Goal: Task Accomplishment & Management: Complete application form

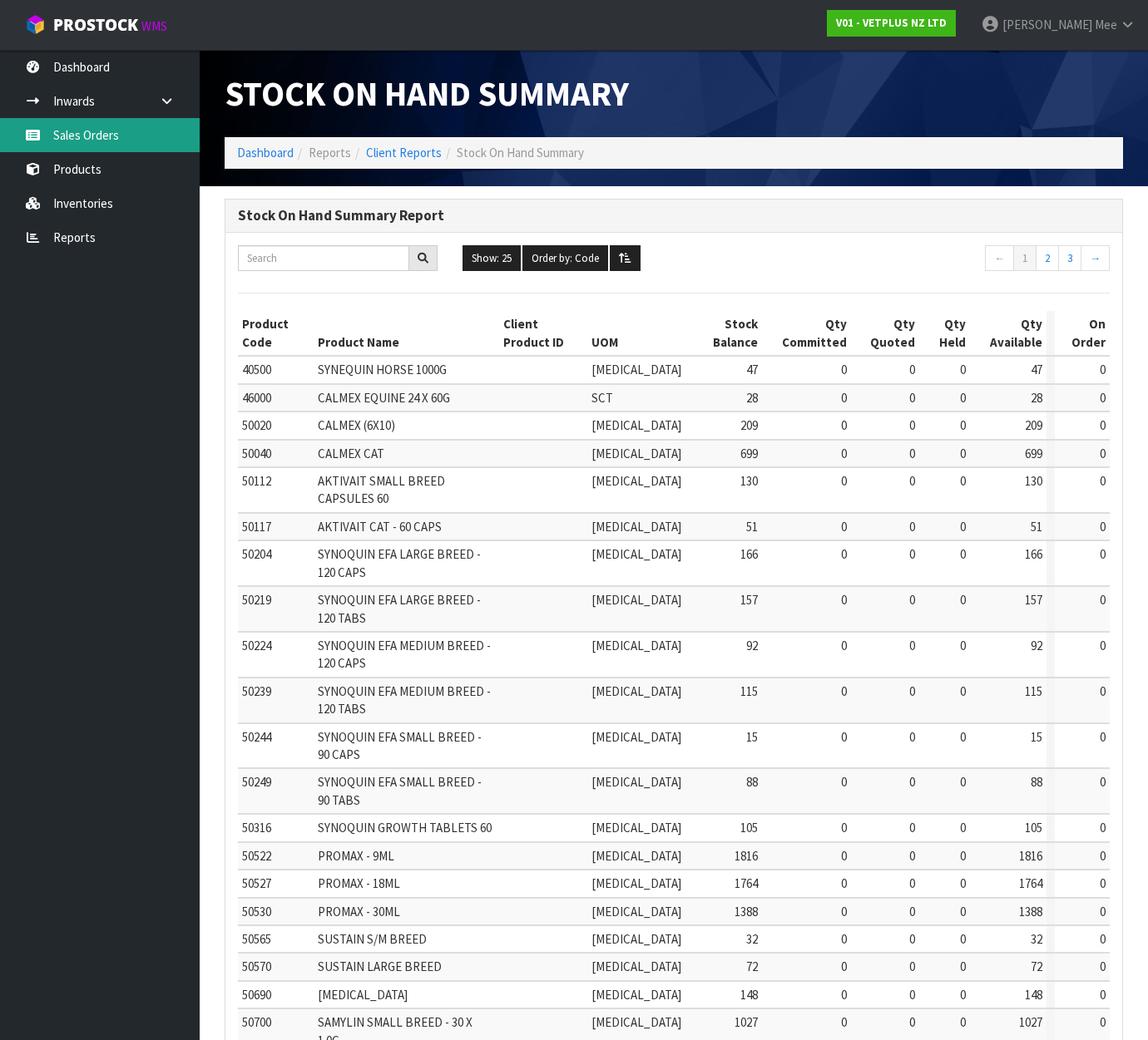
click at [60, 131] on link "Sales Orders" at bounding box center [100, 135] width 200 height 34
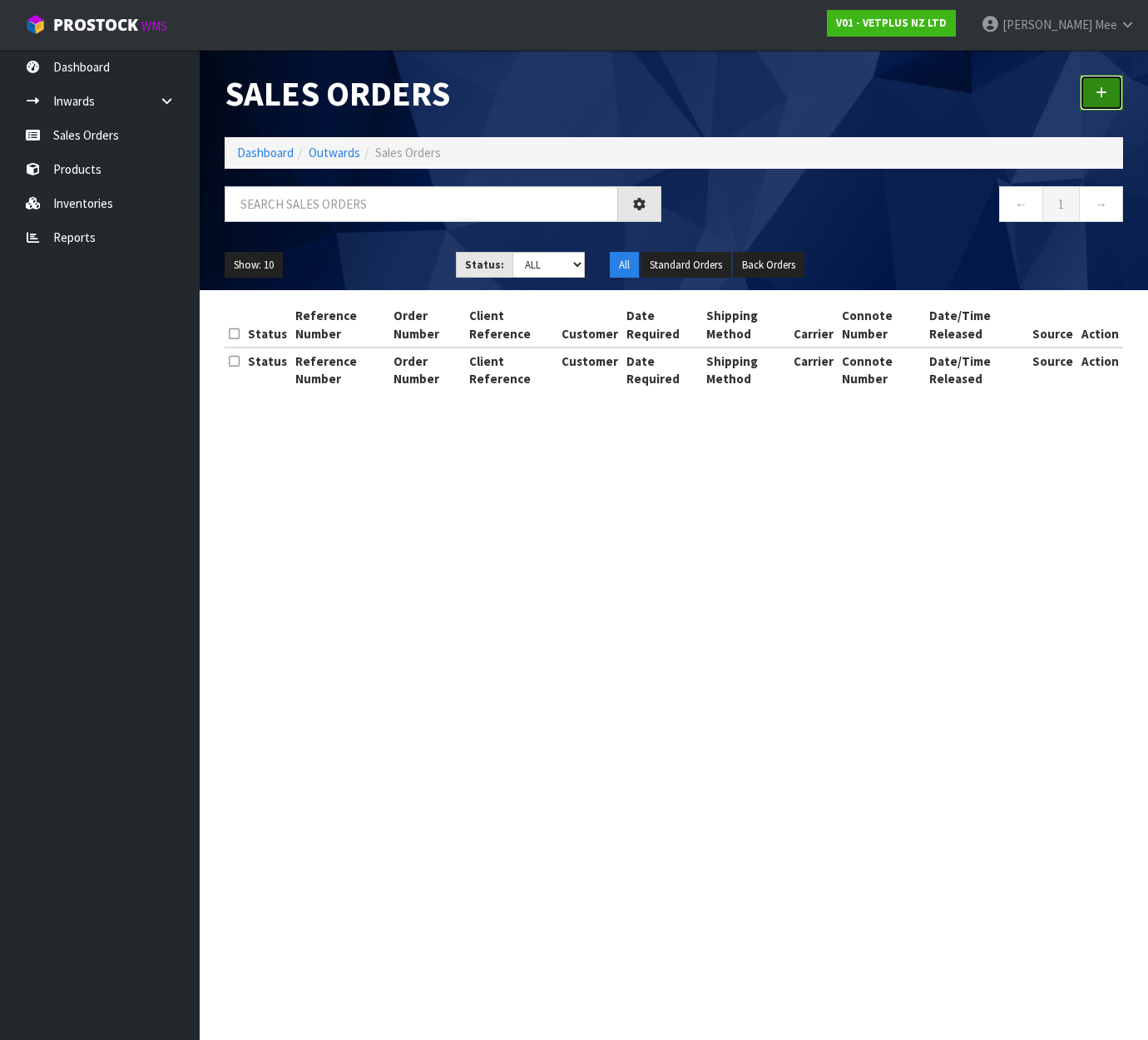
click at [1109, 85] on link at bounding box center [1101, 92] width 44 height 36
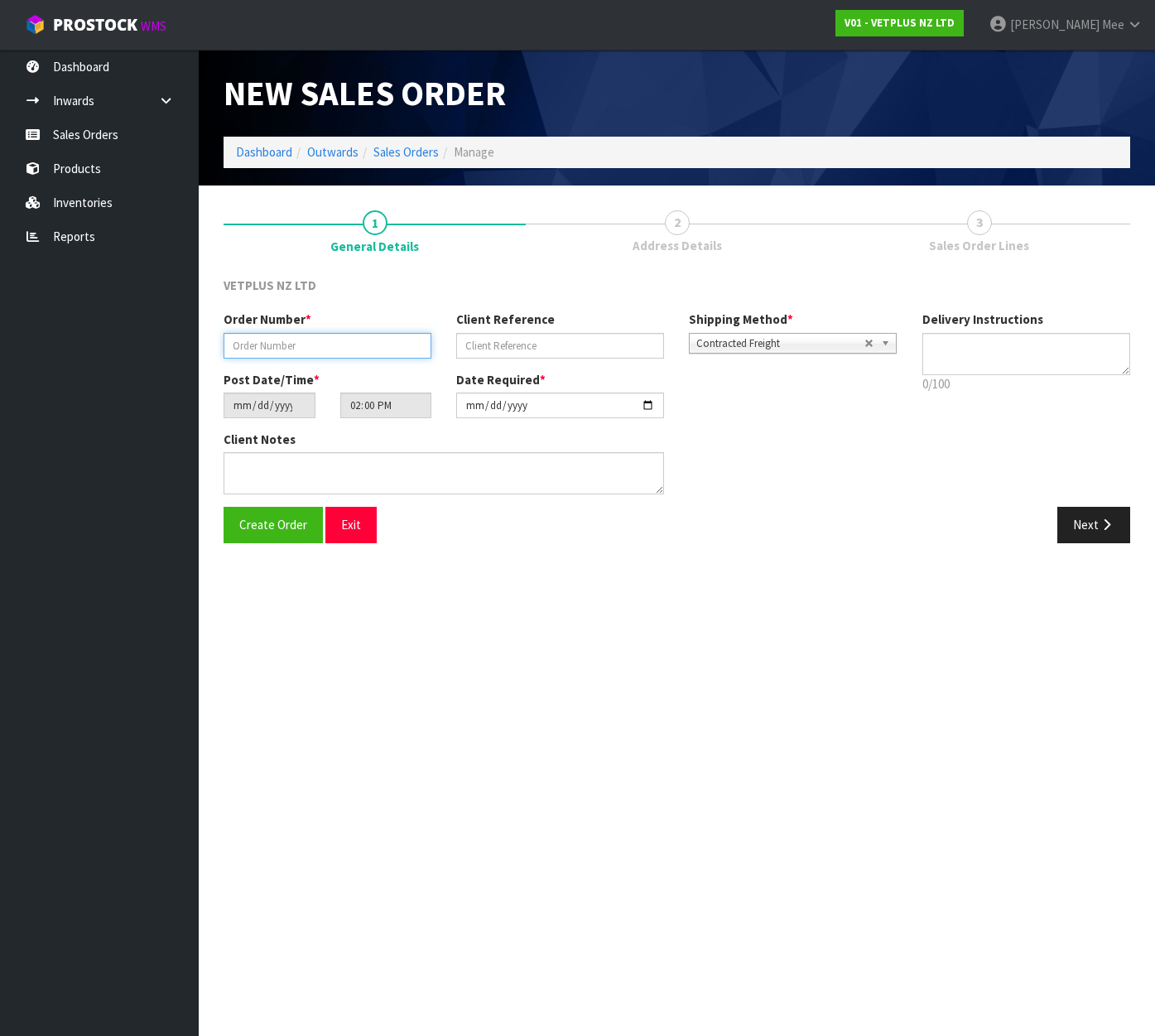
click at [271, 347] on input "text" at bounding box center [327, 345] width 208 height 26
type input "4999"
type input "241572"
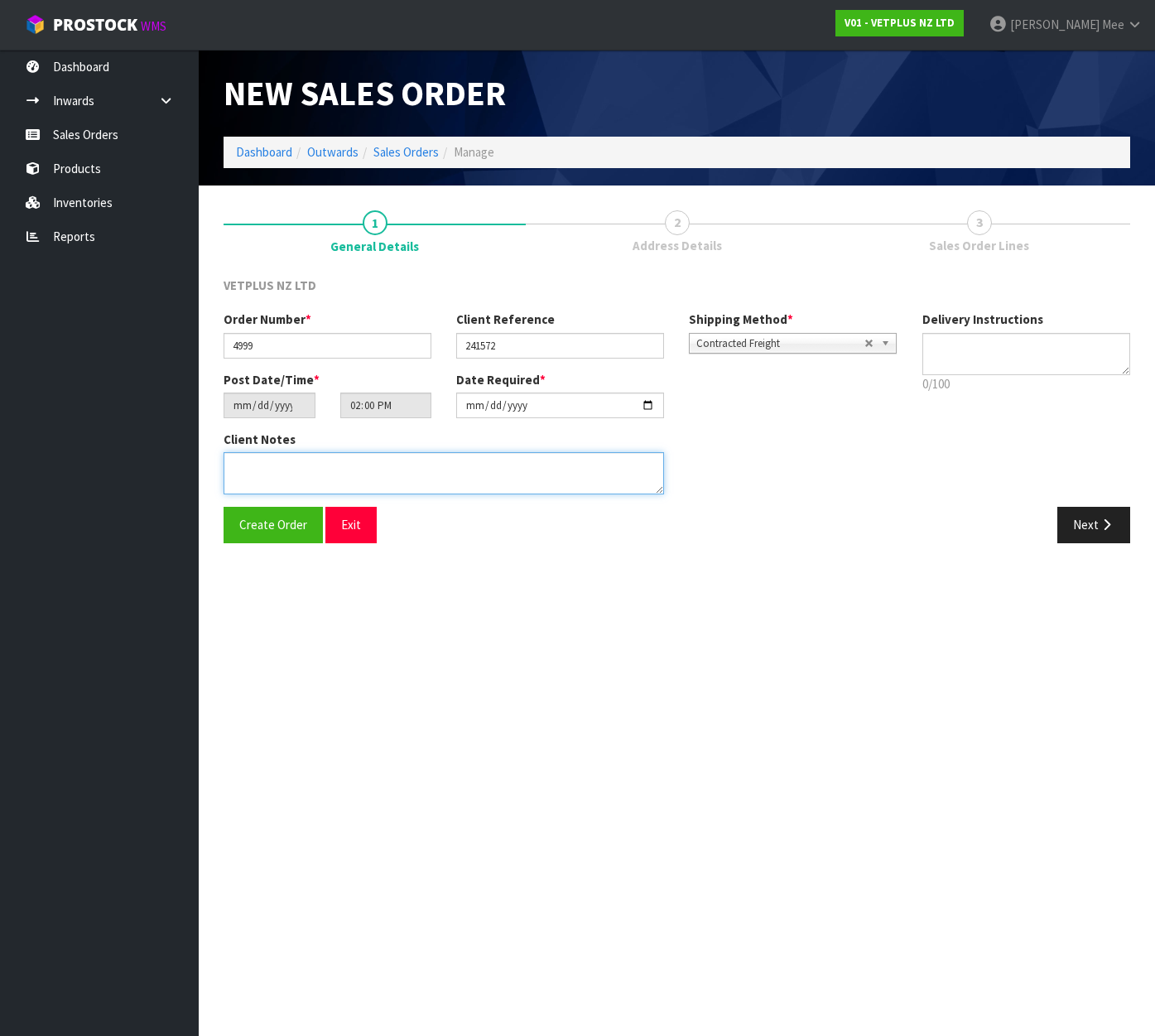
click at [263, 460] on textarea at bounding box center [444, 473] width 440 height 42
paste textarea "BACK ORDER:50840 COMPLIVIT 150G X 2450304 SYNOQUIN CAT CAPS 90 (3X30CAPS) X 165…"
click at [295, 458] on textarea at bounding box center [444, 473] width 440 height 42
click at [355, 474] on textarea at bounding box center [444, 473] width 440 height 42
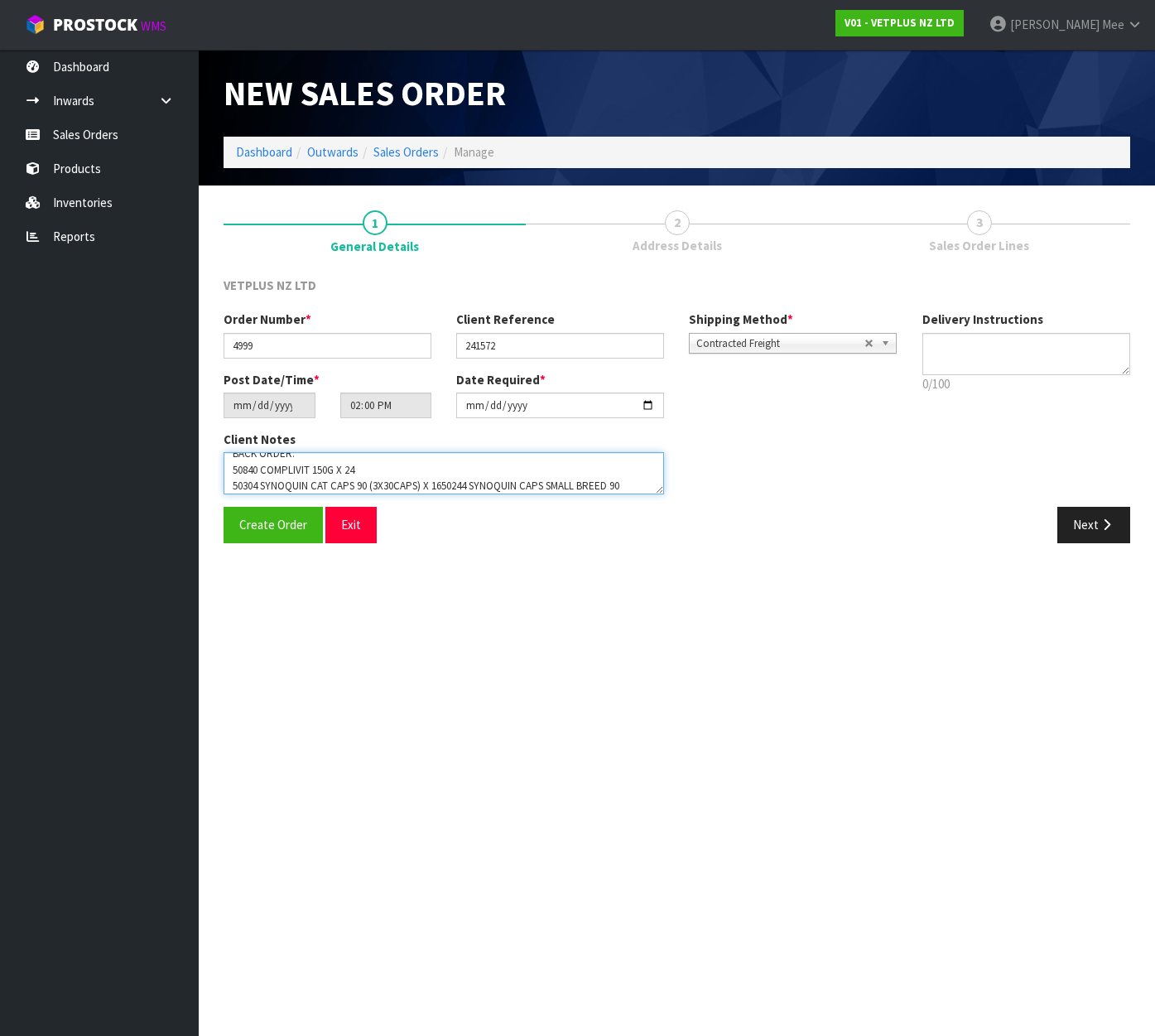
click at [440, 480] on textarea at bounding box center [444, 473] width 440 height 42
click at [444, 479] on textarea at bounding box center [444, 473] width 440 height 42
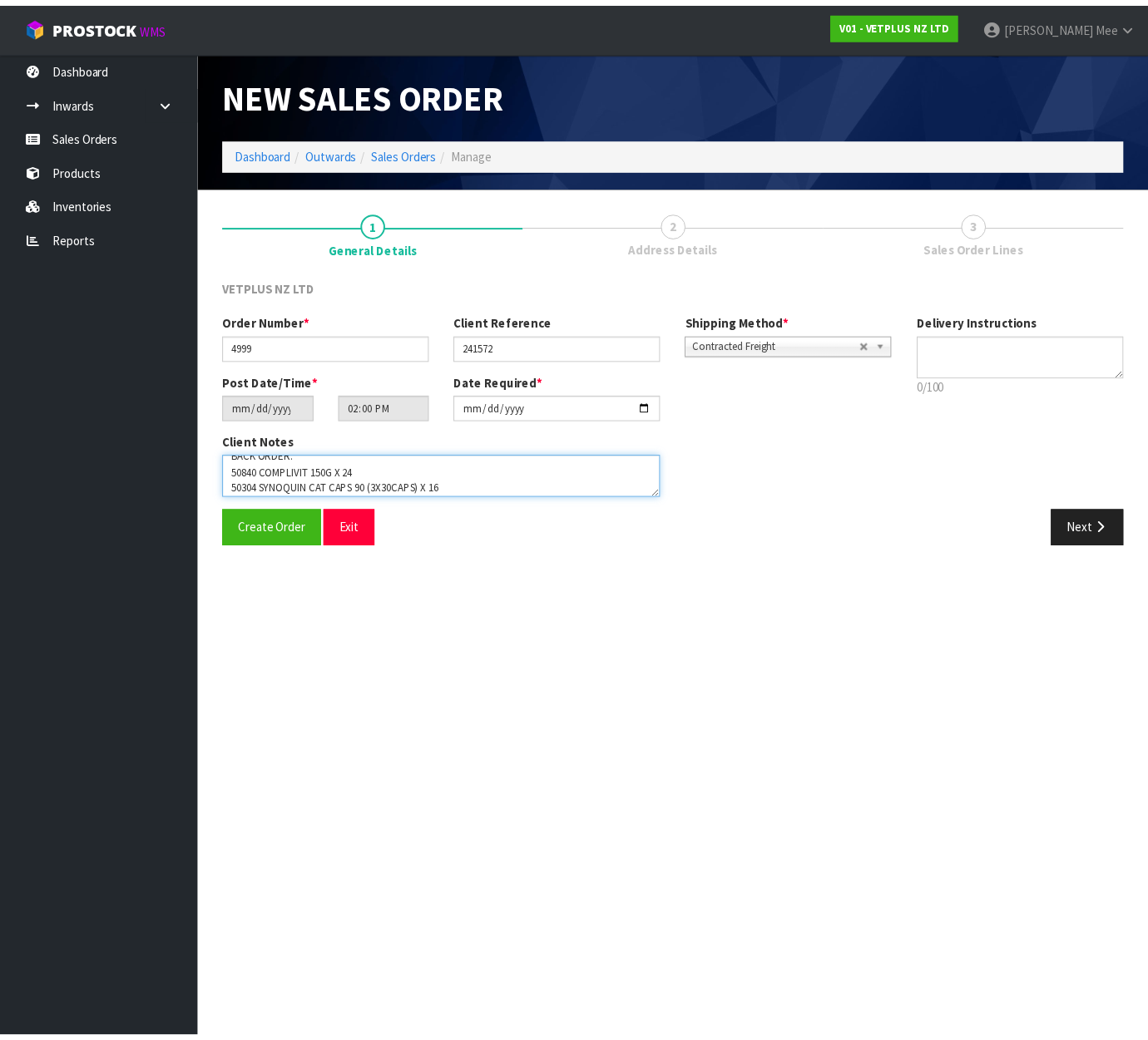
scroll to position [28, 0]
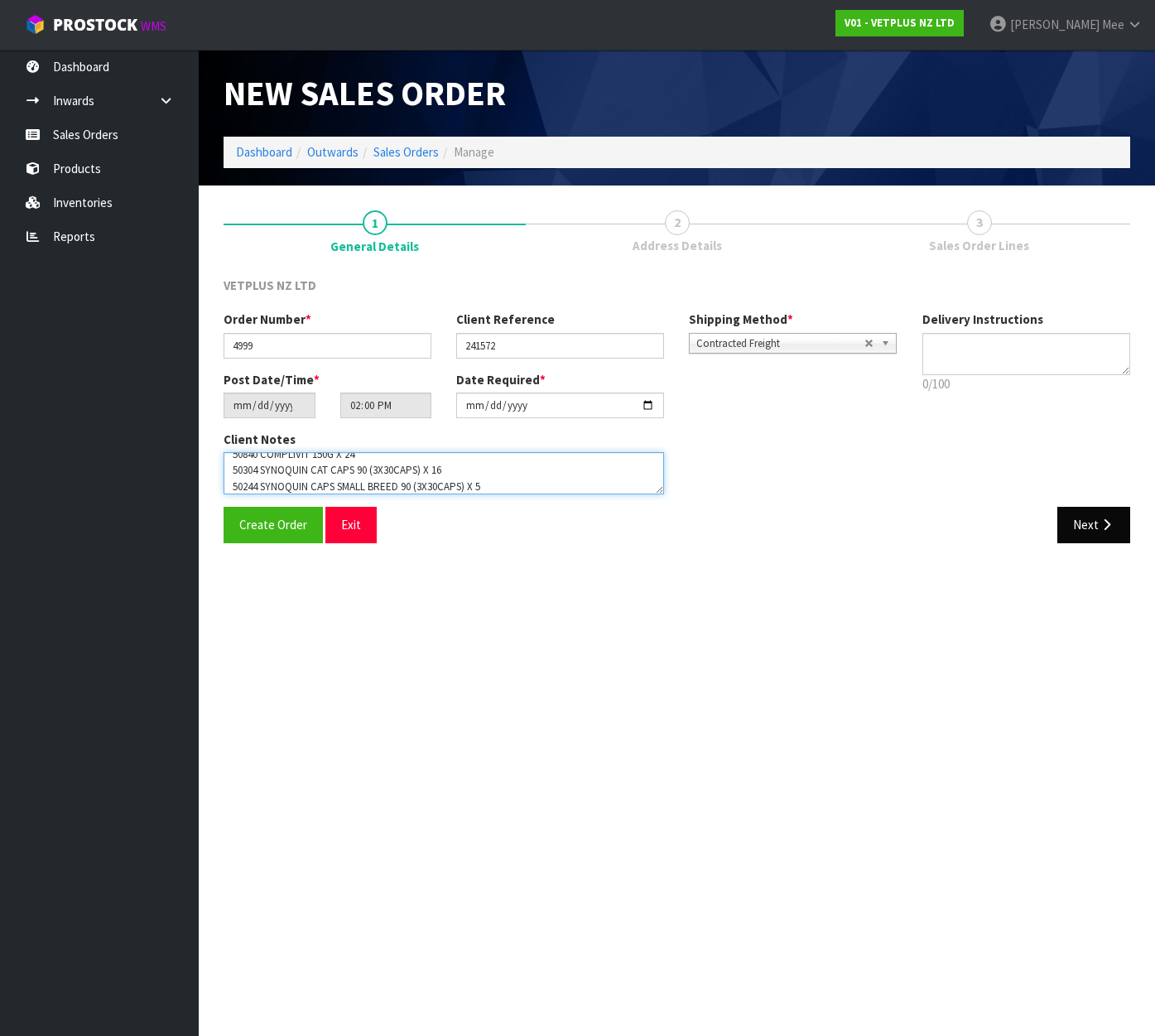
type textarea "BACK ORDER: 50840 COMPLIVIT 150G X 24 50304 SYNOQUIN CAT CAPS 90 (3X30CAPS) X 1…"
click at [1070, 528] on button "Next" at bounding box center [1093, 525] width 73 height 35
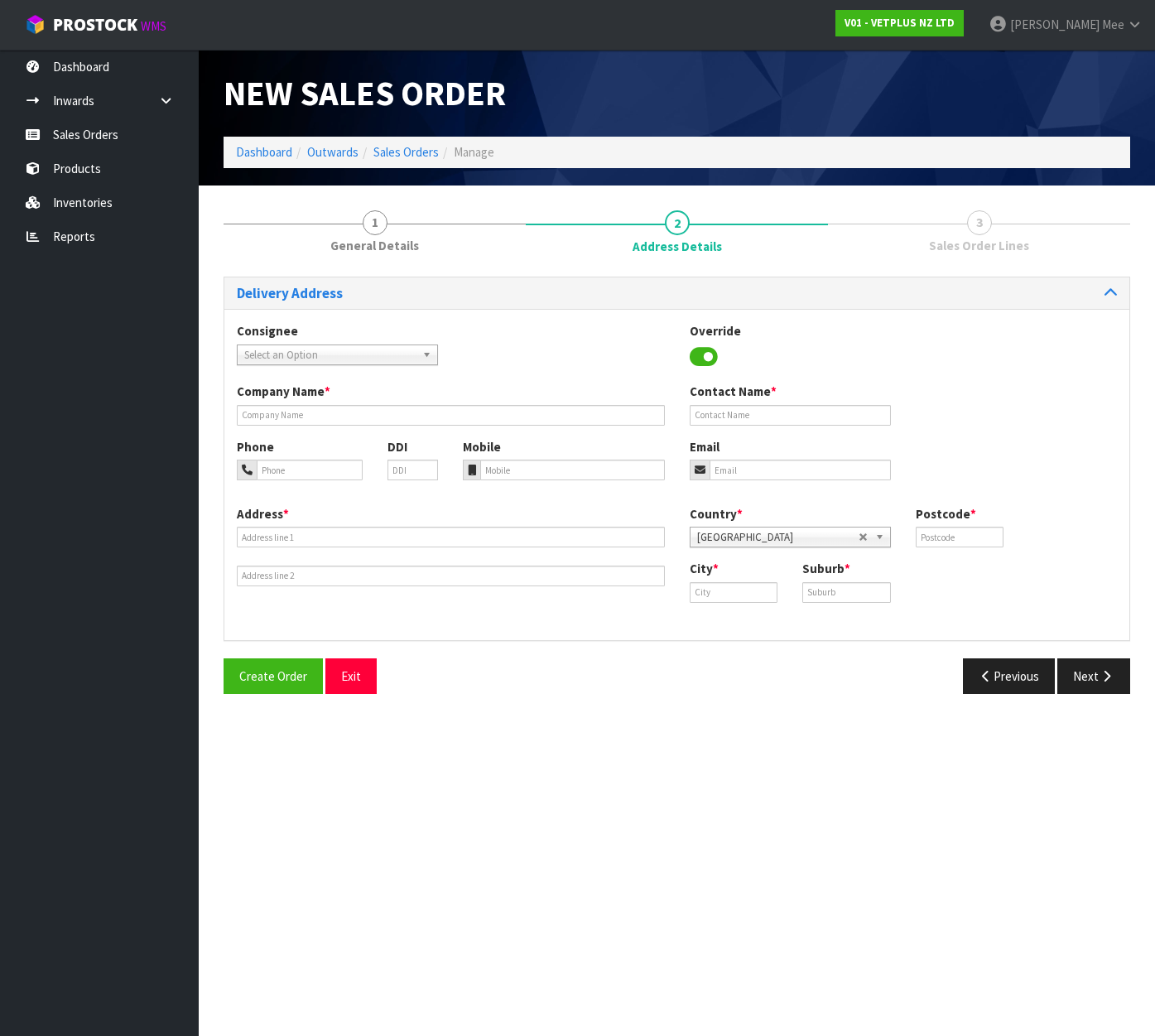
click at [307, 349] on span "Select an Option" at bounding box center [330, 355] width 172 height 19
type input "SVS HAM"
click at [378, 407] on li "SVSHLZ - SVS HAM ILTON" at bounding box center [337, 402] width 193 height 20
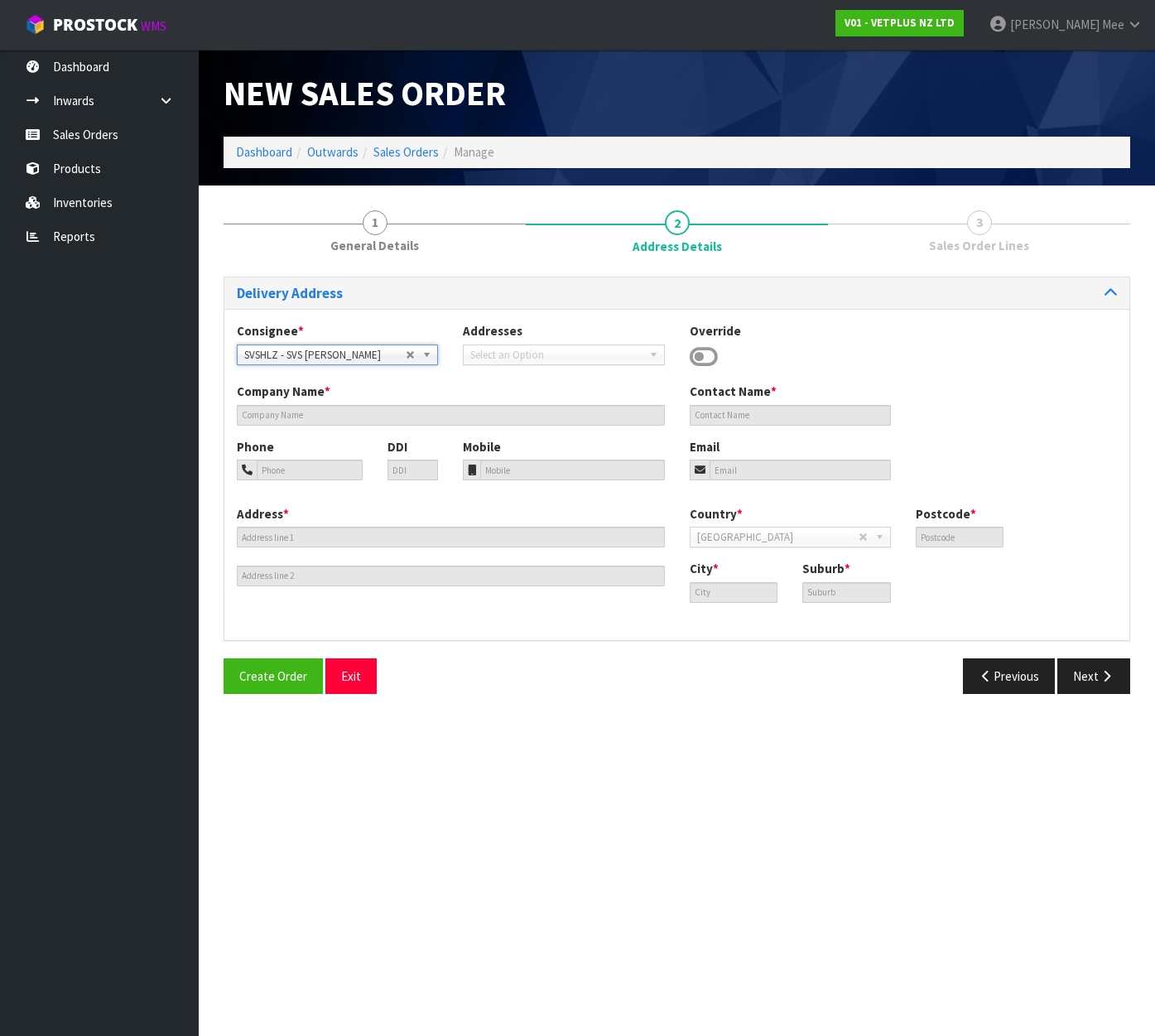
type input "SVS [PERSON_NAME]"
type input "[STREET_ADDRESS][PERSON_NAME]"
type input "3200"
type input "[PERSON_NAME]"
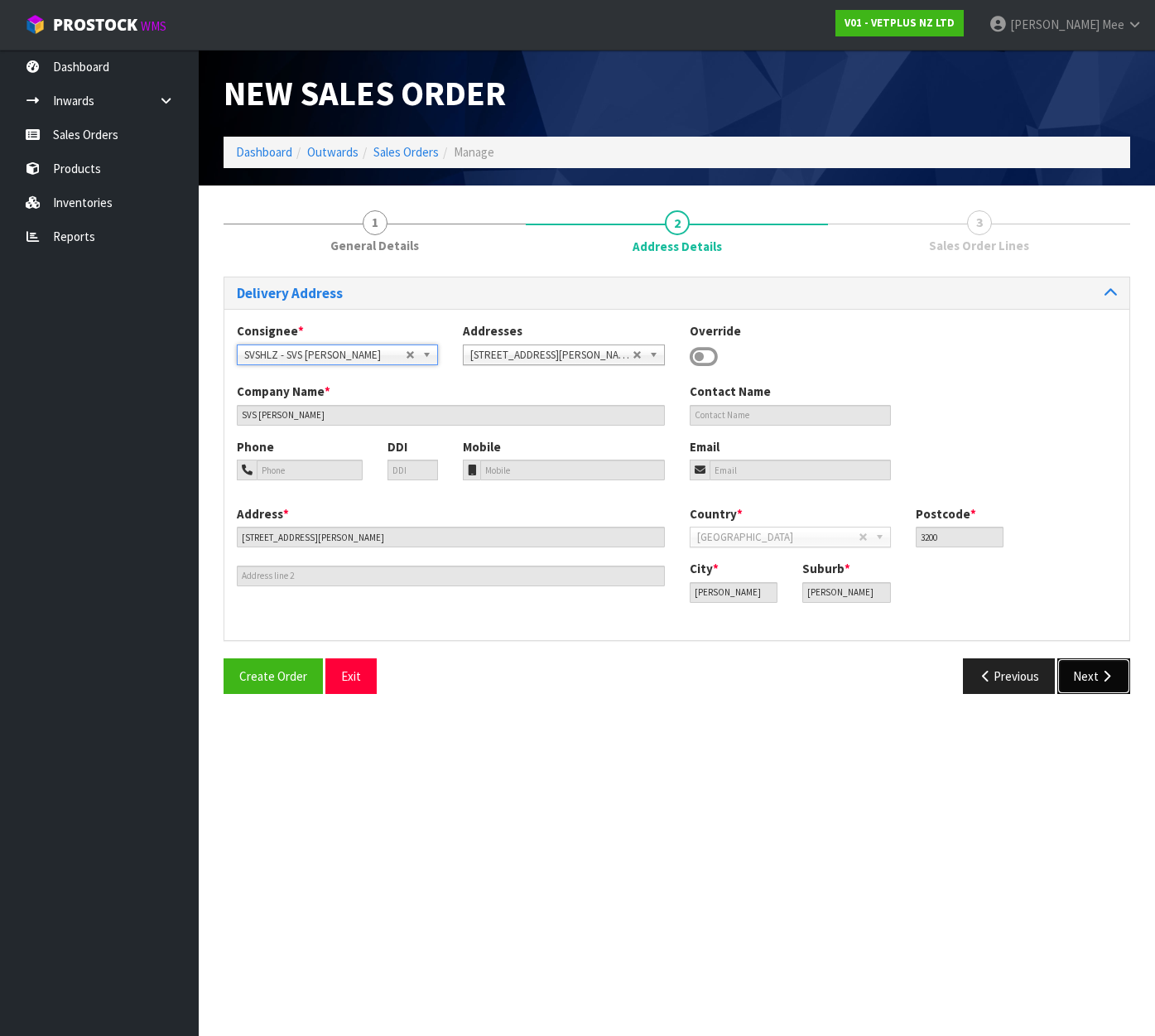
click at [1081, 672] on button "Next" at bounding box center [1093, 676] width 73 height 35
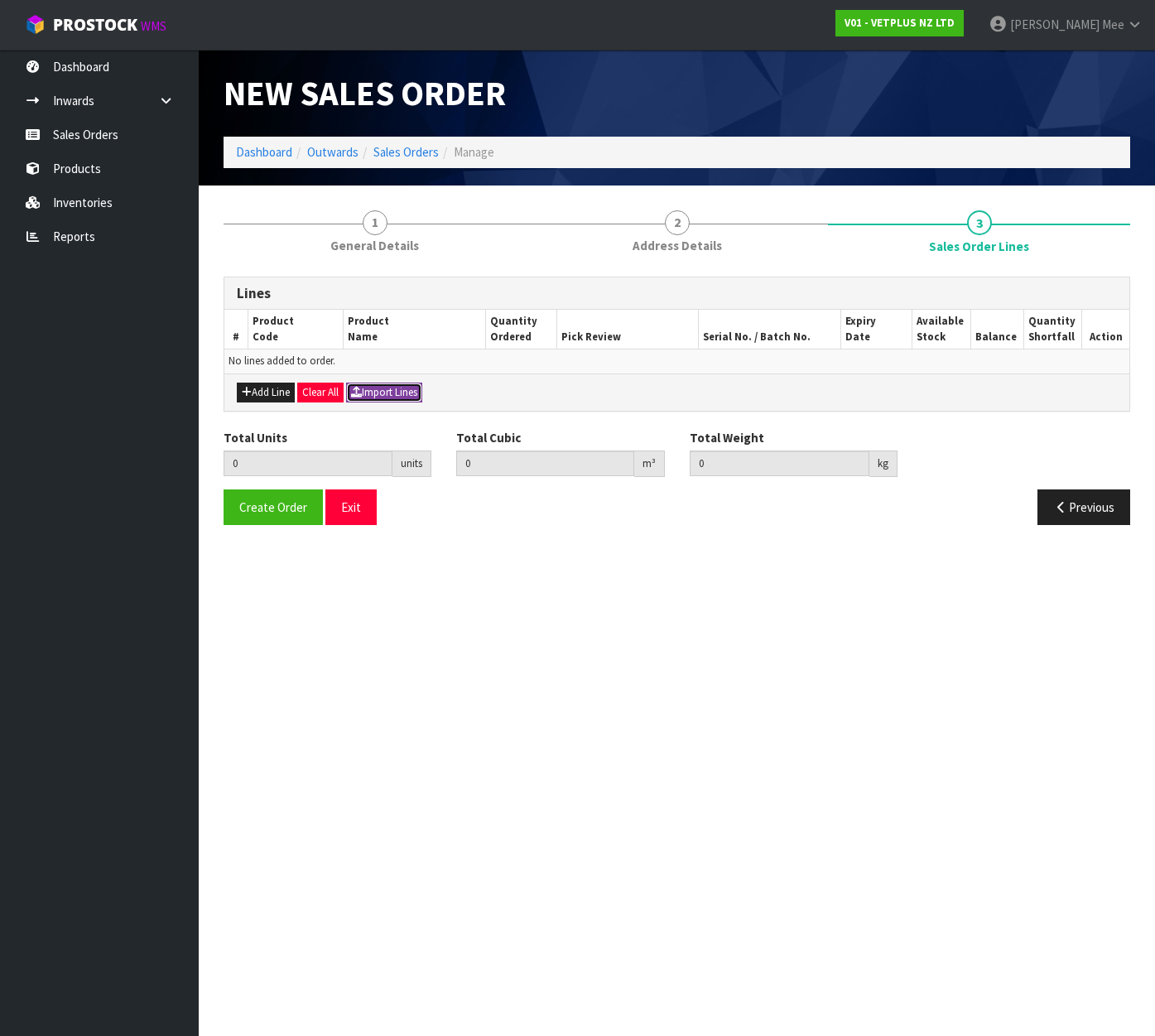
click at [415, 393] on button "Import Lines" at bounding box center [384, 392] width 76 height 19
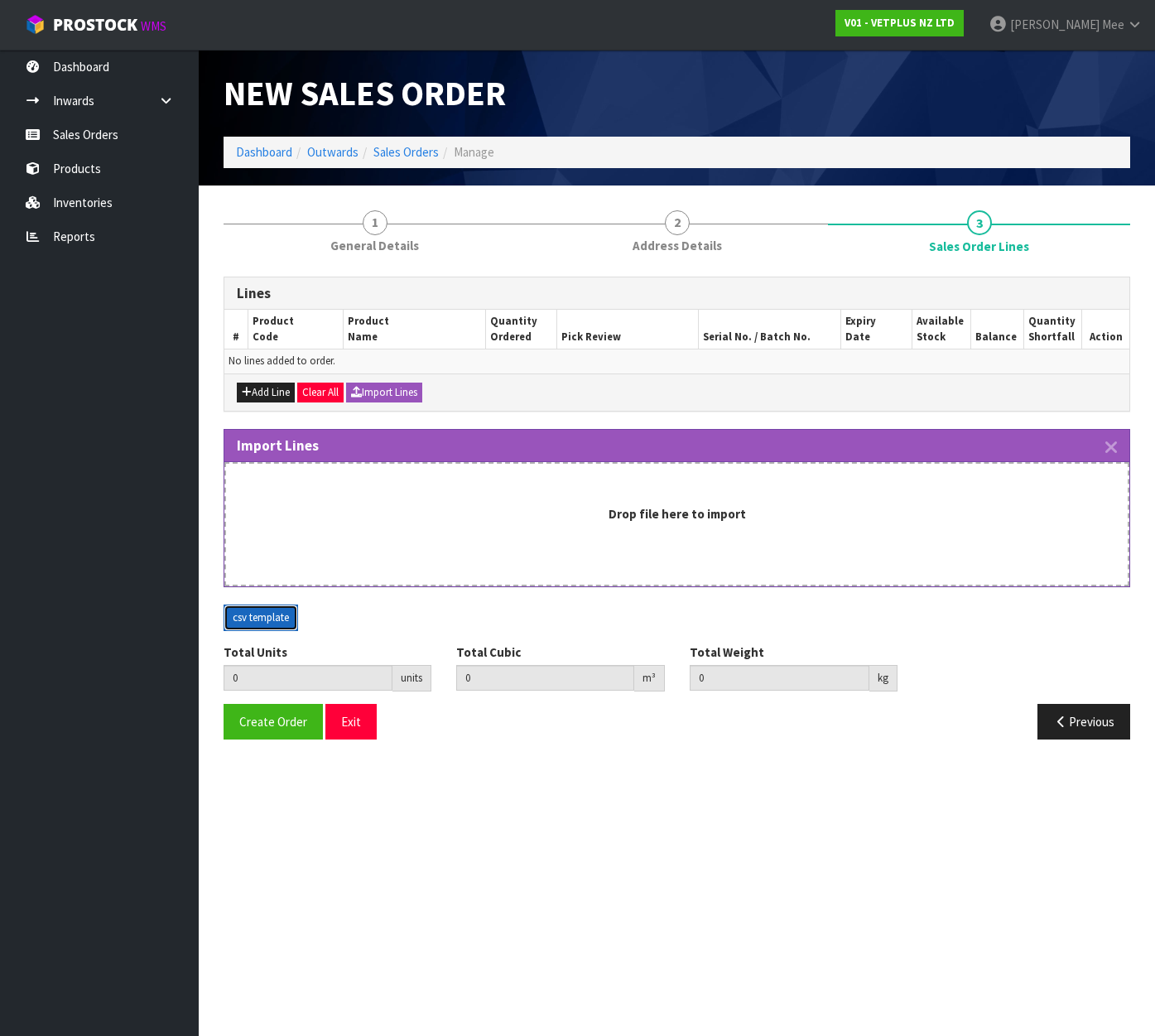
click at [255, 610] on button "csv template" at bounding box center [261, 618] width 74 height 27
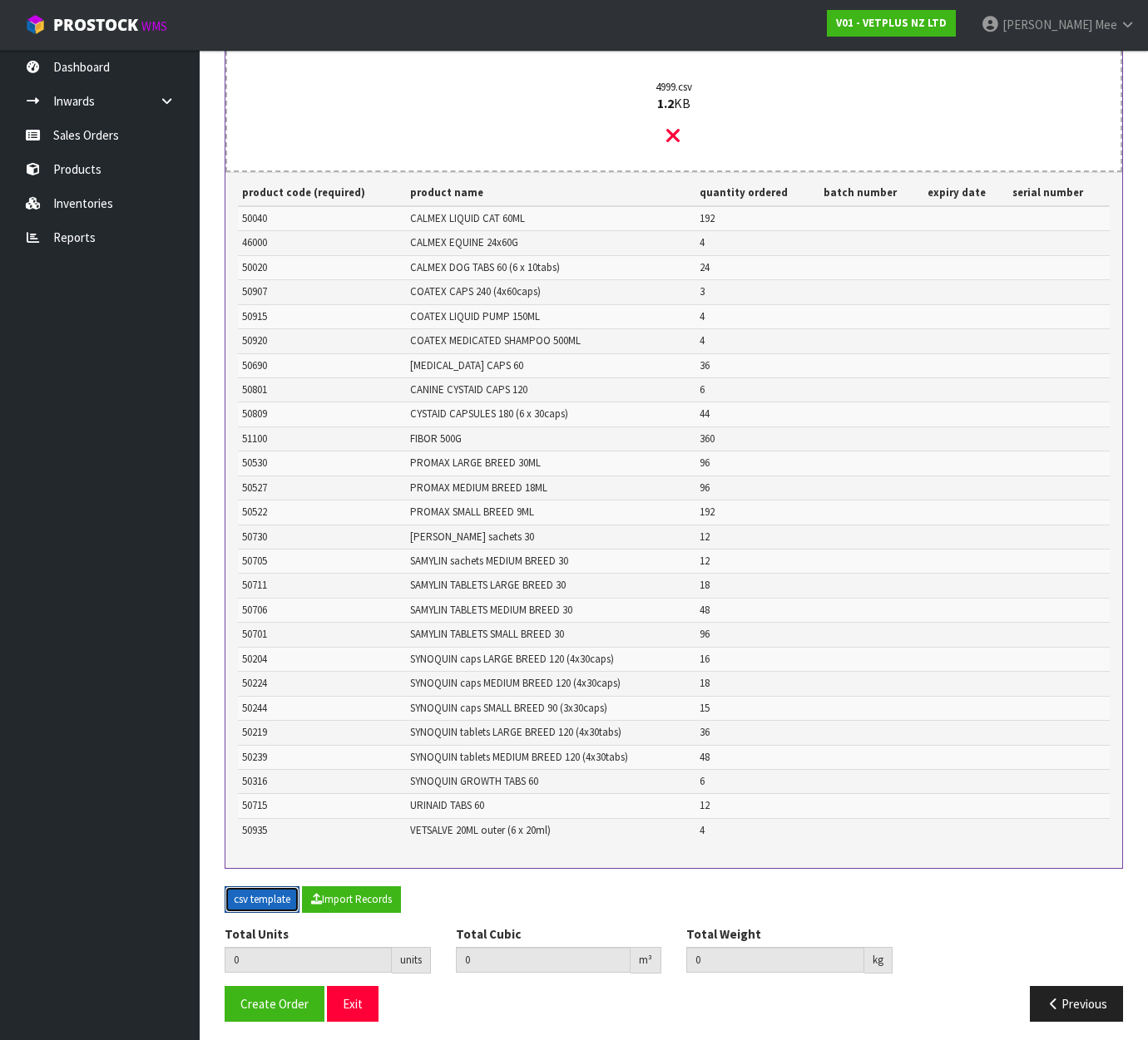
scroll to position [445, 0]
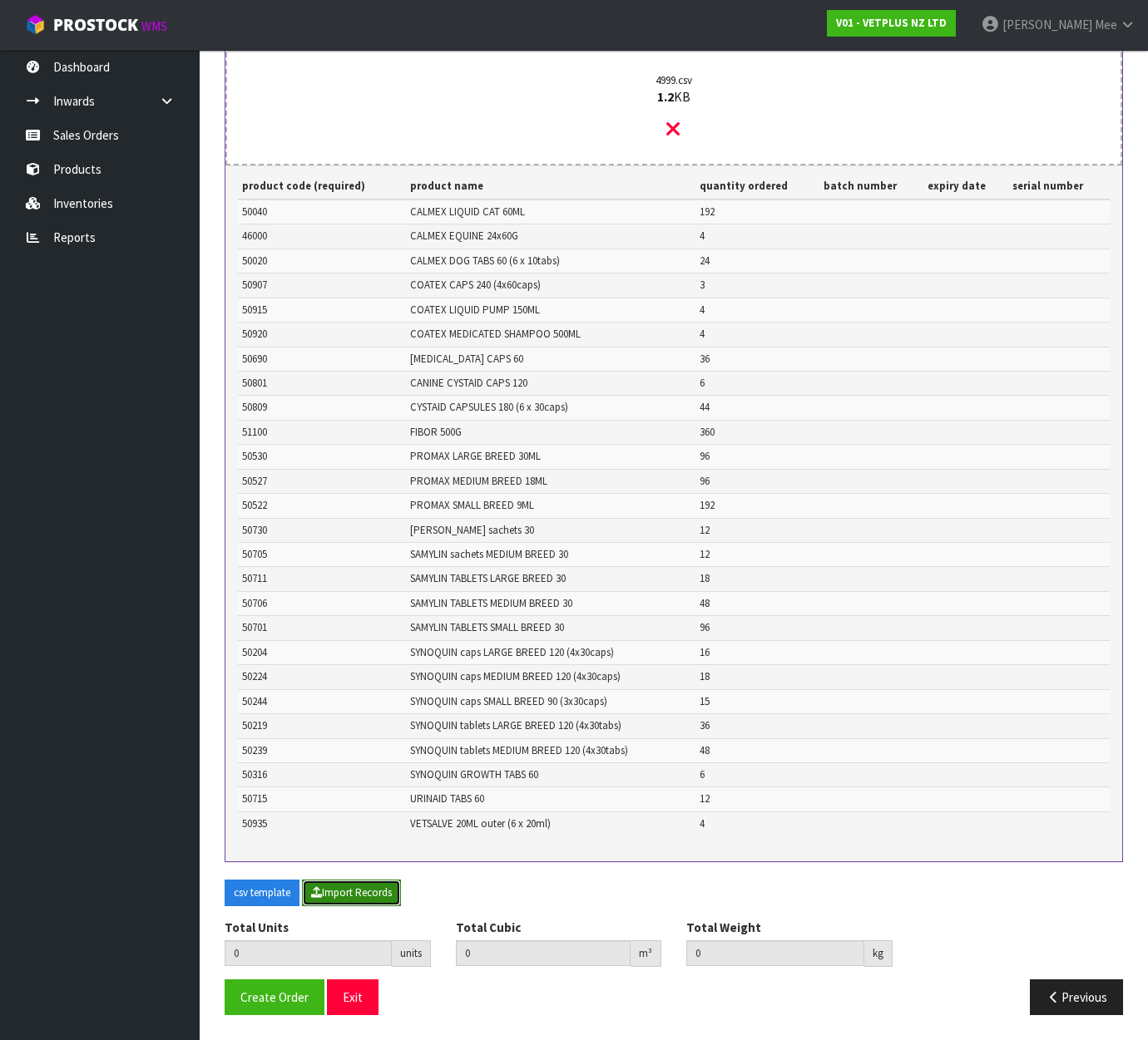
click at [374, 900] on button "Import Records" at bounding box center [351, 893] width 99 height 27
type input "1402"
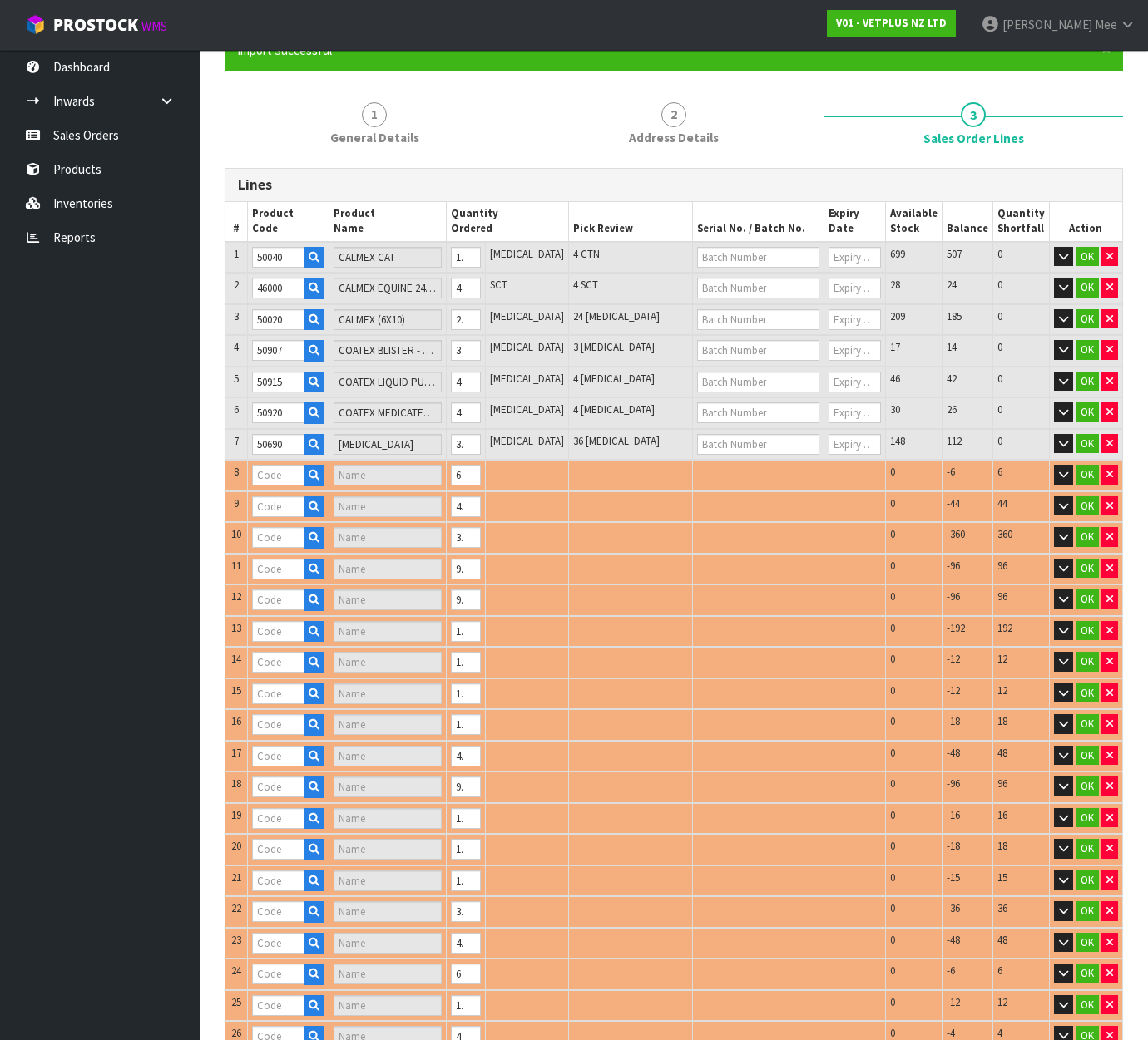
type input "50809"
type input "CYSTAID CAPS 180'S"
type input "51100"
type input "FIBOR - 500G"
type input "50801"
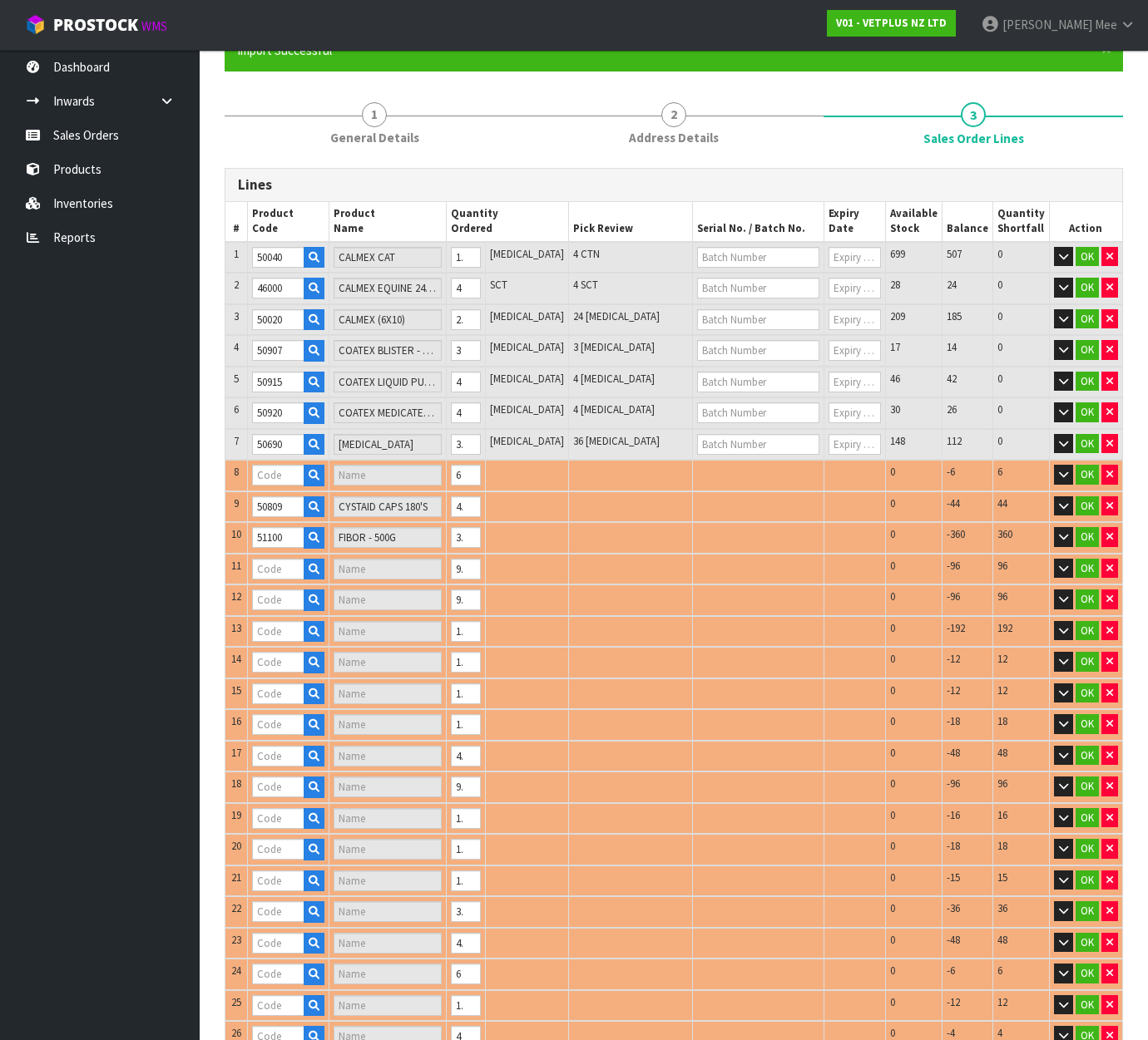
type input "CANINE CYSTAID - 120 CAPS"
type input "50530"
type input "PROMAX - 30ML"
type input "50522"
type input "PROMAX - 9ML"
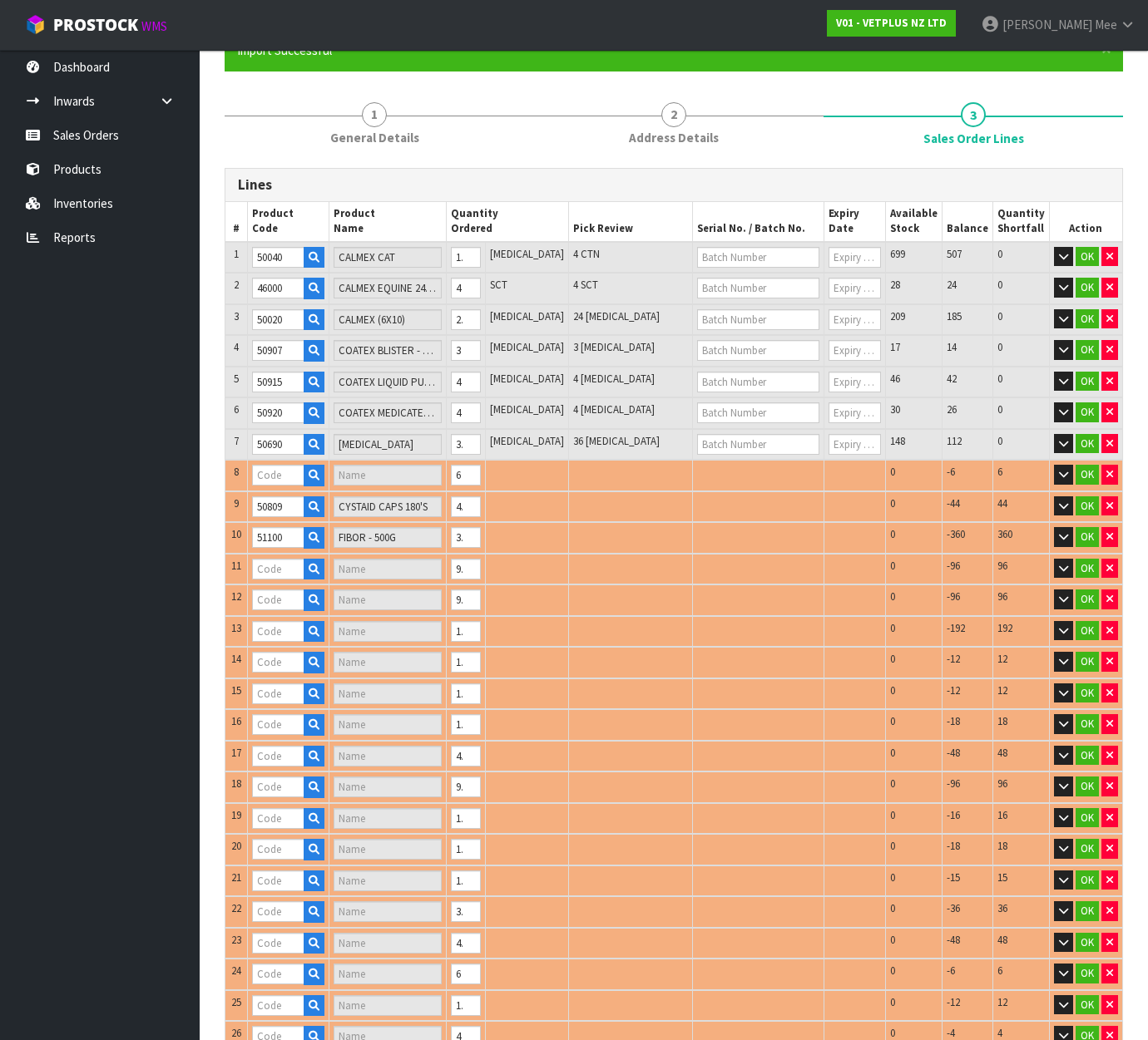
type input "50730"
type input "[PERSON_NAME] - 30 X 2G"
type input "50705"
type input "SAMYLIN MEDIUM BREED SACHETS 30"
type input "50711"
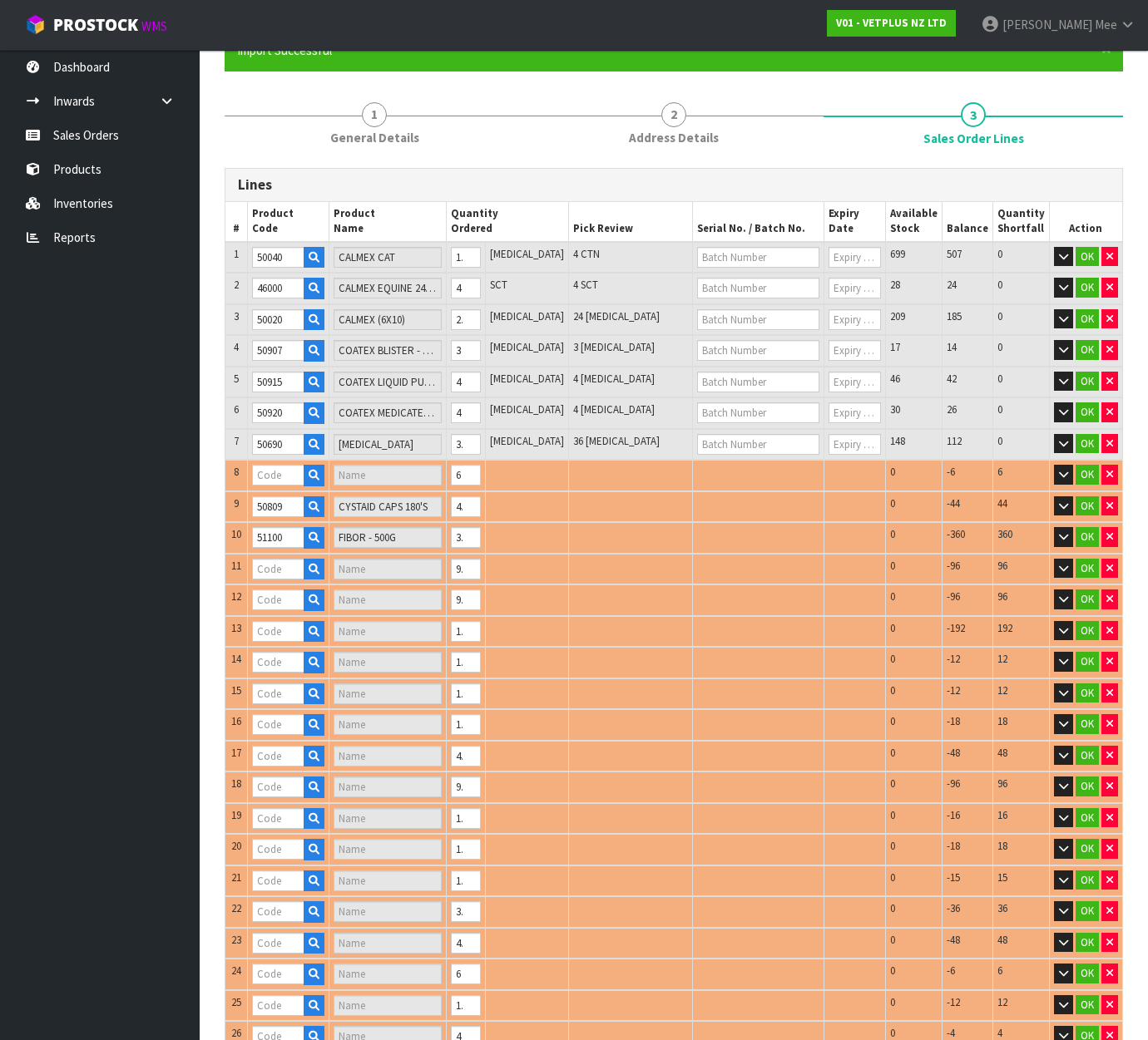
type input "SAMYLIN LARGE BREED - 30 TABS"
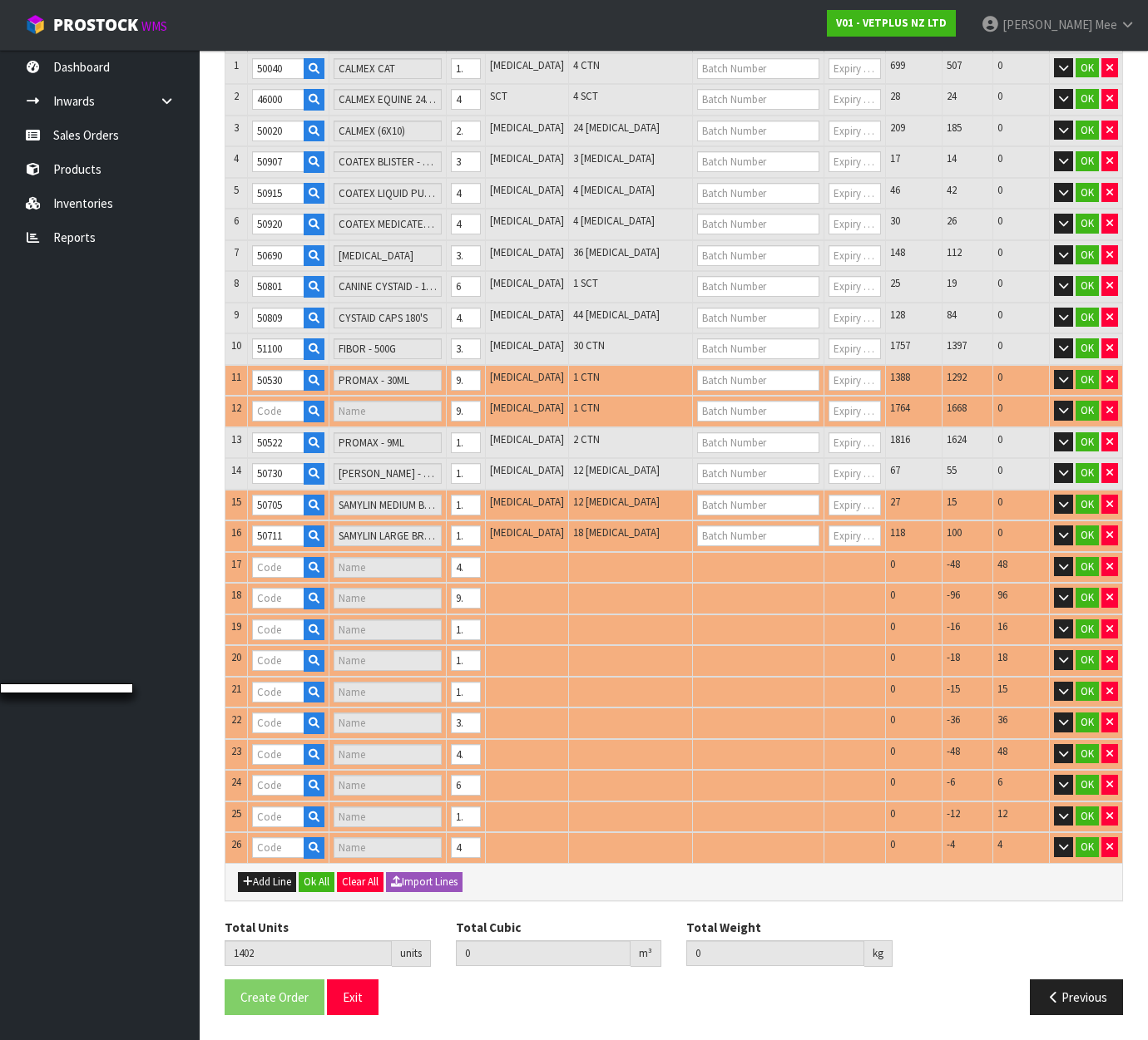
type input "50527"
type input "PROMAX - 18ML"
type input "50706"
type input "SAMYLIN MEDIUM BREED - 30 TABS"
type input "50701"
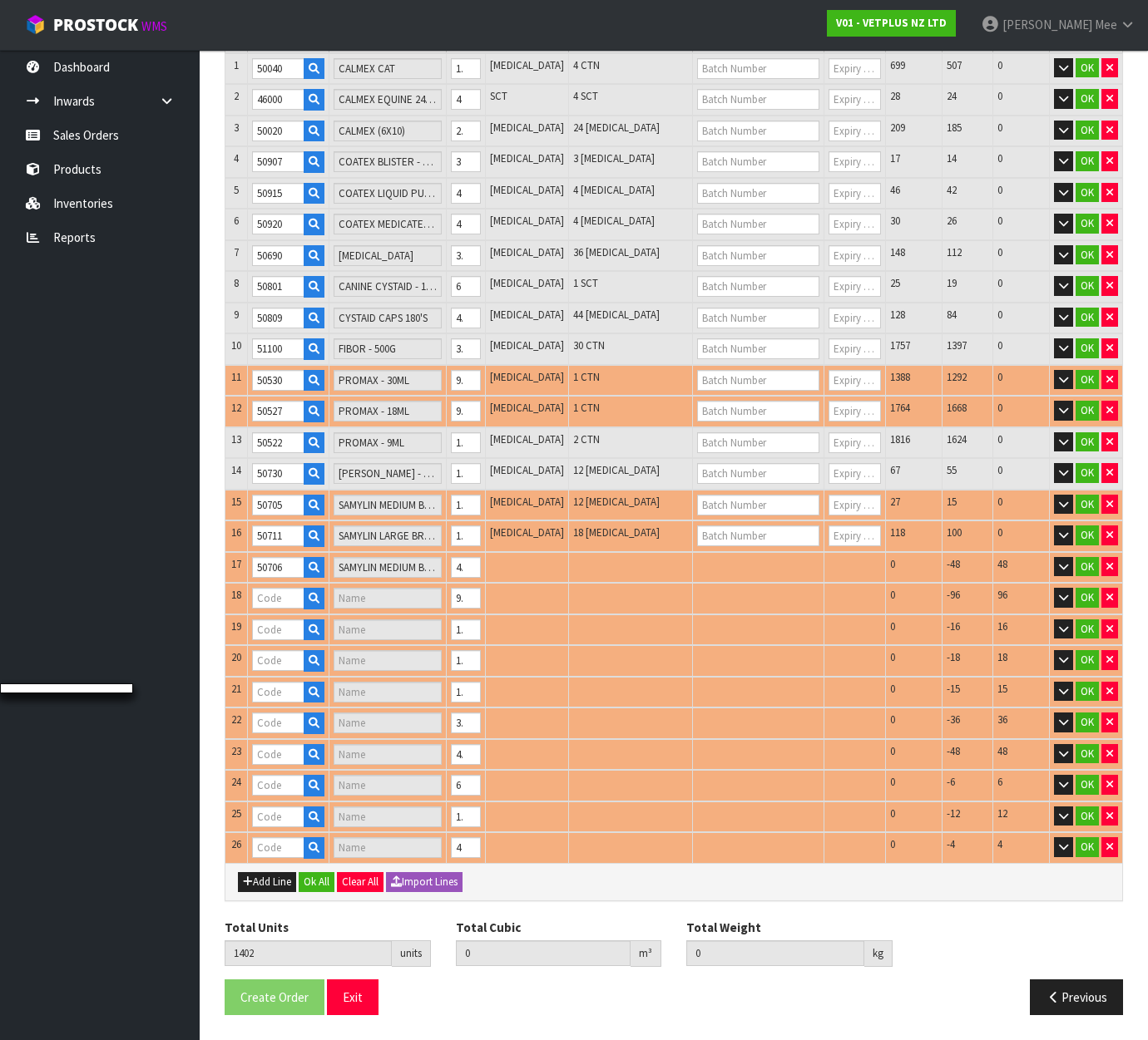
type input "SAMYLIN SMALL BREED - 30 X 1.0G TABS"
type input "50204"
type input "SYNOQUIN EFA LARGE BREED - 120 CAPS"
type input "50224"
type input "SYNOQUIN EFA MEDIUM BREED - 120 CAPS"
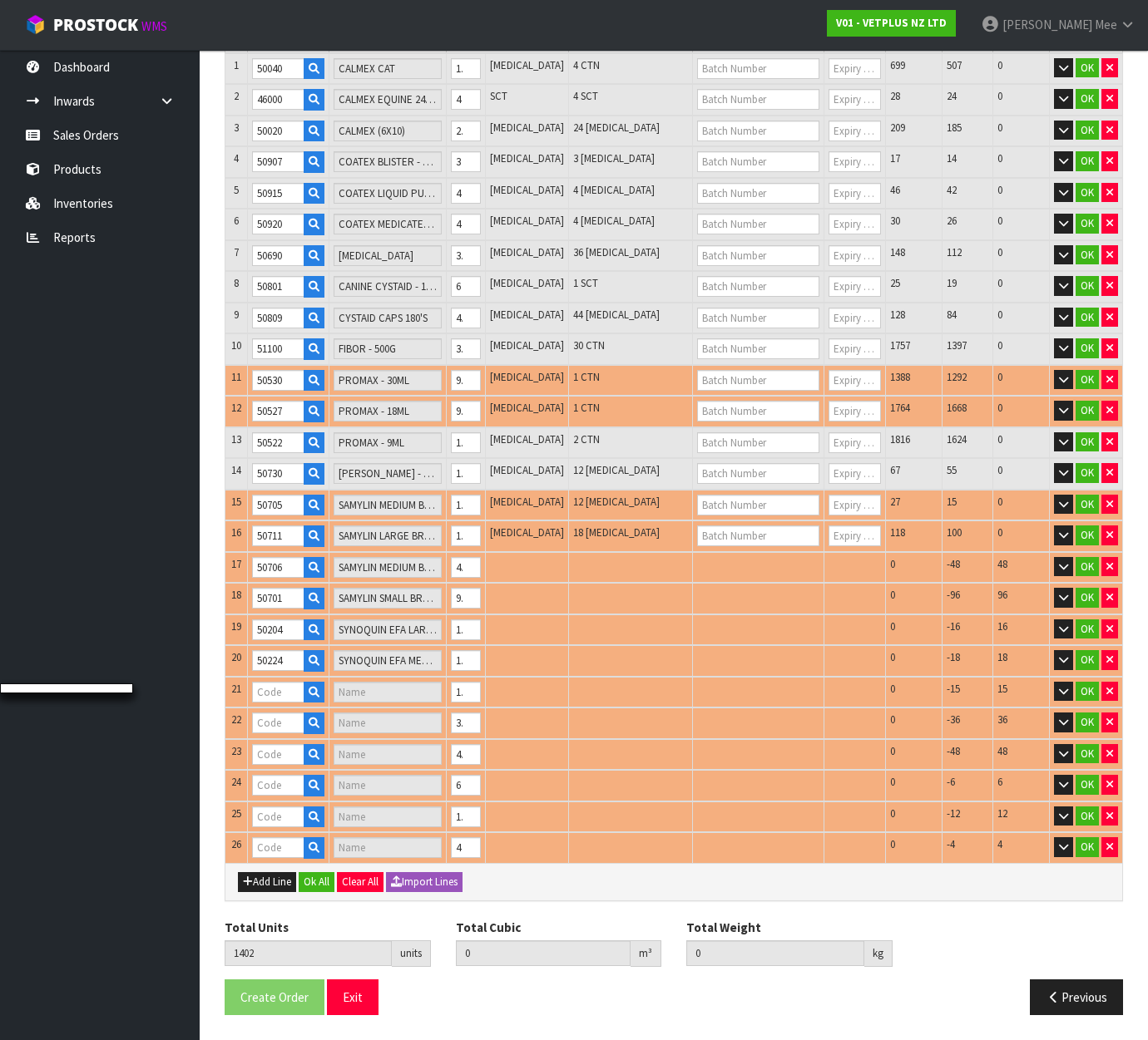
type input "50244"
type input "SYNOQUIN EFA SMALL BREED - 90 CAPS"
type input "50219"
type input "SYNOQUIN EFA LARGE BREED - 120 TABS"
type input "50316"
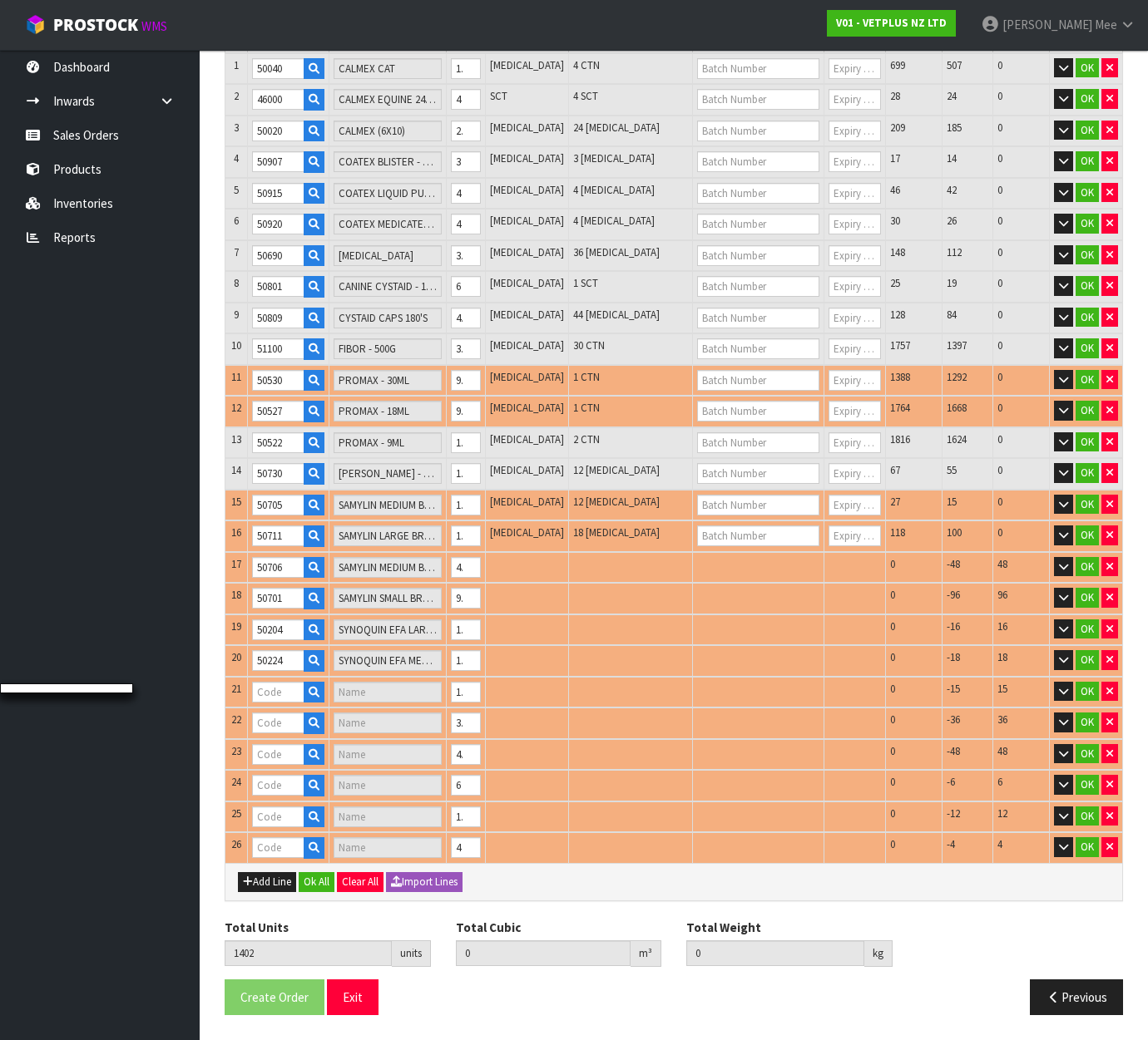
type input "SYNOQUIN GROWTH TABLETS 60"
type input "50239"
type input "SYNOQUIN EFA MEDIUM BREED - 120 TABS"
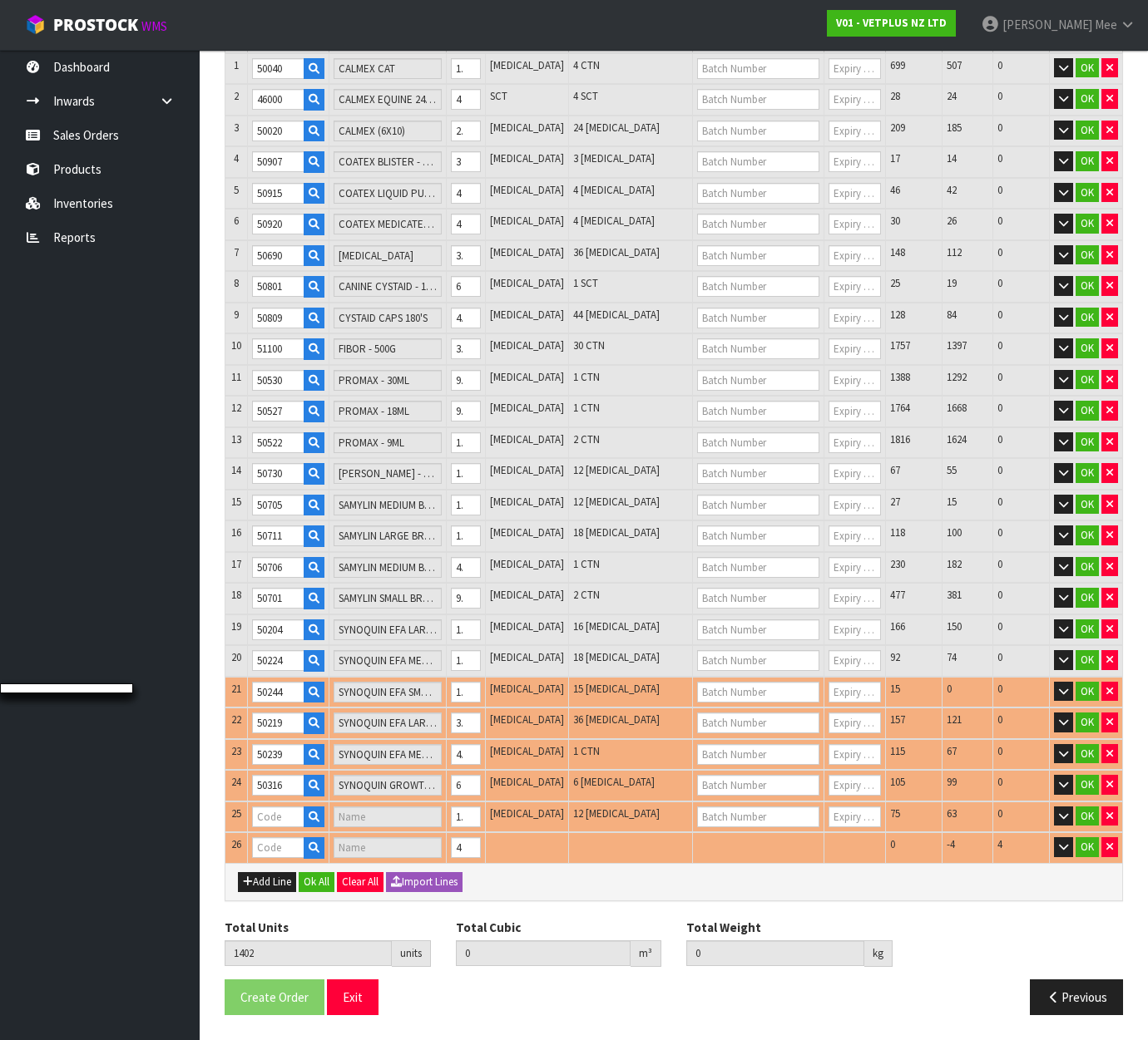
type input "50715"
type input "URINAID - 60 TABS"
type input "1.461544"
type input "350.868"
type input "50935"
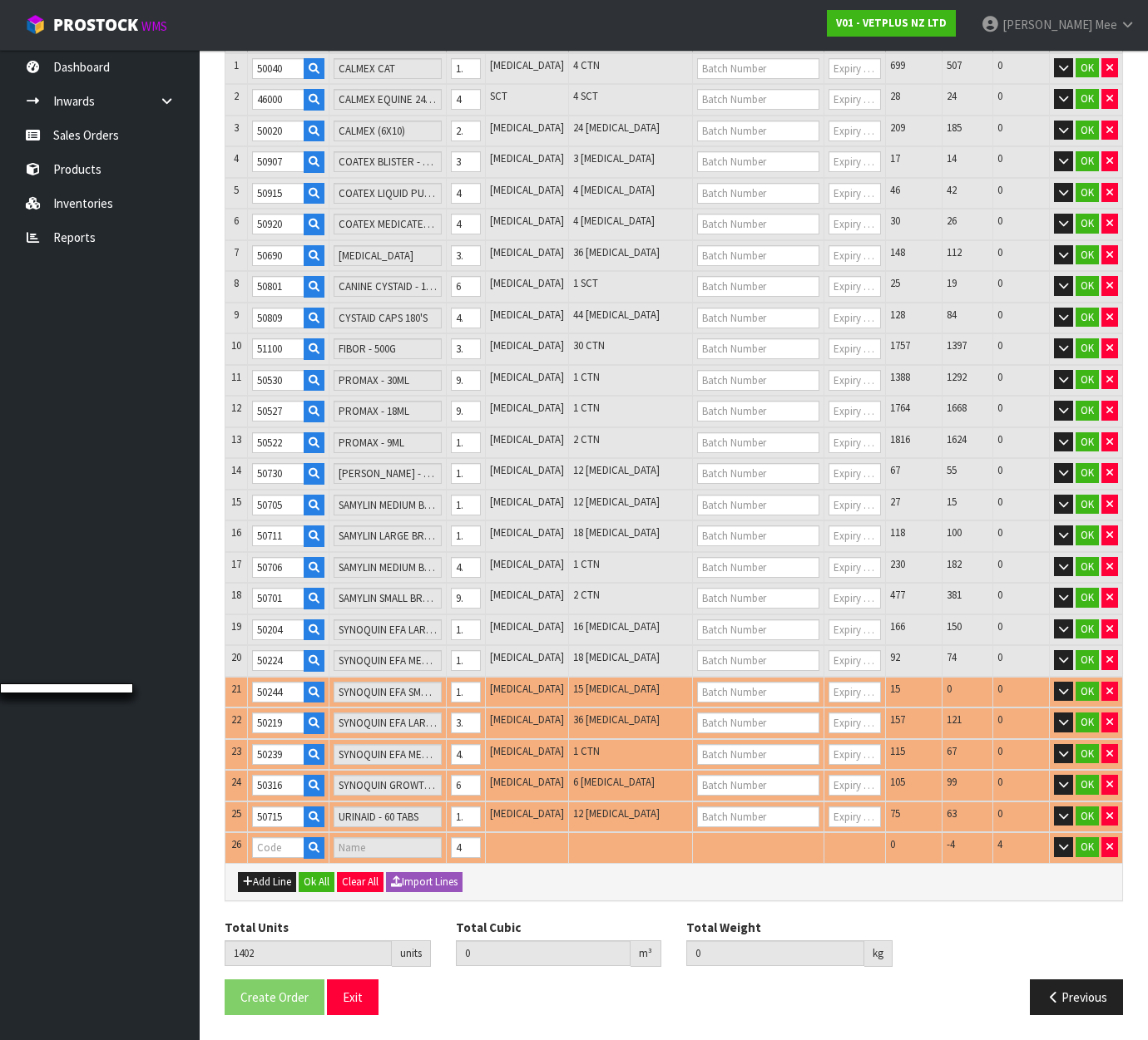
type input "VETSALVE"
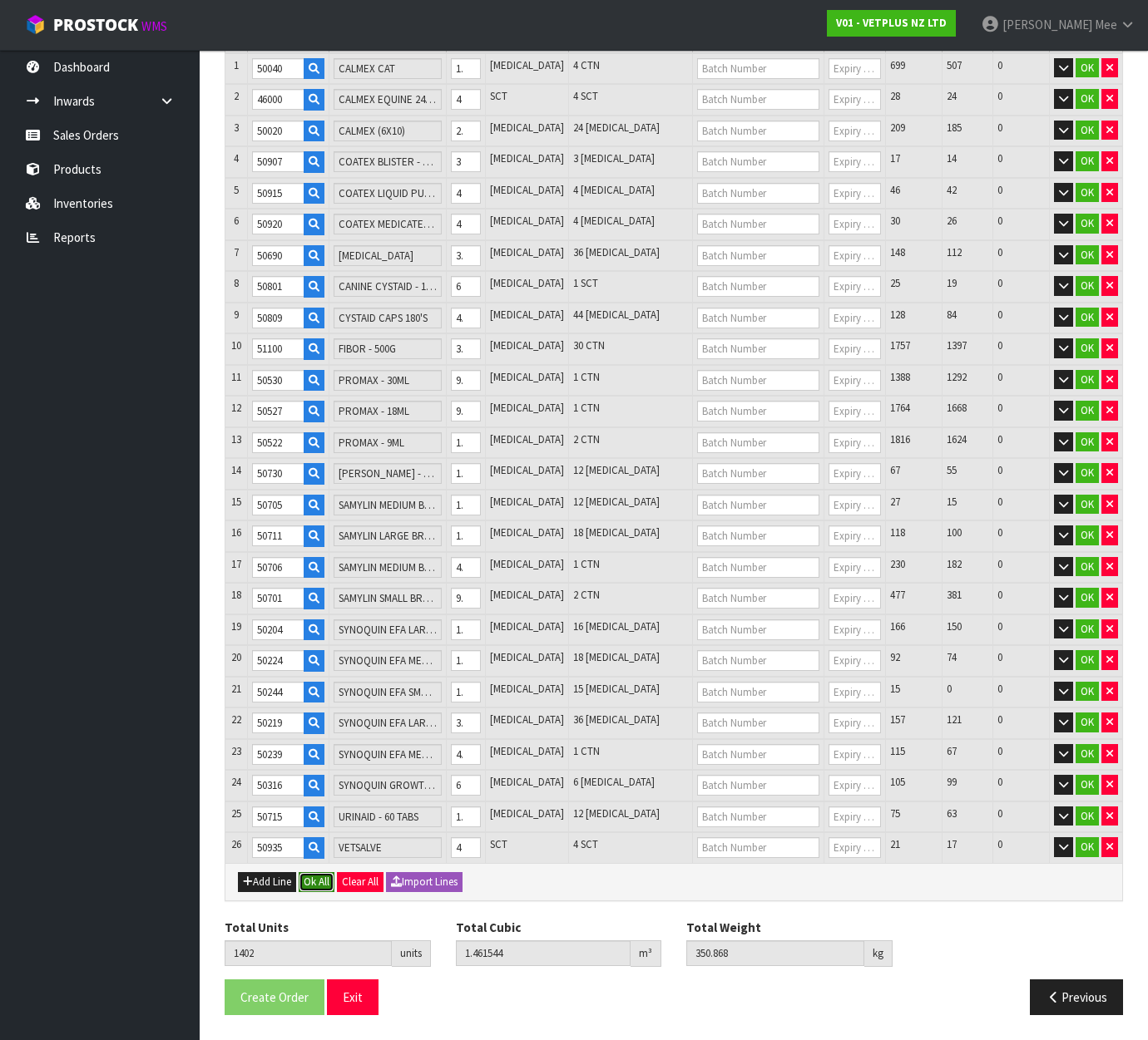
click at [313, 881] on button "Ok All" at bounding box center [316, 882] width 36 height 20
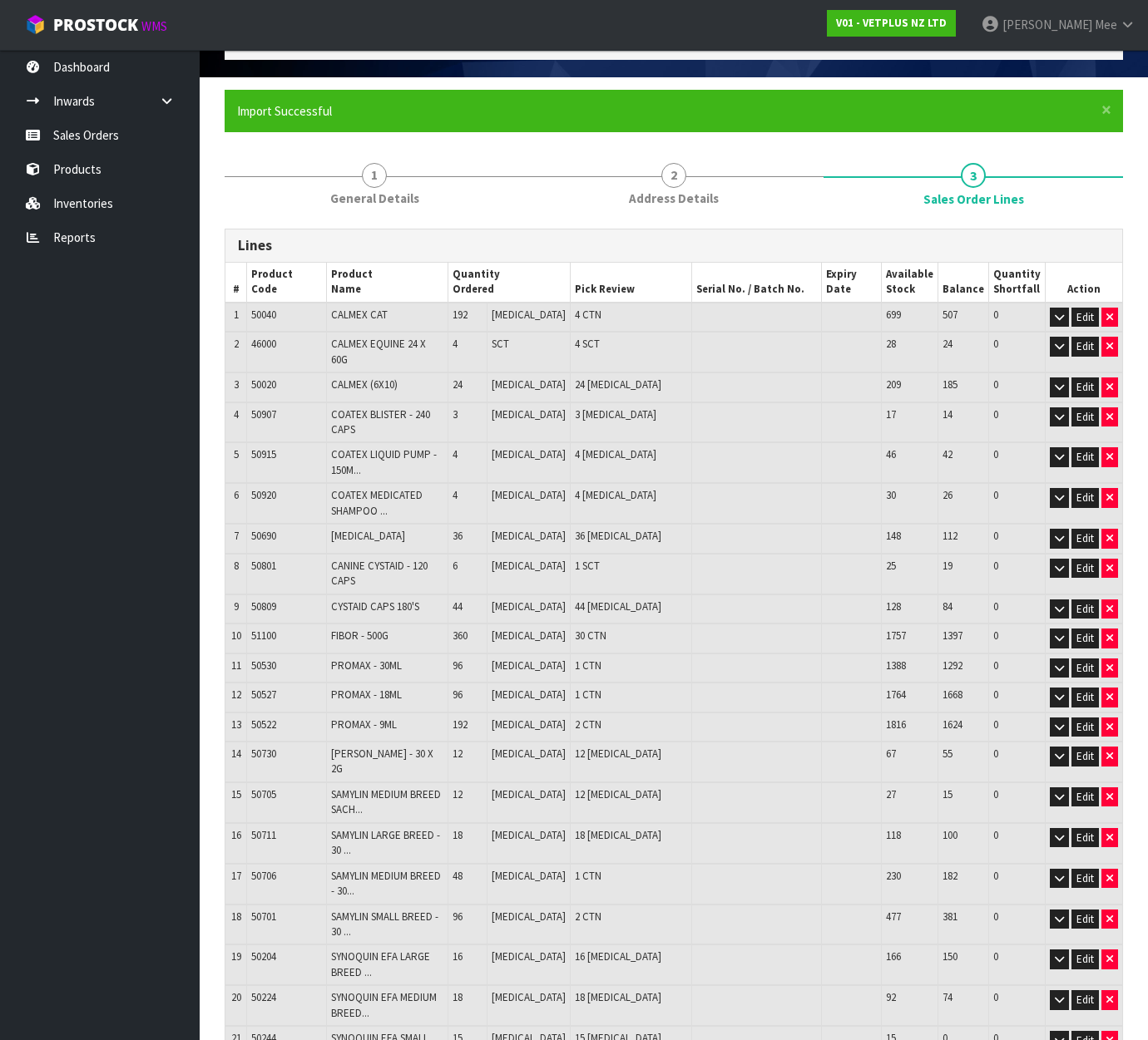
scroll to position [449, 0]
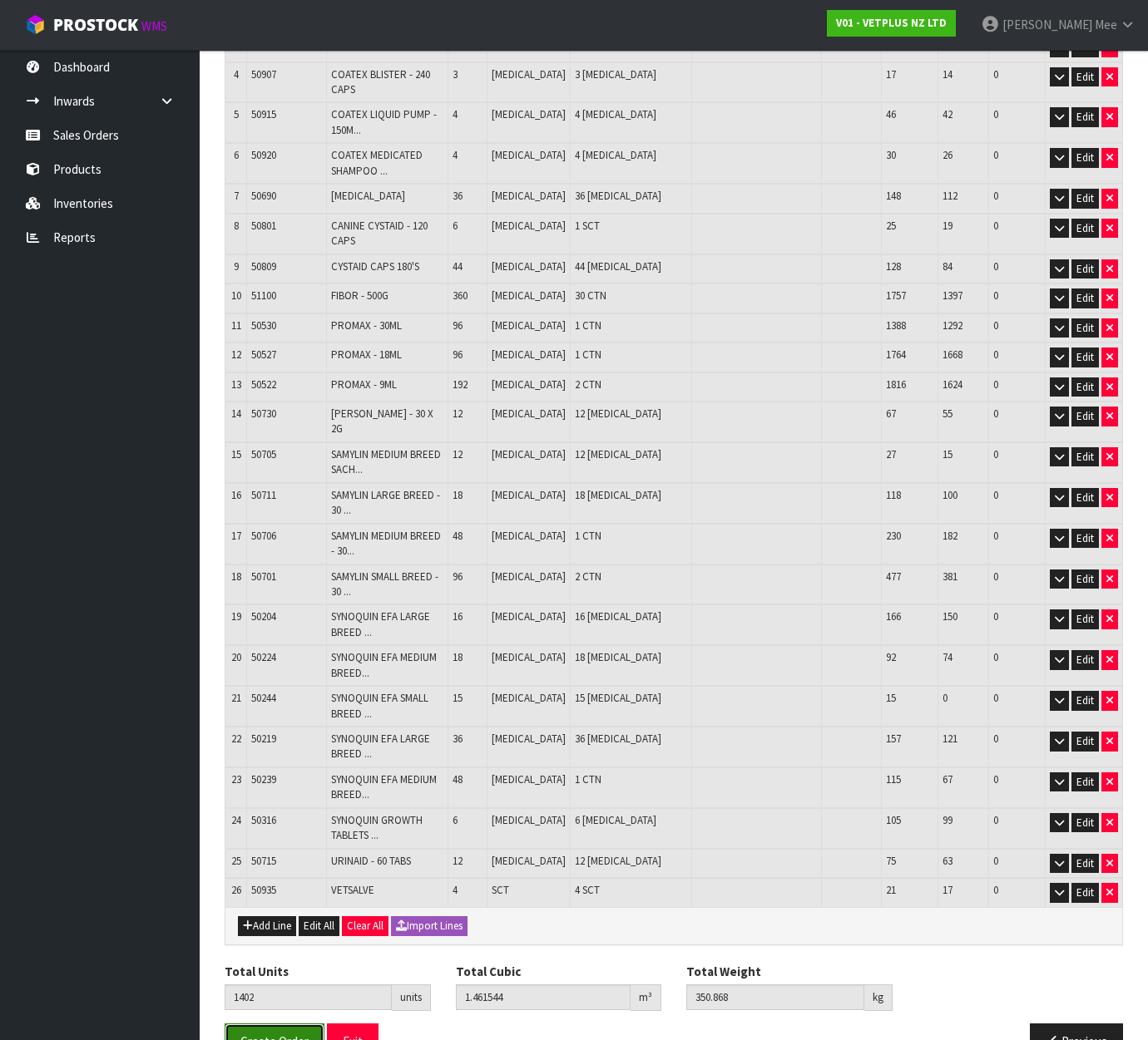
click at [283, 1034] on span "Create Order" at bounding box center [275, 1042] width 68 height 16
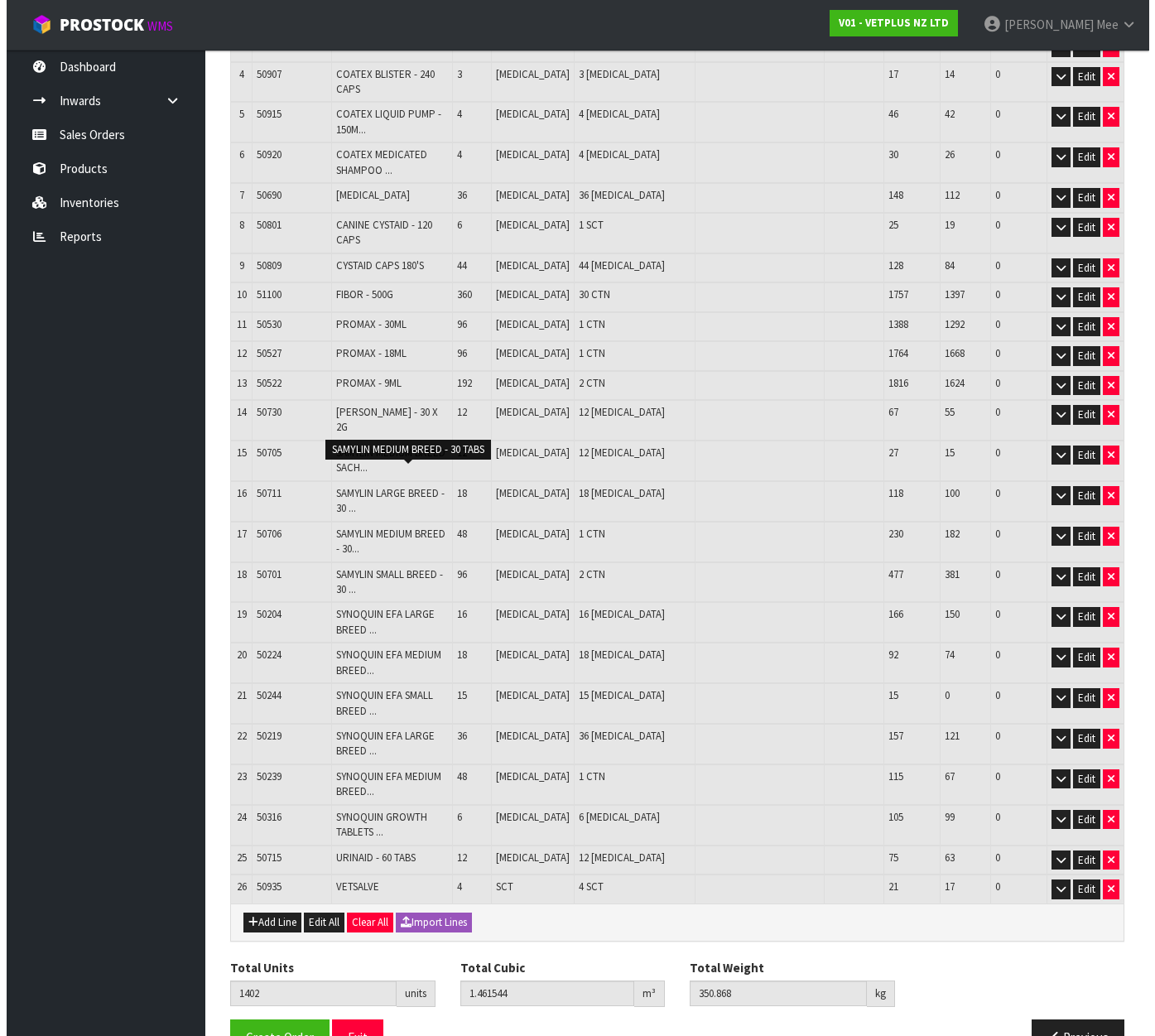
scroll to position [0, 0]
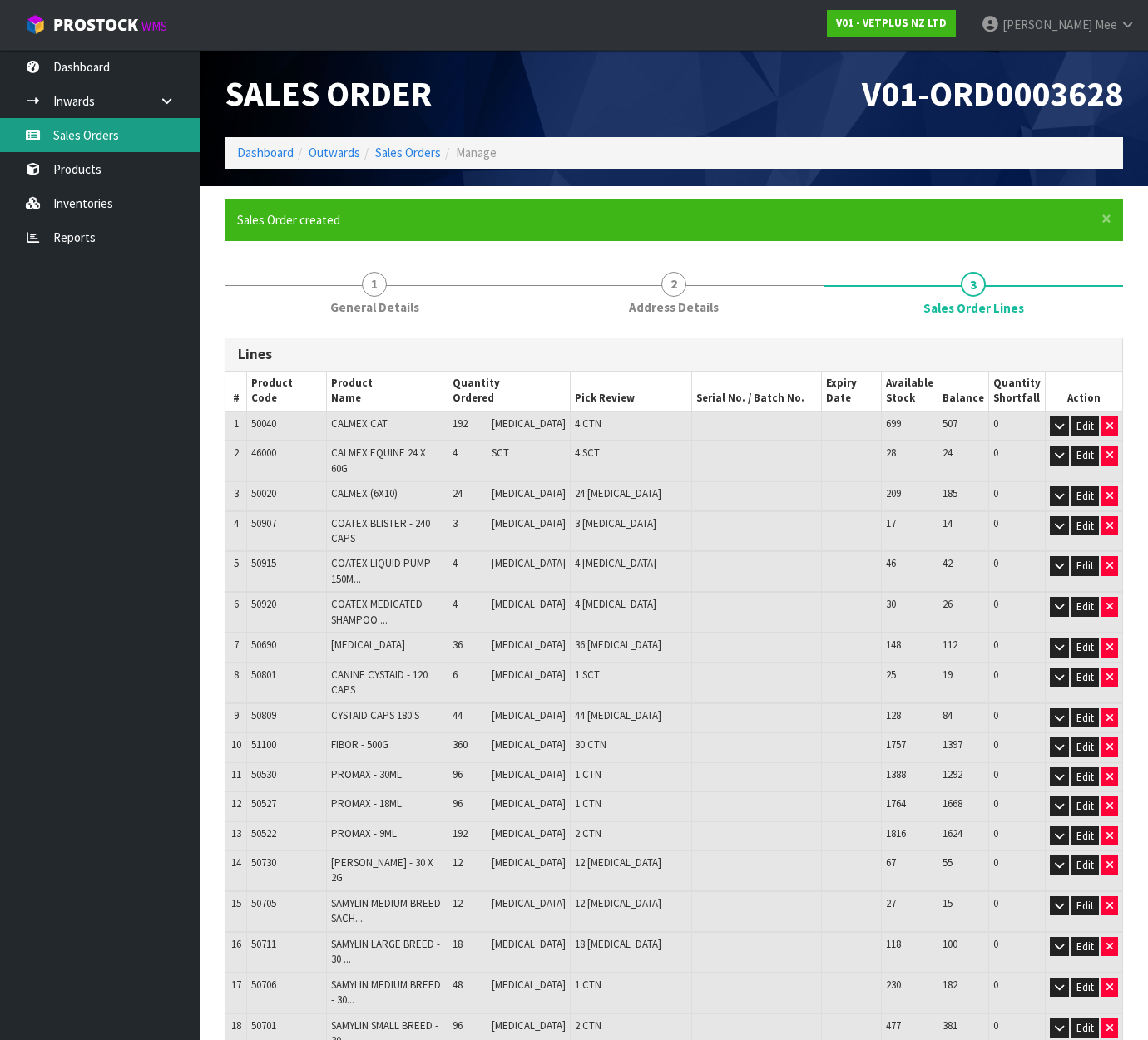
click at [71, 132] on link "Sales Orders" at bounding box center [100, 135] width 200 height 34
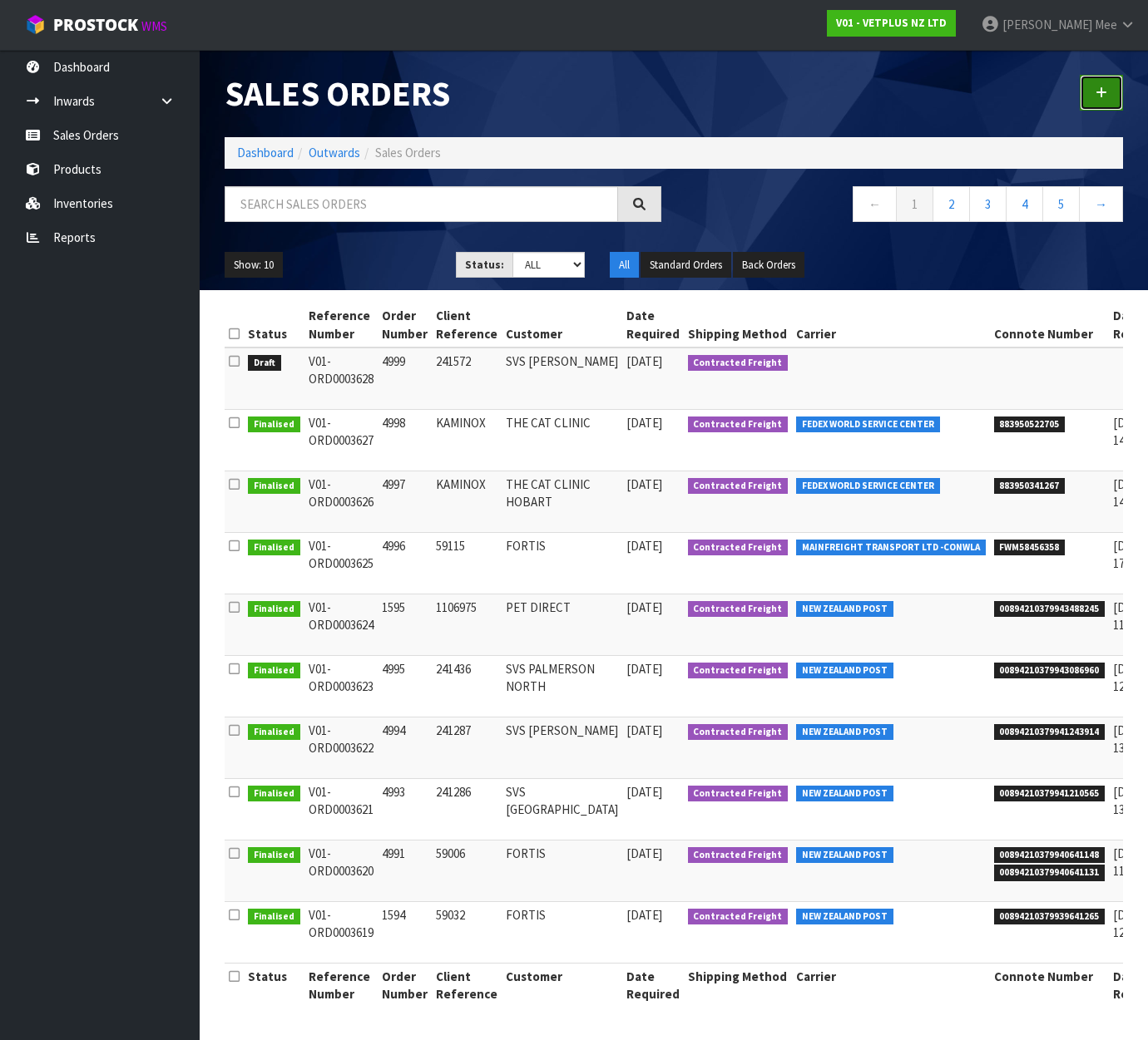
click at [1093, 93] on link at bounding box center [1101, 92] width 44 height 36
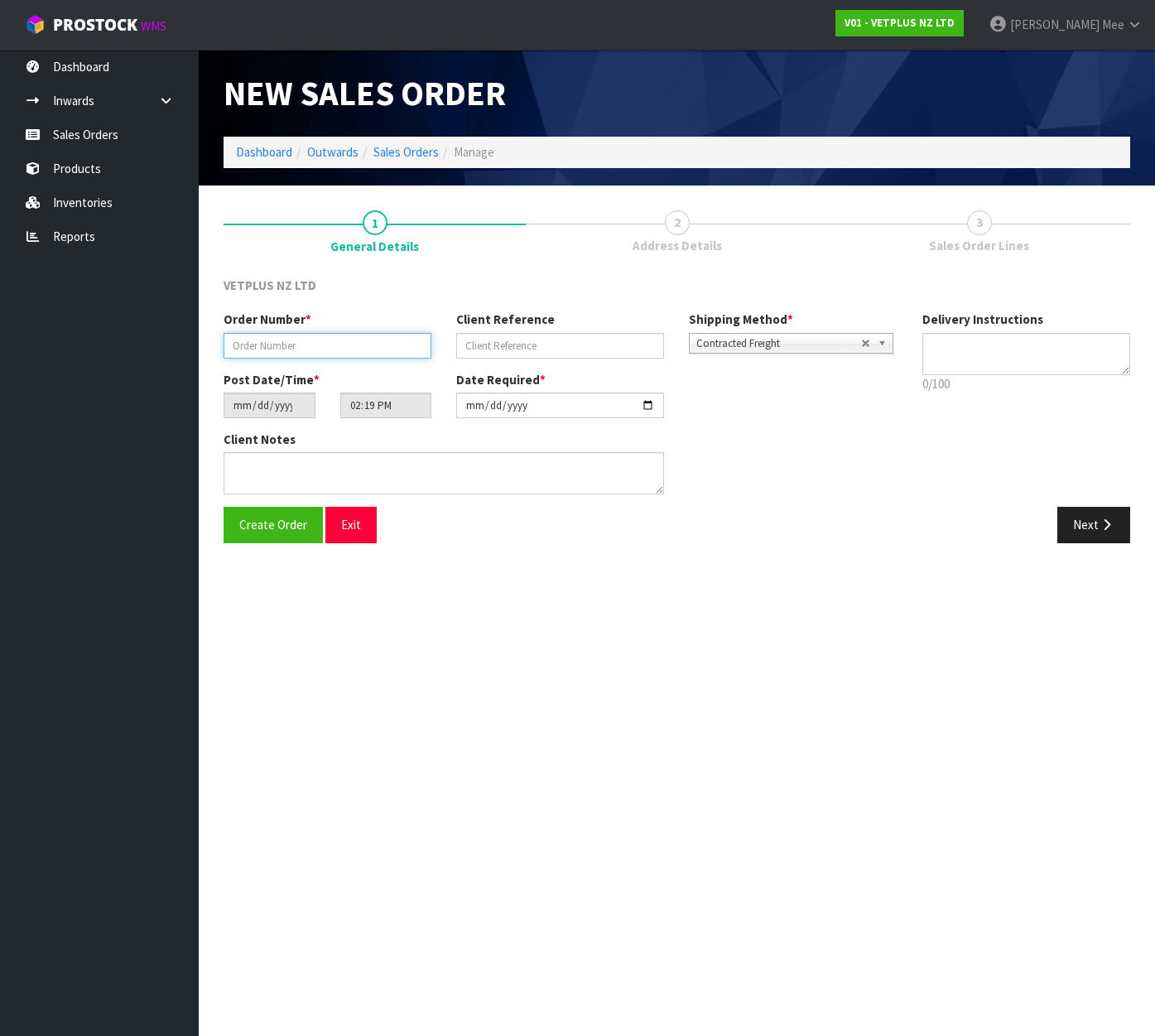
click at [279, 354] on input "text" at bounding box center [327, 345] width 208 height 26
type input "5000"
type input "241571"
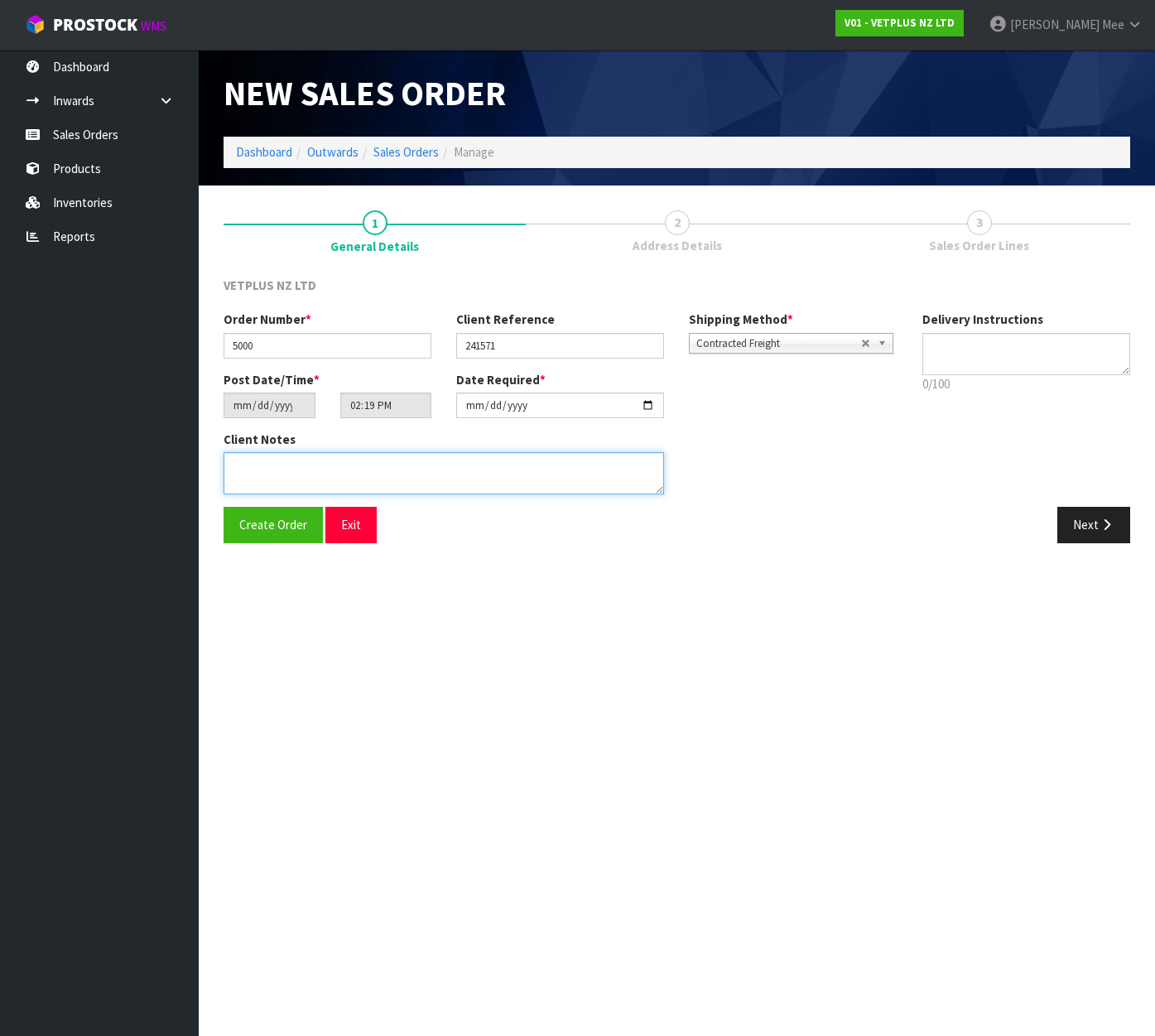
click at [310, 463] on textarea at bounding box center [444, 473] width 440 height 42
paste textarea "BACK ORDER:50107 AKTIVAIT MED & LGE BREED CAPS 60 X 2450304 SYNOQUIN CAT CAPS 9…"
click at [296, 461] on textarea at bounding box center [444, 473] width 440 height 42
click at [443, 480] on textarea at bounding box center [444, 473] width 440 height 42
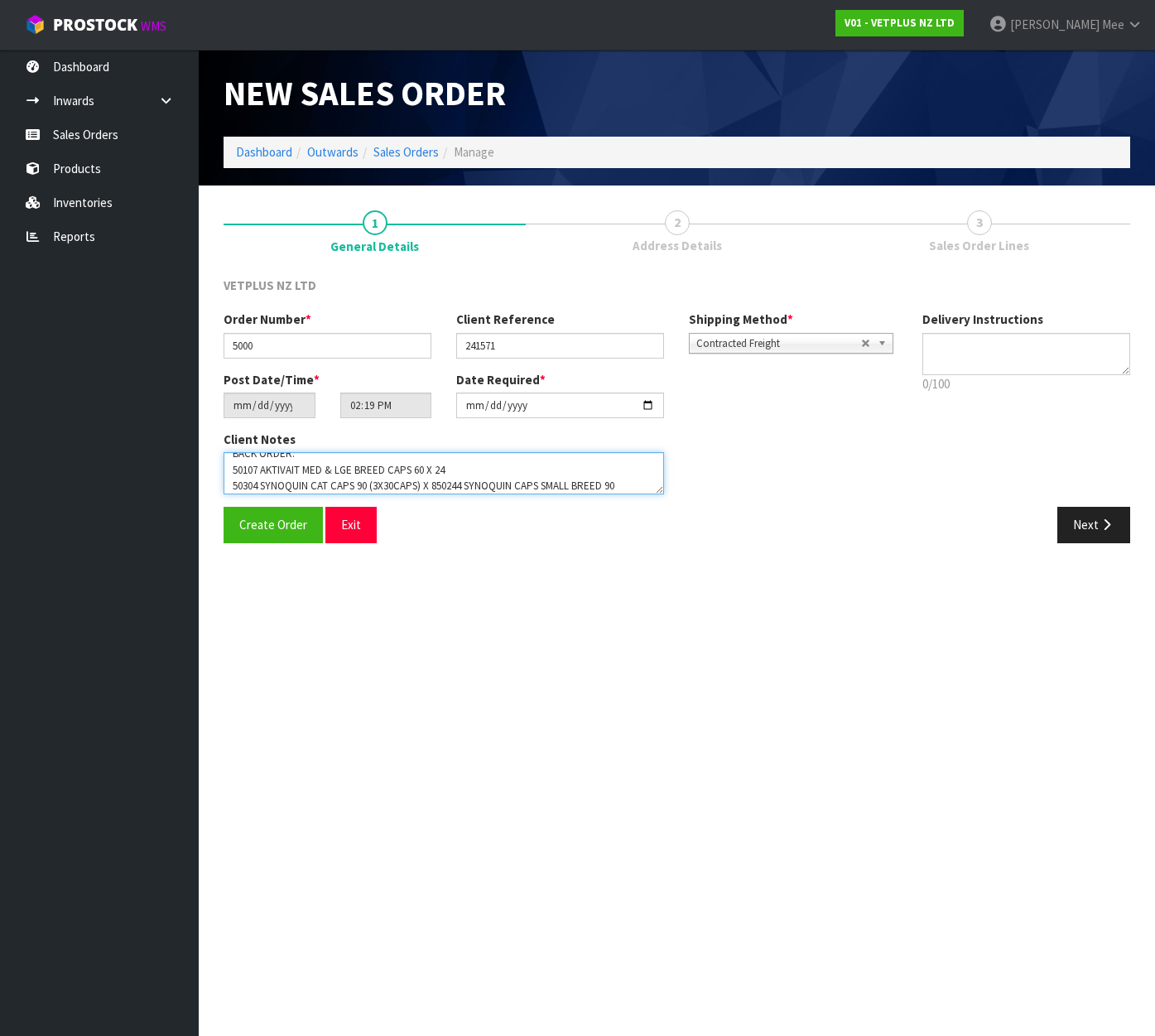
click at [436, 485] on textarea at bounding box center [444, 473] width 440 height 42
type textarea "BACK ORDER: 50107 AKTIVAIT MED & LGE BREED CAPS 60 X 24 50304 SYNOQUIN CAT CAPS…"
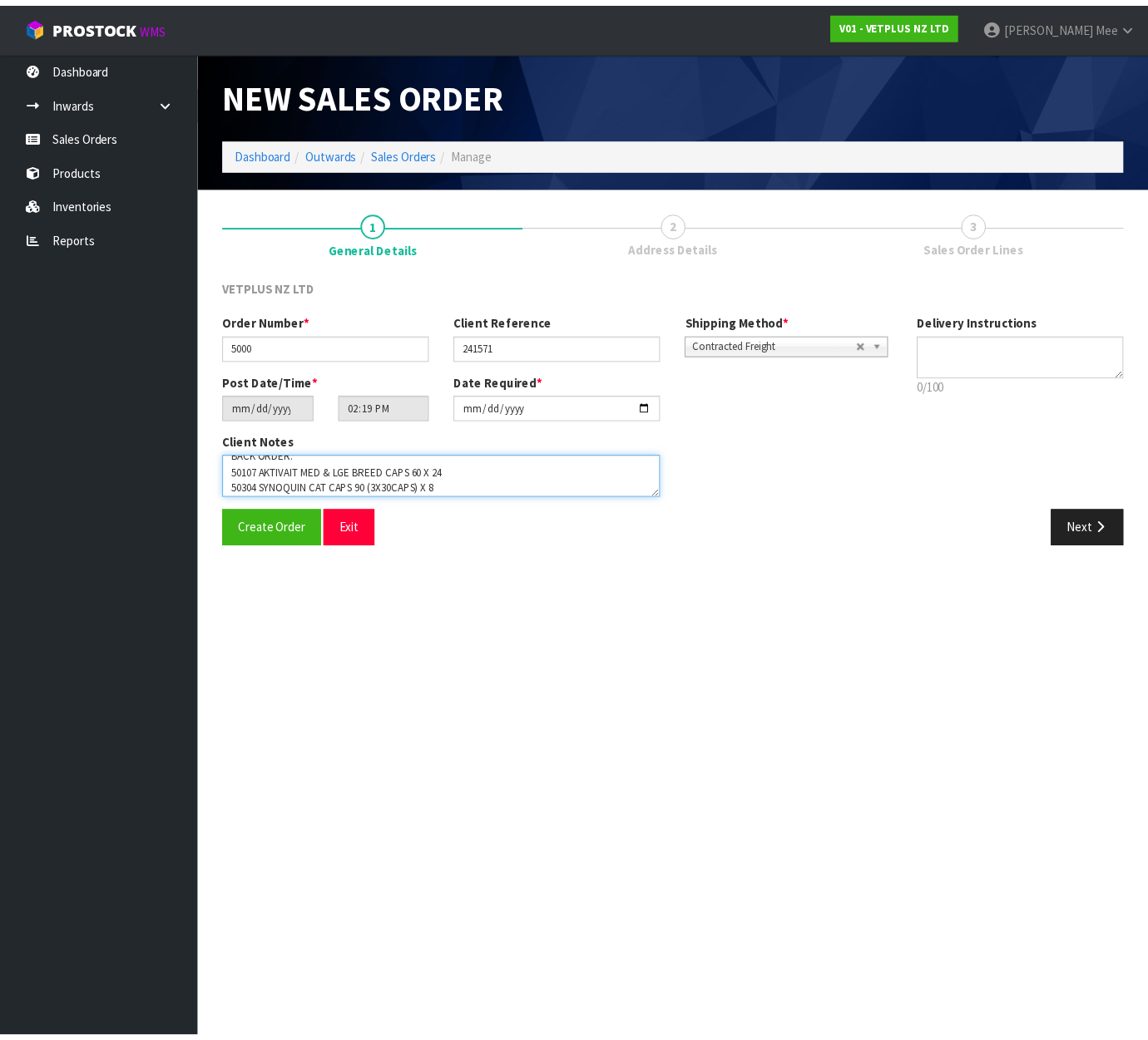
scroll to position [28, 0]
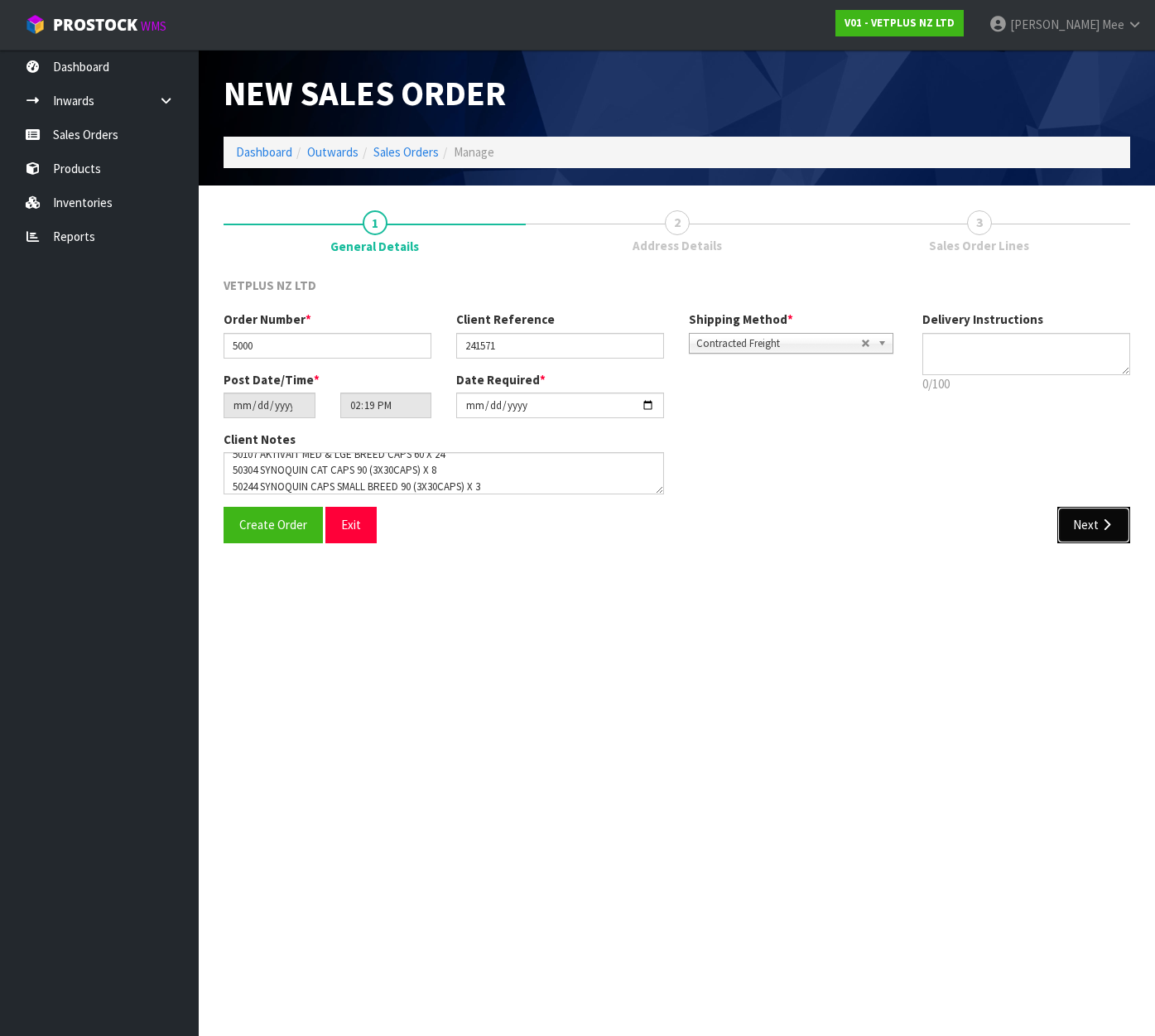
click at [1088, 524] on button "Next" at bounding box center [1093, 525] width 73 height 35
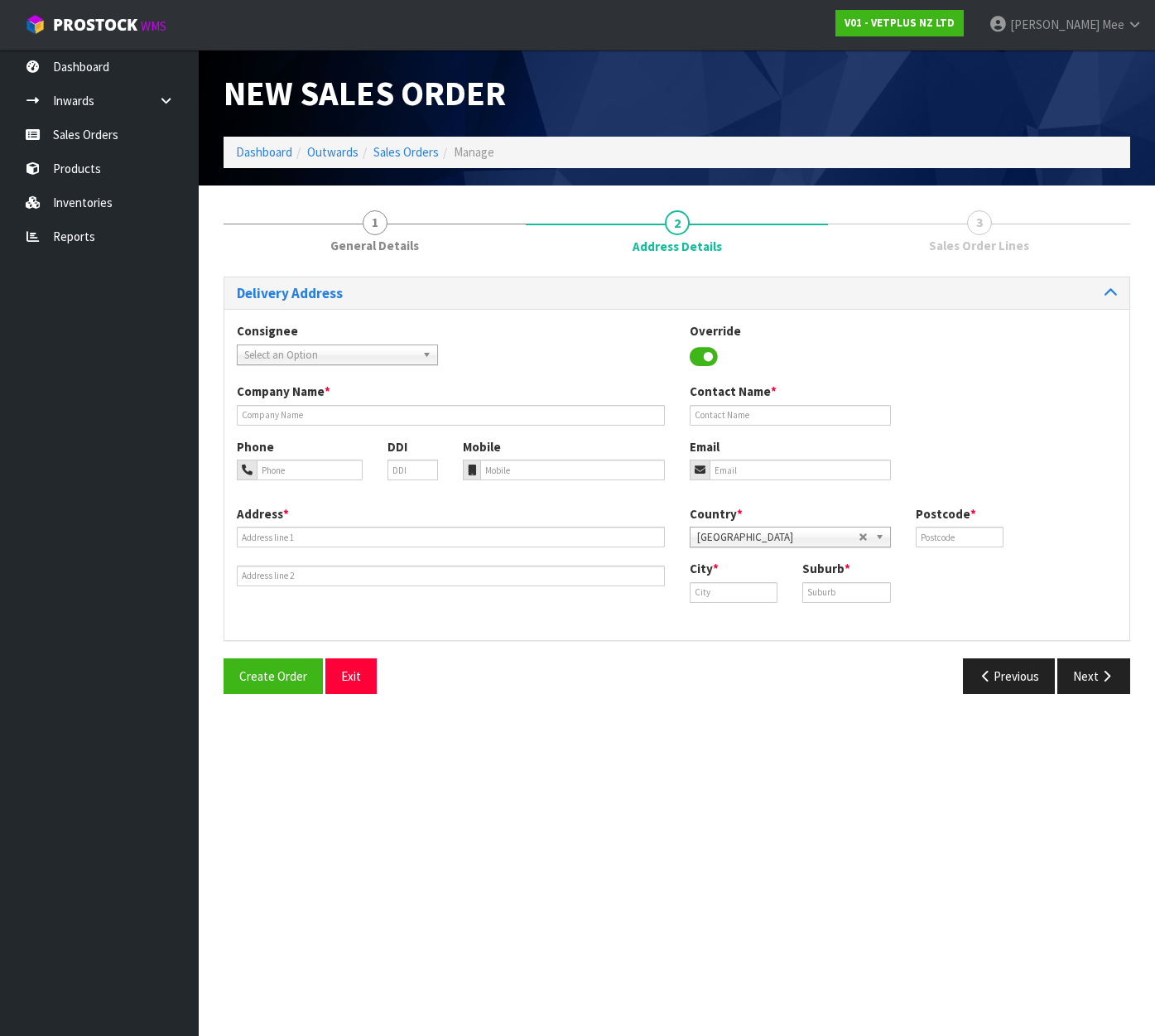
click at [299, 349] on span "Select an Option" at bounding box center [330, 355] width 172 height 19
type input "svs ch"
click at [363, 399] on li "SVSCHRCHC - SVS CH RISTCHURCH" at bounding box center [337, 402] width 193 height 20
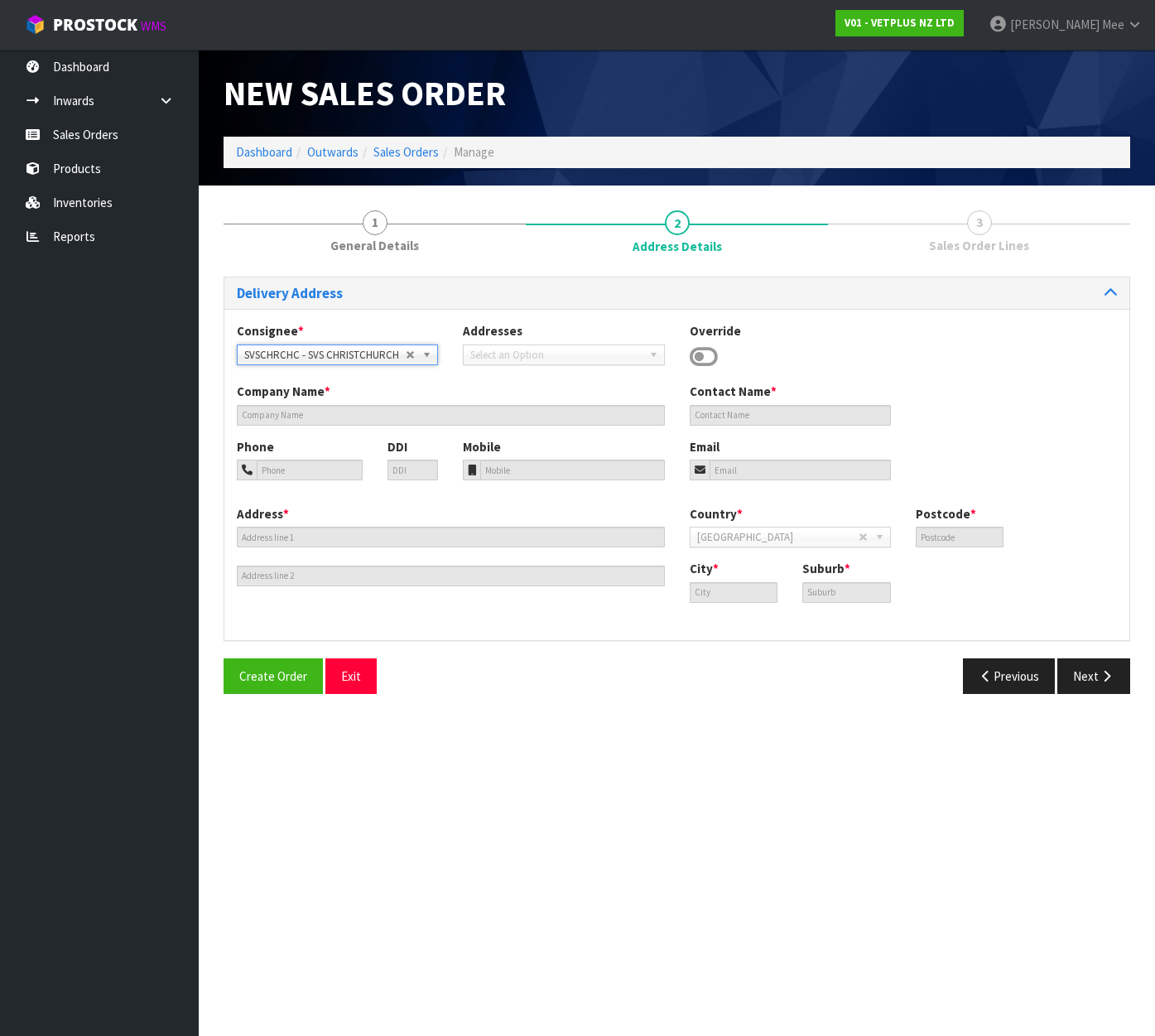
type input "SVS [GEOGRAPHIC_DATA]"
type input "[STREET_ADDRESS]"
type input "8042"
type input "[GEOGRAPHIC_DATA]"
type input "WIGRAM"
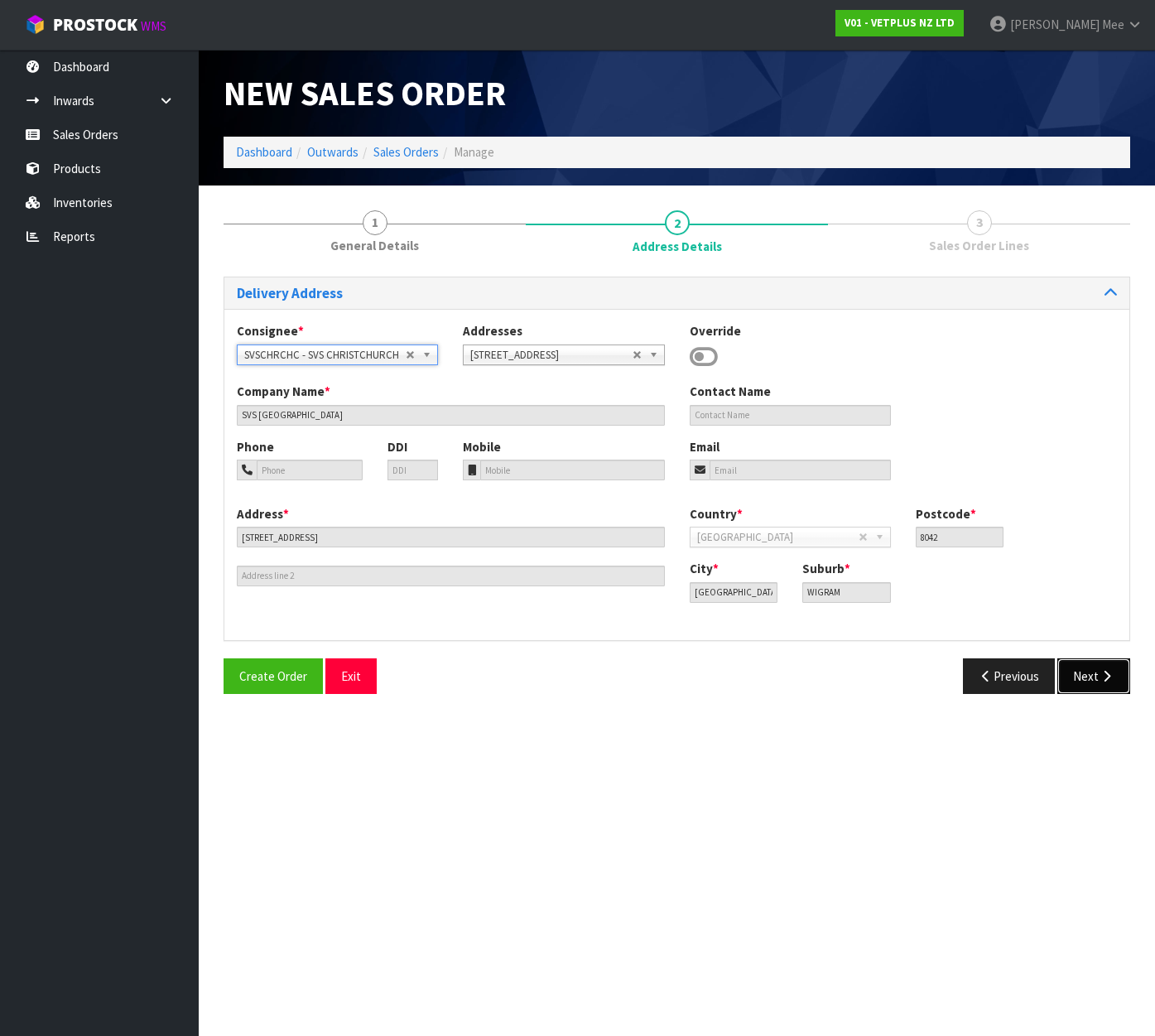
click at [1081, 673] on button "Next" at bounding box center [1093, 676] width 73 height 35
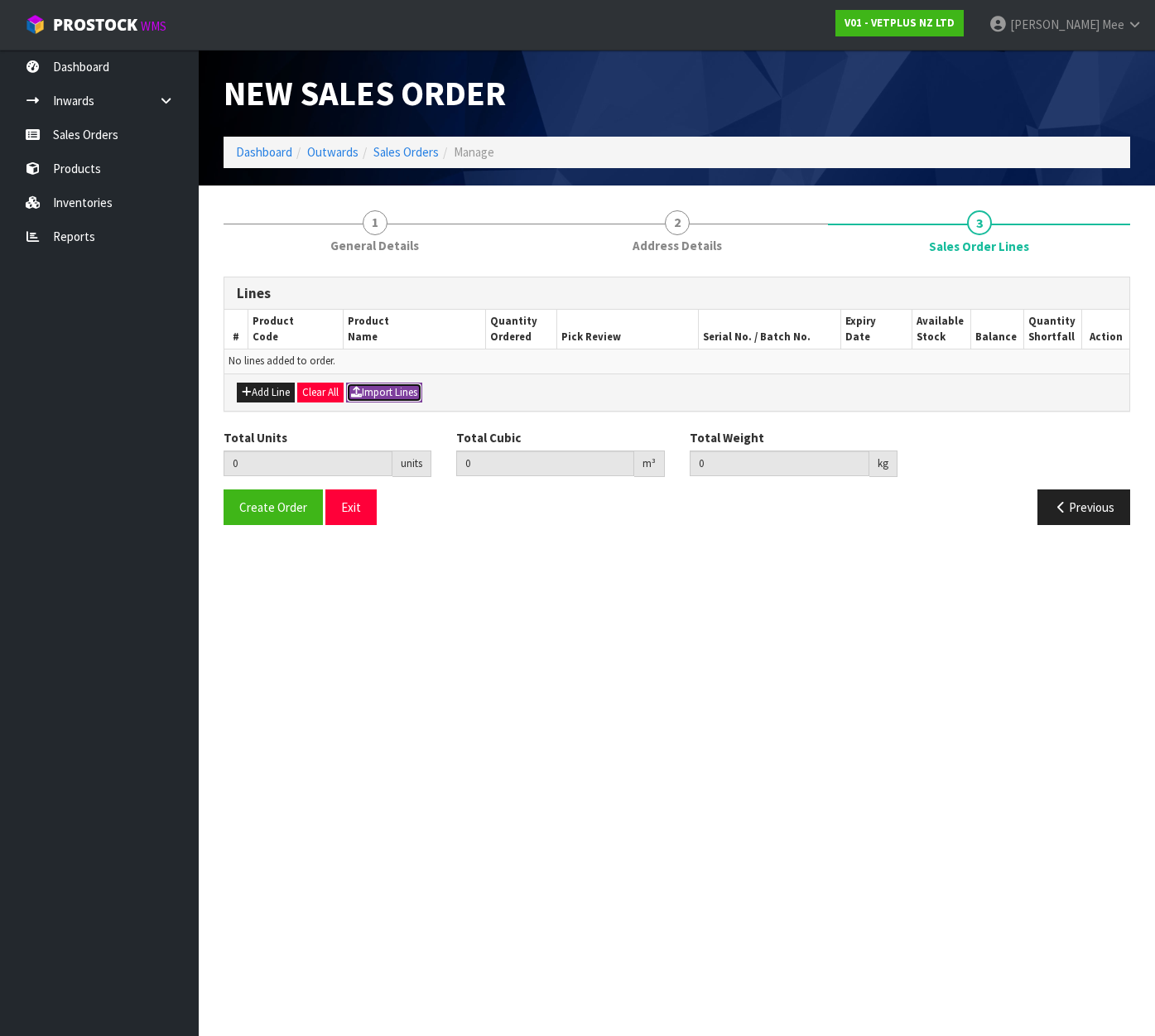
click at [389, 389] on button "Import Lines" at bounding box center [384, 392] width 76 height 19
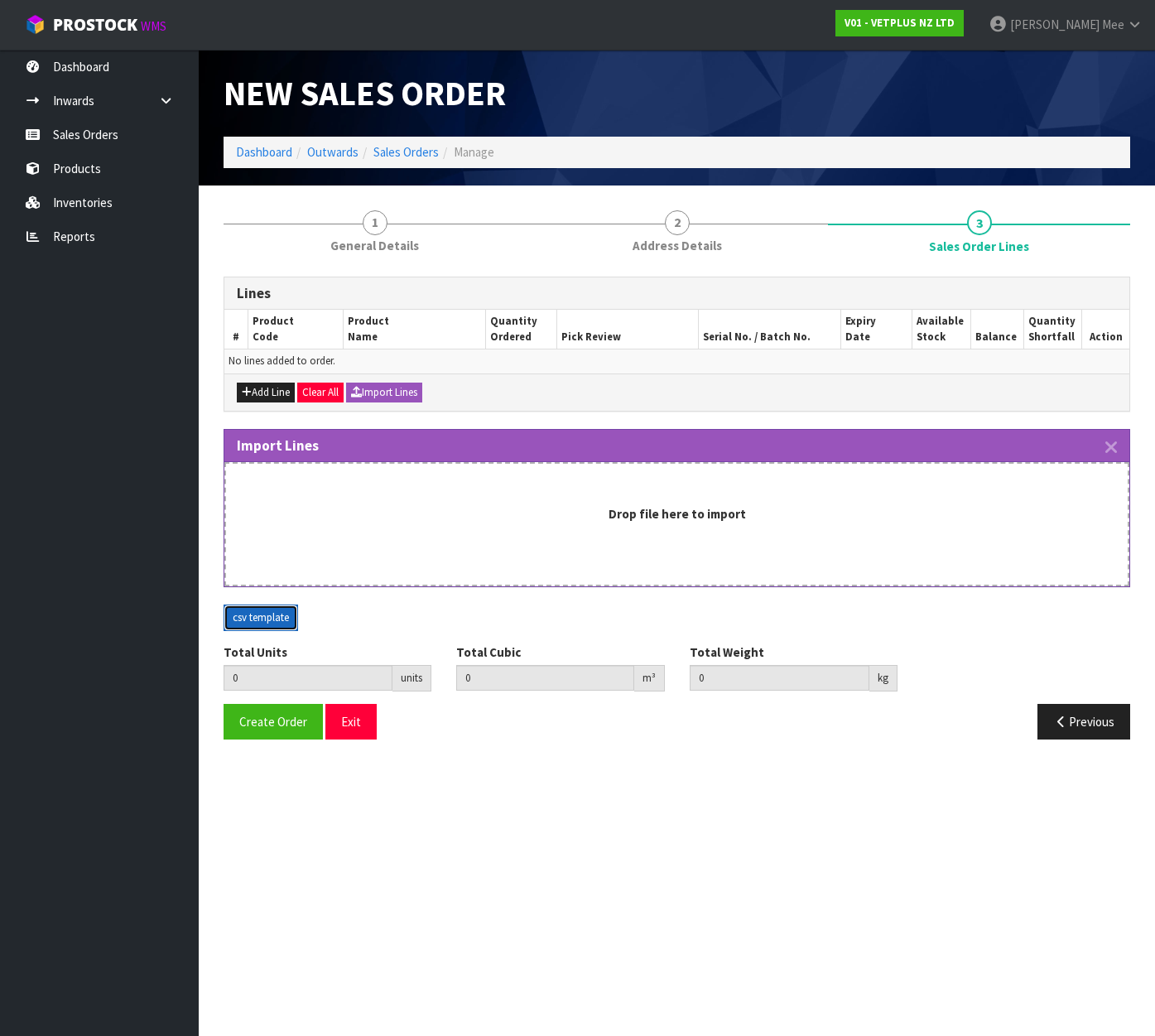
click at [255, 622] on button "csv template" at bounding box center [261, 618] width 74 height 27
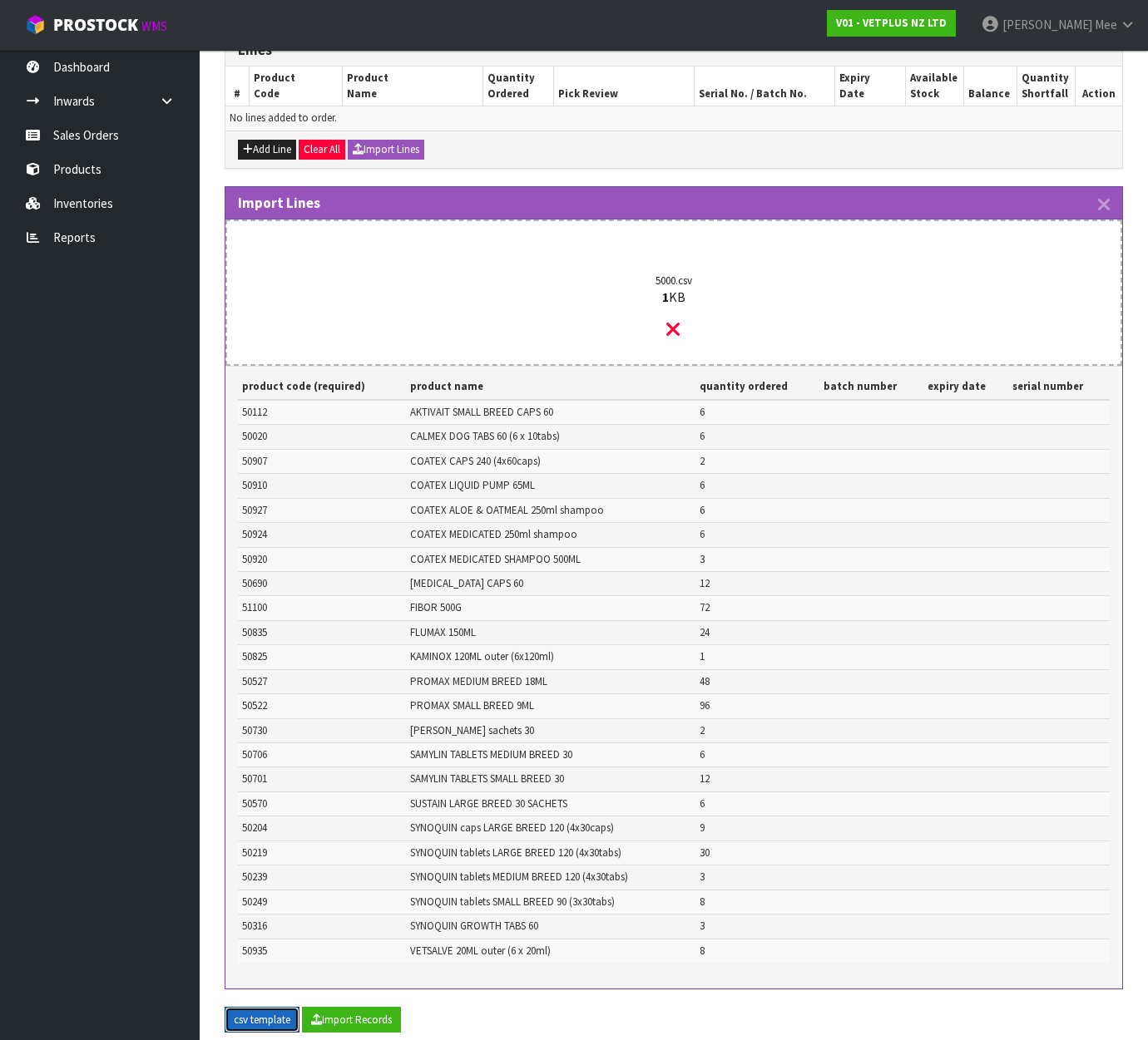
scroll to position [371, 0]
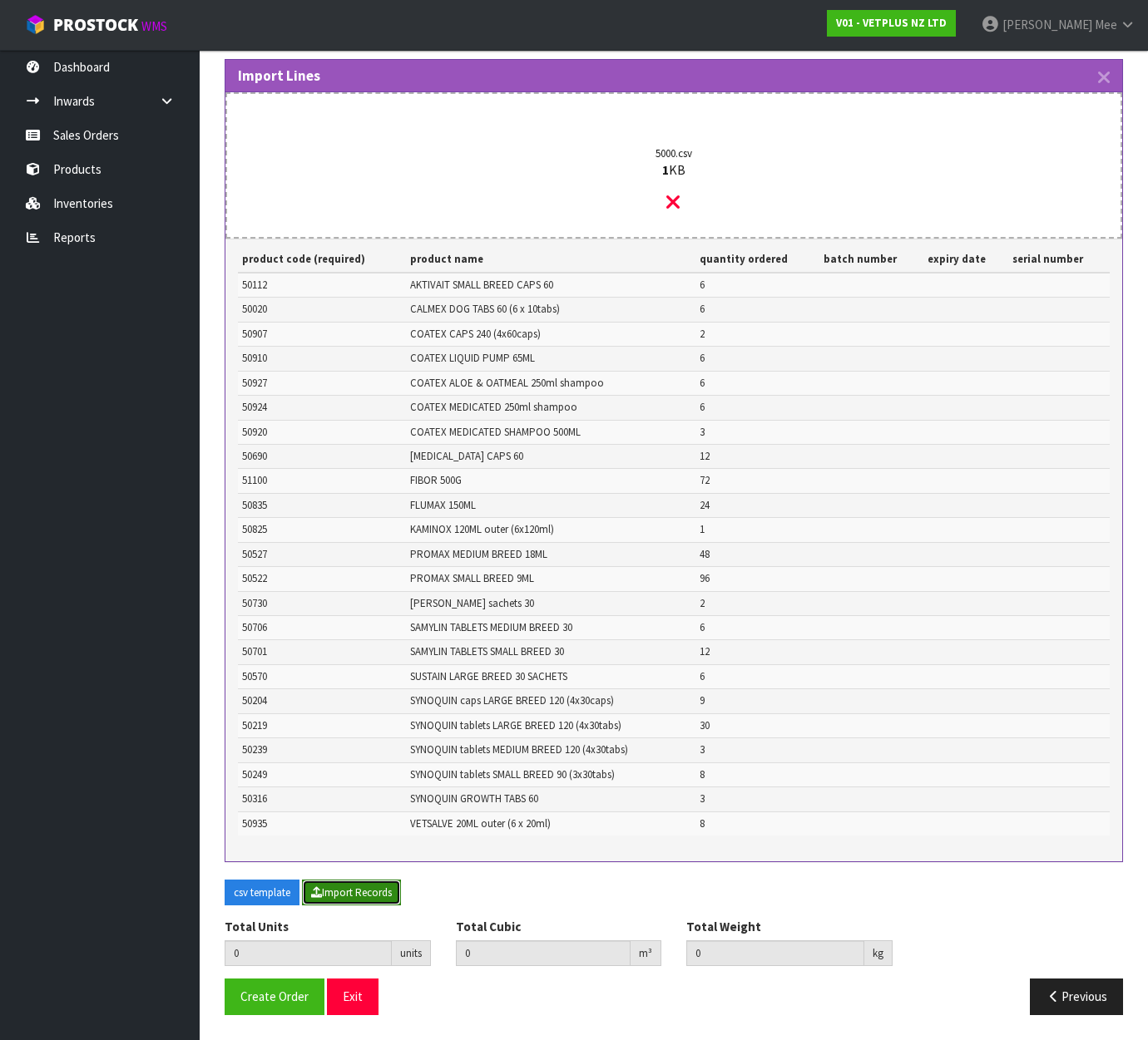
click at [334, 887] on button "Import Records" at bounding box center [351, 893] width 99 height 27
type input "375"
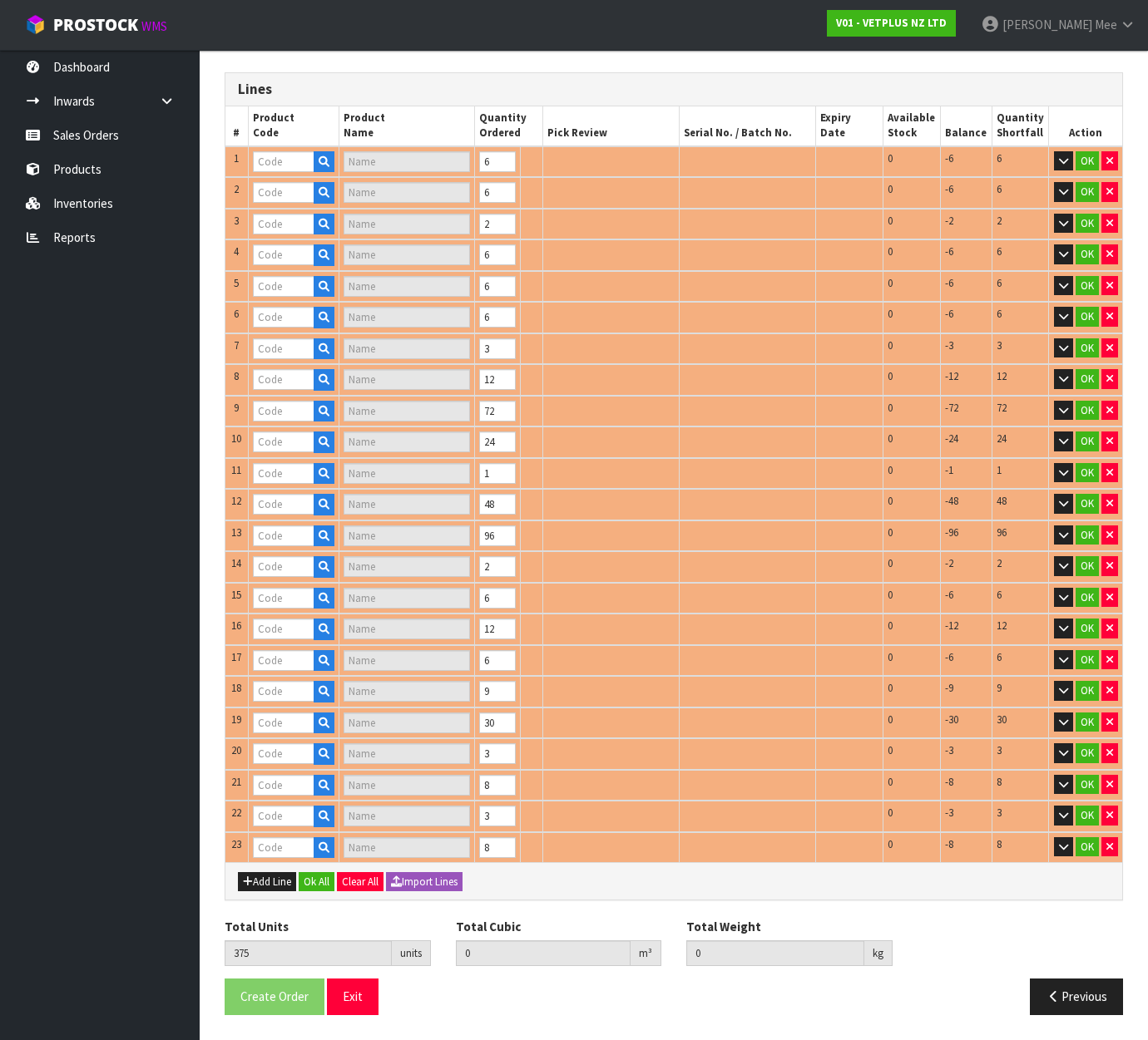
type input "50112"
type input "AKTIVAIT SMALL BREED CAPSULES 60"
type input "50020"
type input "CALMEX (6X10)"
type input "50907"
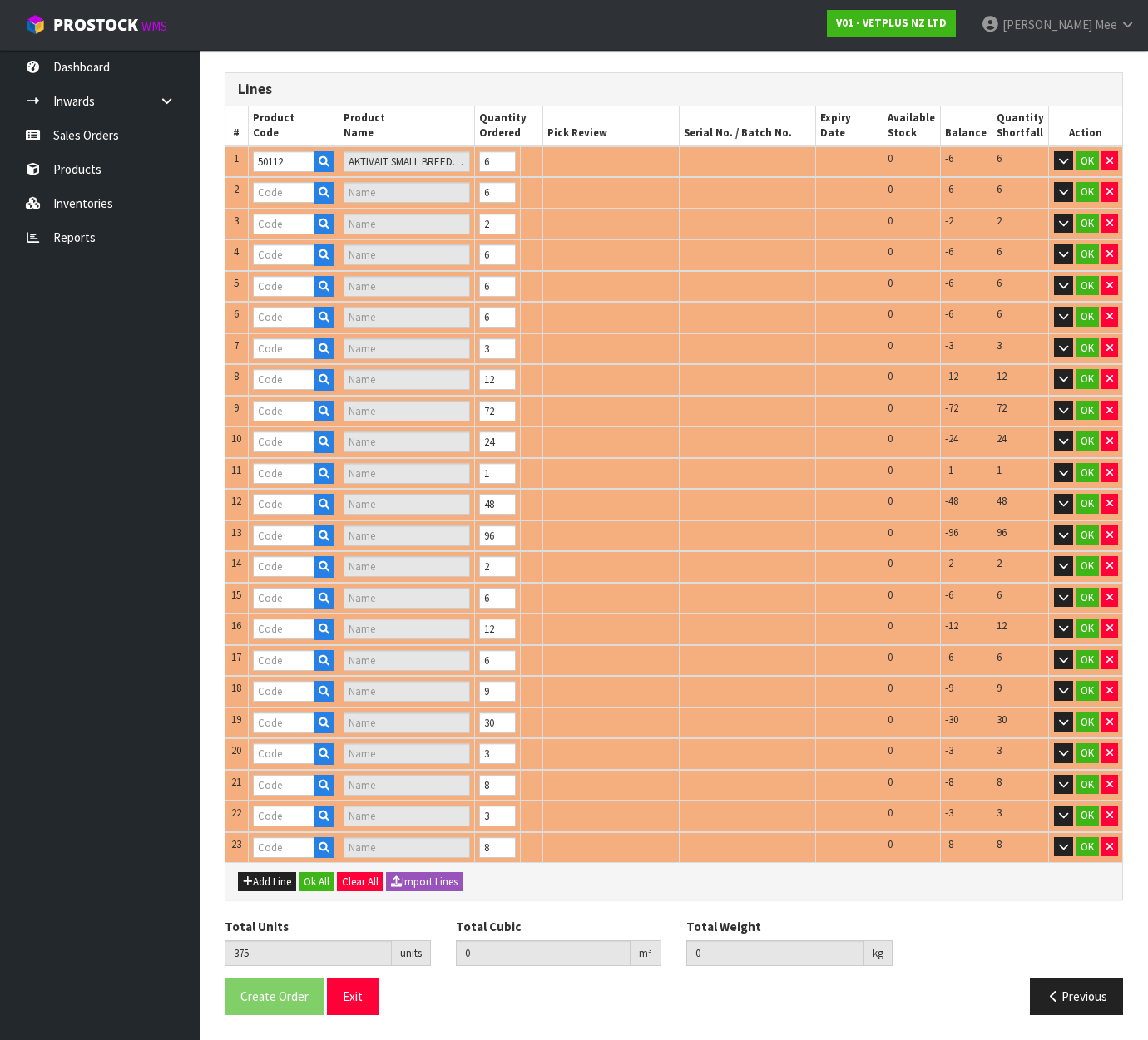
type input "COATEX BLISTER - 240 CAPS"
type input "50927"
type input "COATEX ALOE & OATMEAL SHAMPOO 250ML"
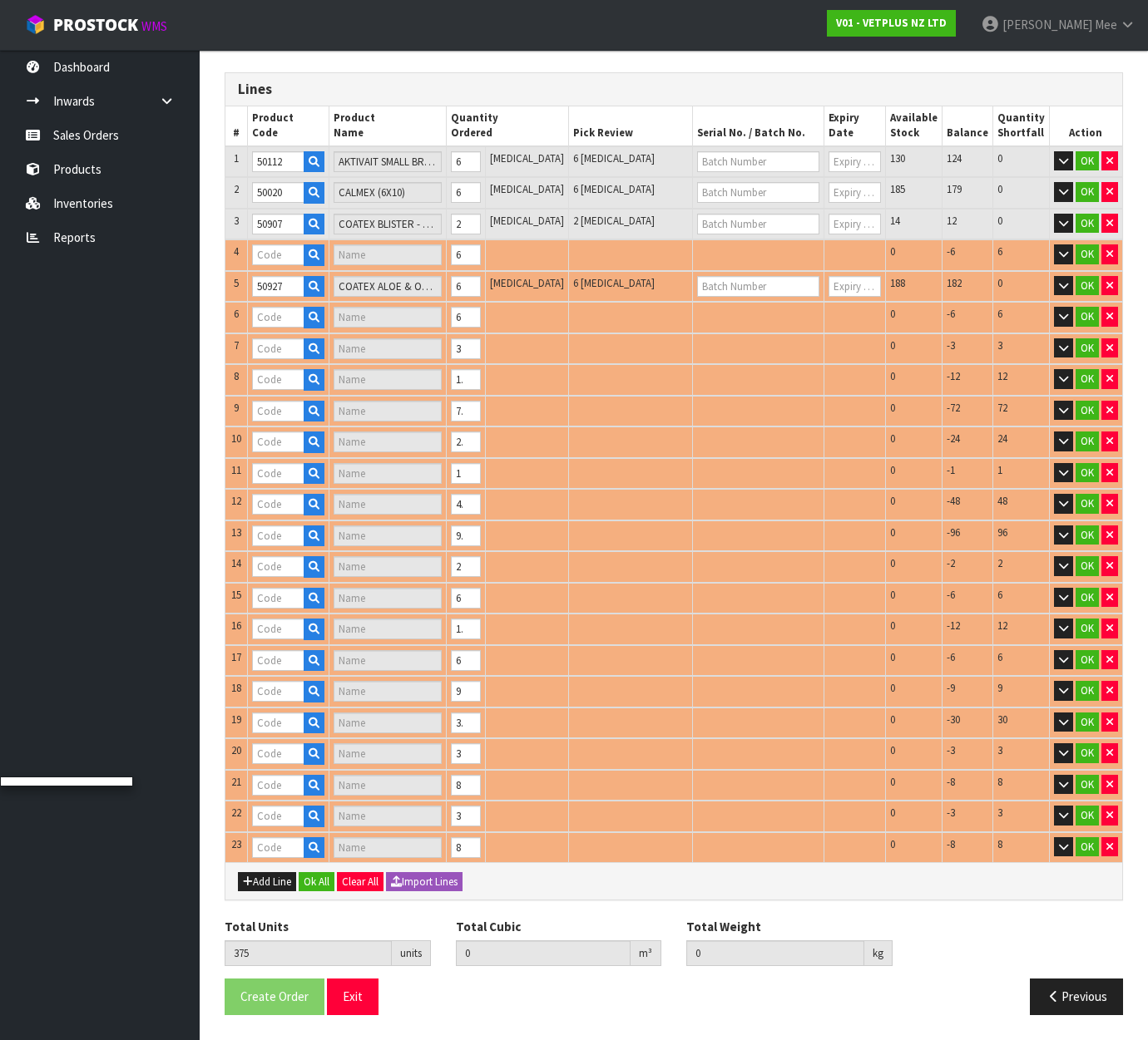
type input "50910"
type input "COATEX LIQUID PUMP 65ML"
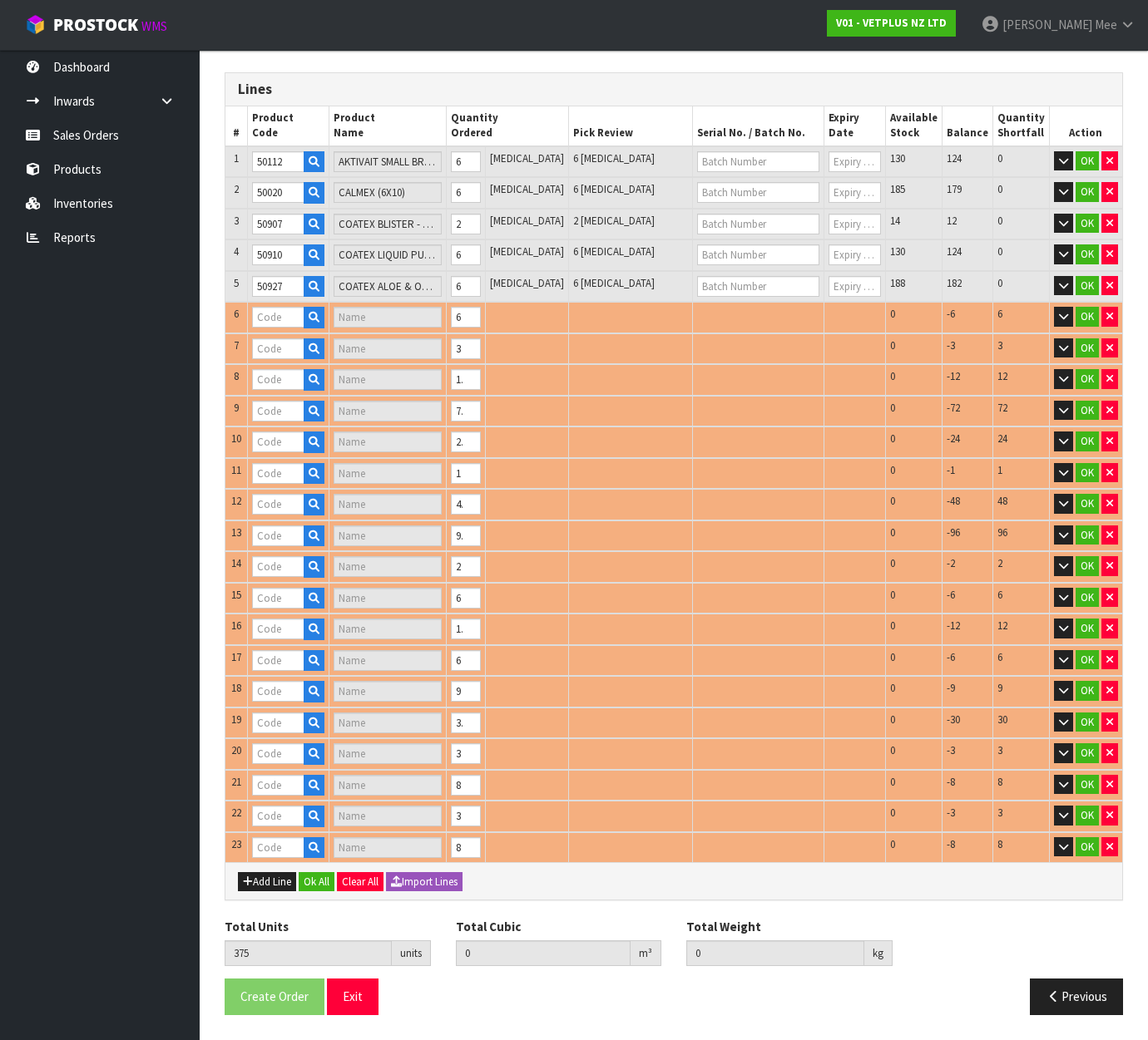
type input "50924"
type input "COATEX MEDICATED SHAMPOO - 250ML"
type input "50920"
type input "COATEX MEDICATED SHAMPOO - 500ML"
type input "50690"
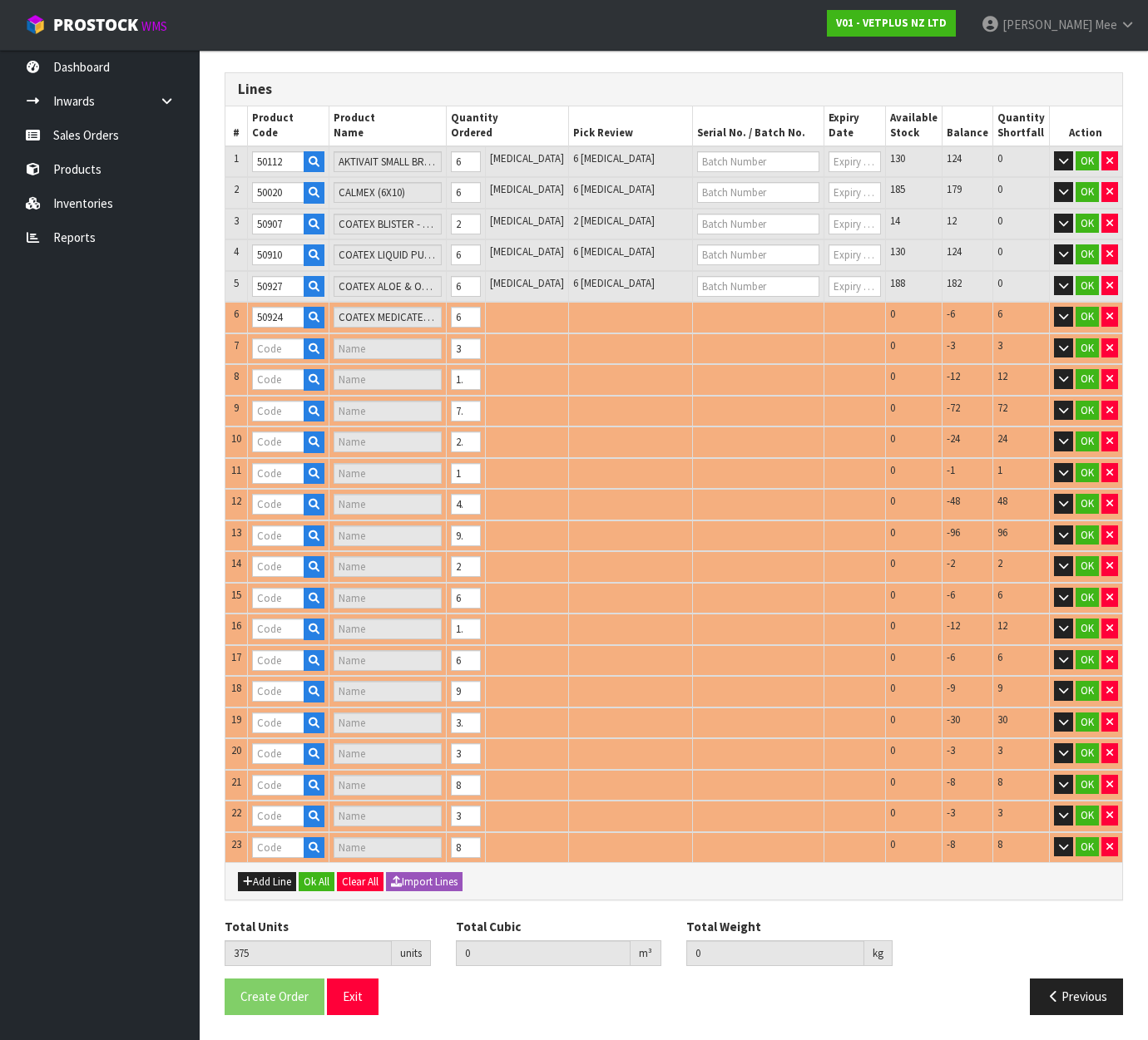
type input "[MEDICAL_DATA]"
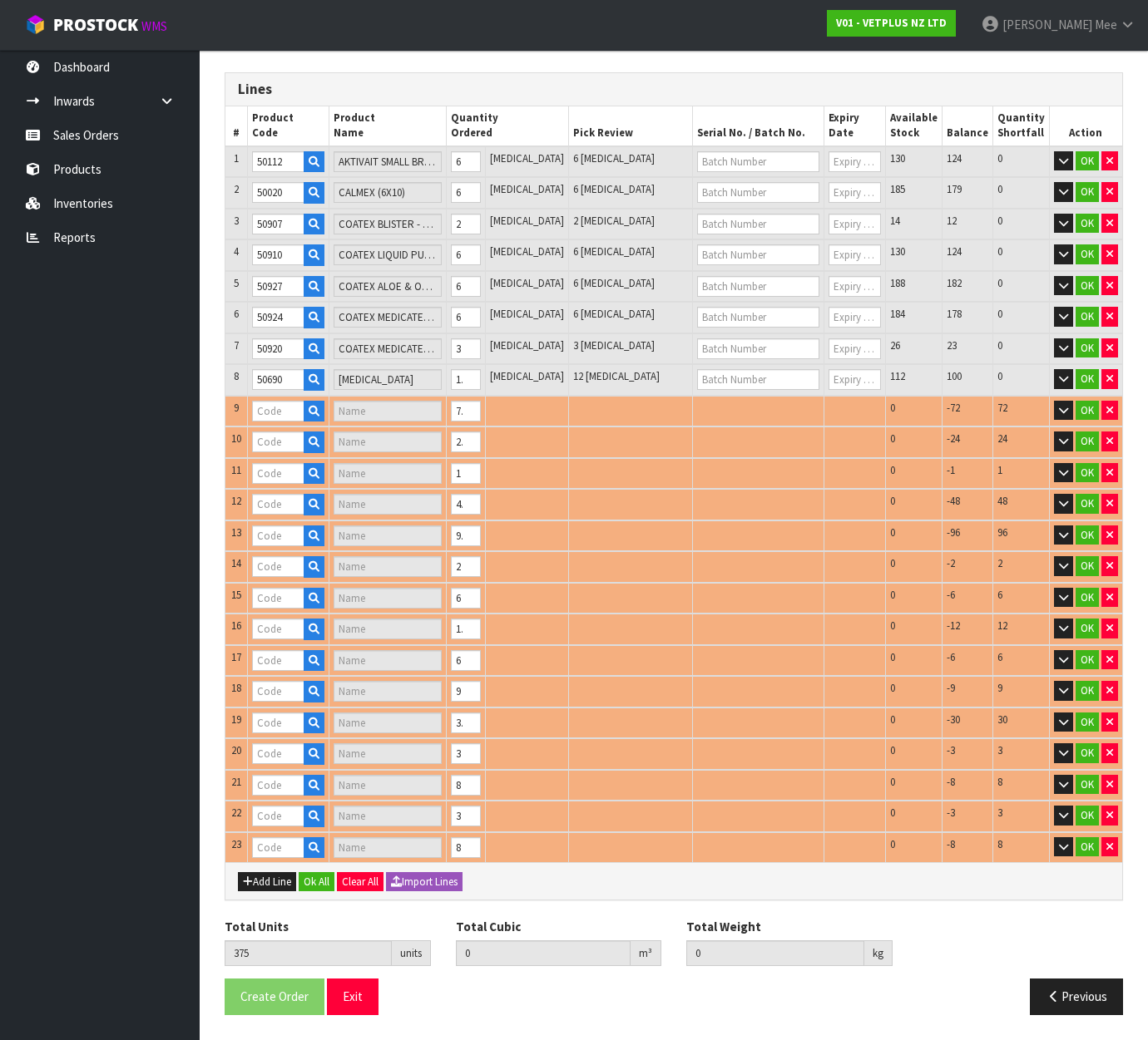
type input "51100"
type input "FIBOR - 500G"
type input "50835"
type input "FLUMAX - 150ML"
type input "50825"
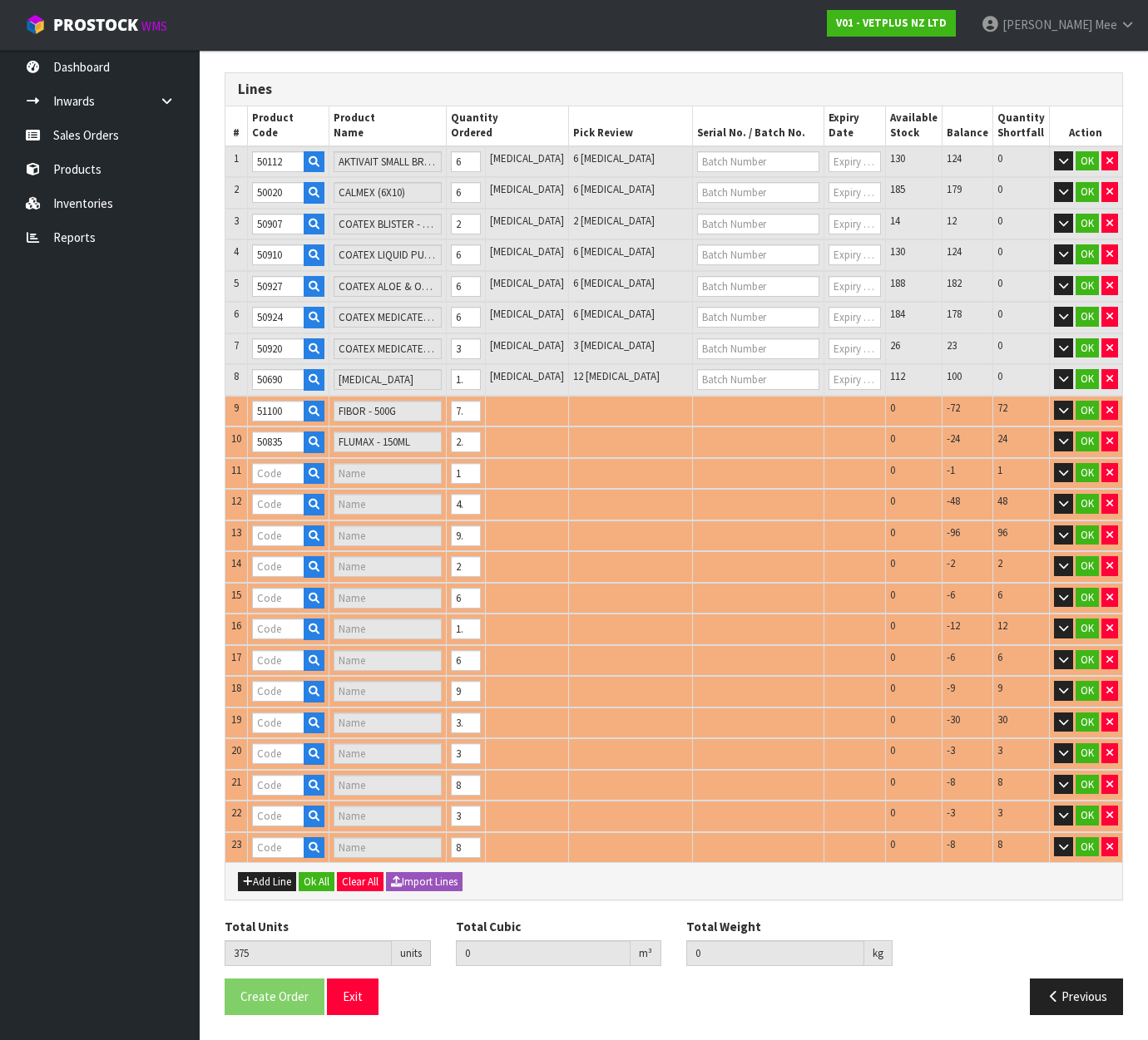
type input "KAMINOX - 120ML (6 X 120ML)"
type input "50527"
type input "PROMAX - 18ML"
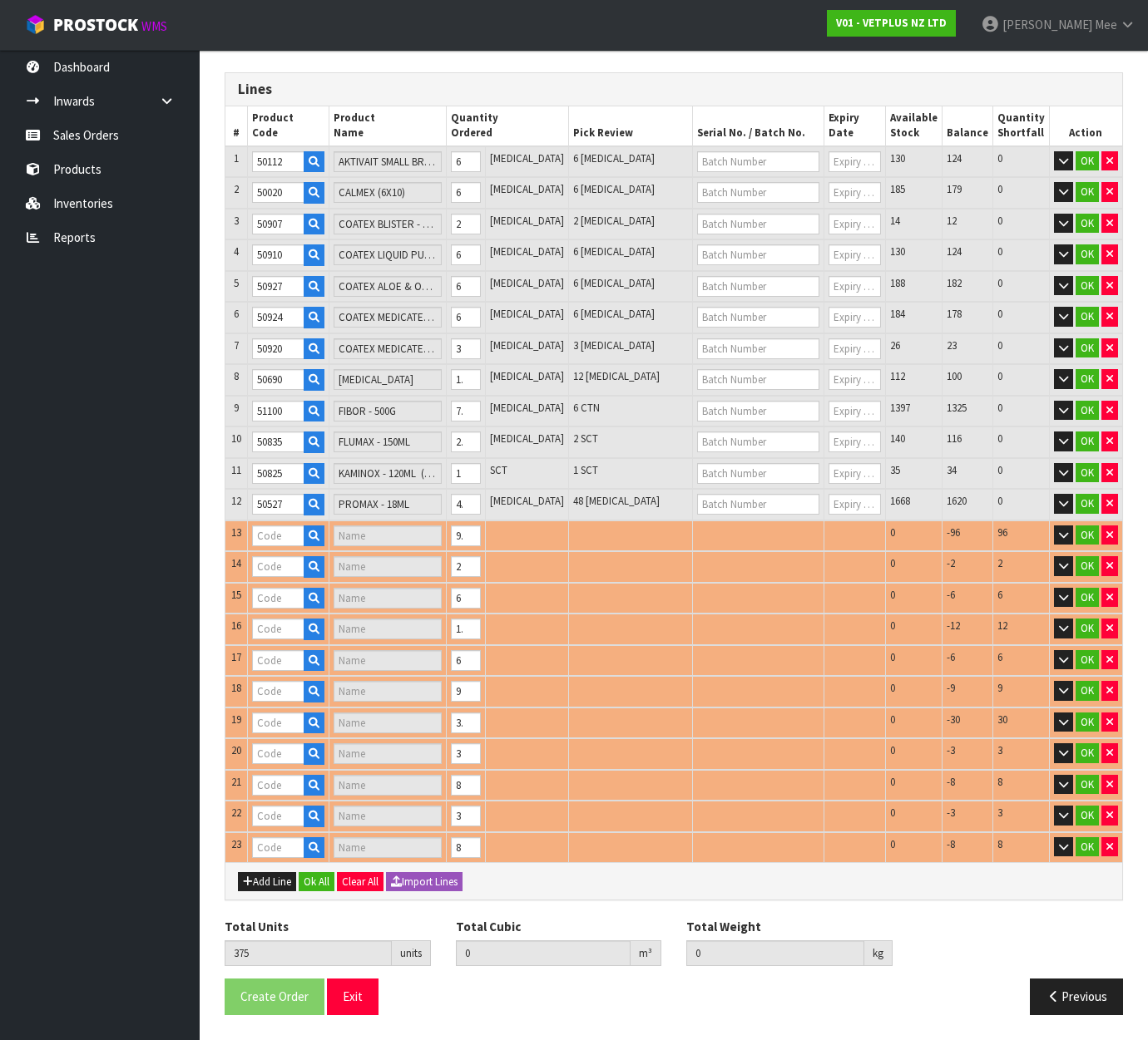
type input "50522"
type input "PROMAX - 9ML"
type input "50730"
type input "[PERSON_NAME] - 30 X 2G"
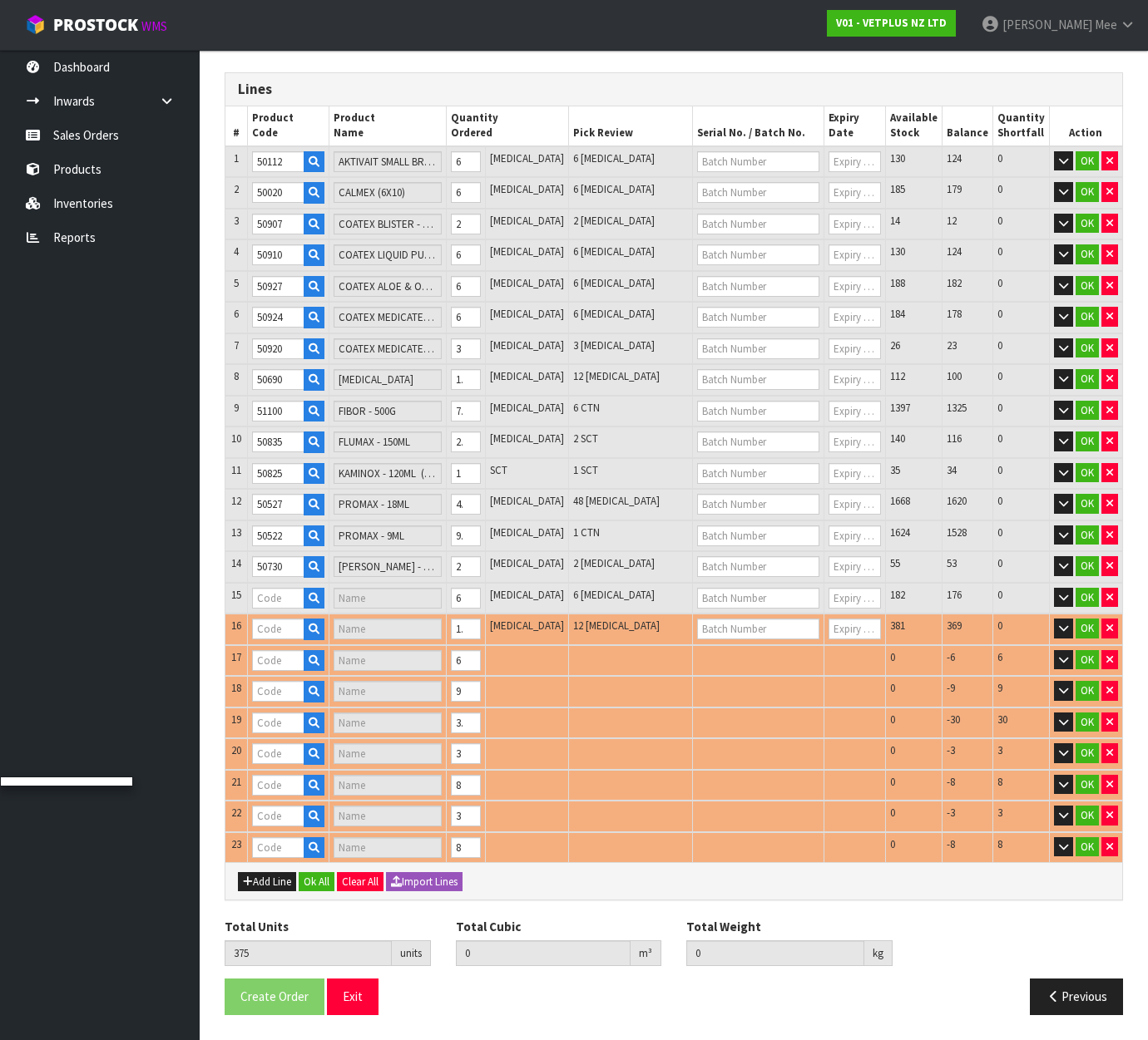
type input "50706"
type input "SAMYLIN MEDIUM BREED - 30 TABS"
type input "50701"
type input "SAMYLIN SMALL BREED - 30 X 1.0G TABS"
type input "50570"
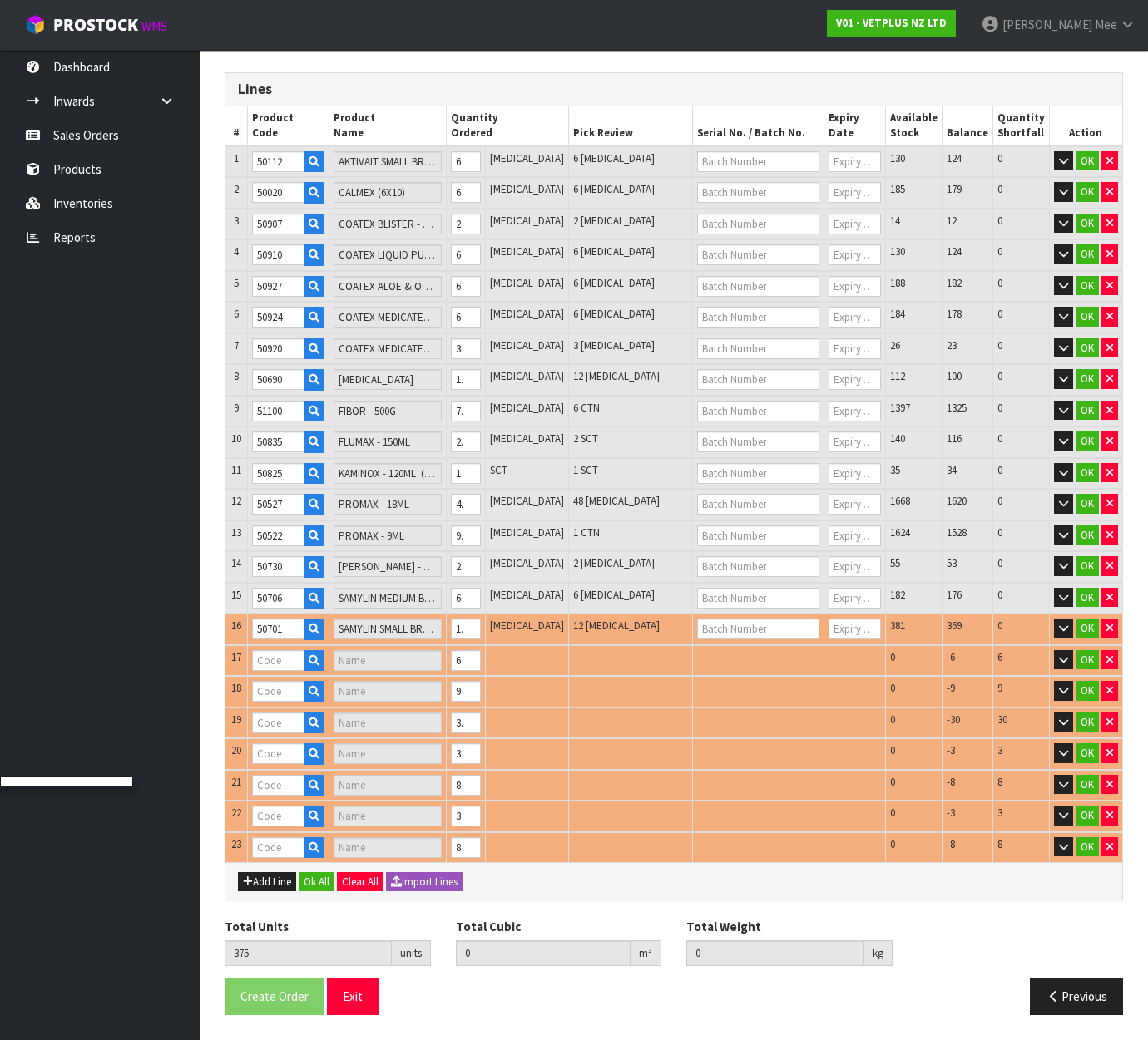
type input "SUSTAIN LARGE BREED"
type input "50204"
type input "SYNOQUIN EFA LARGE BREED - 120 CAPS"
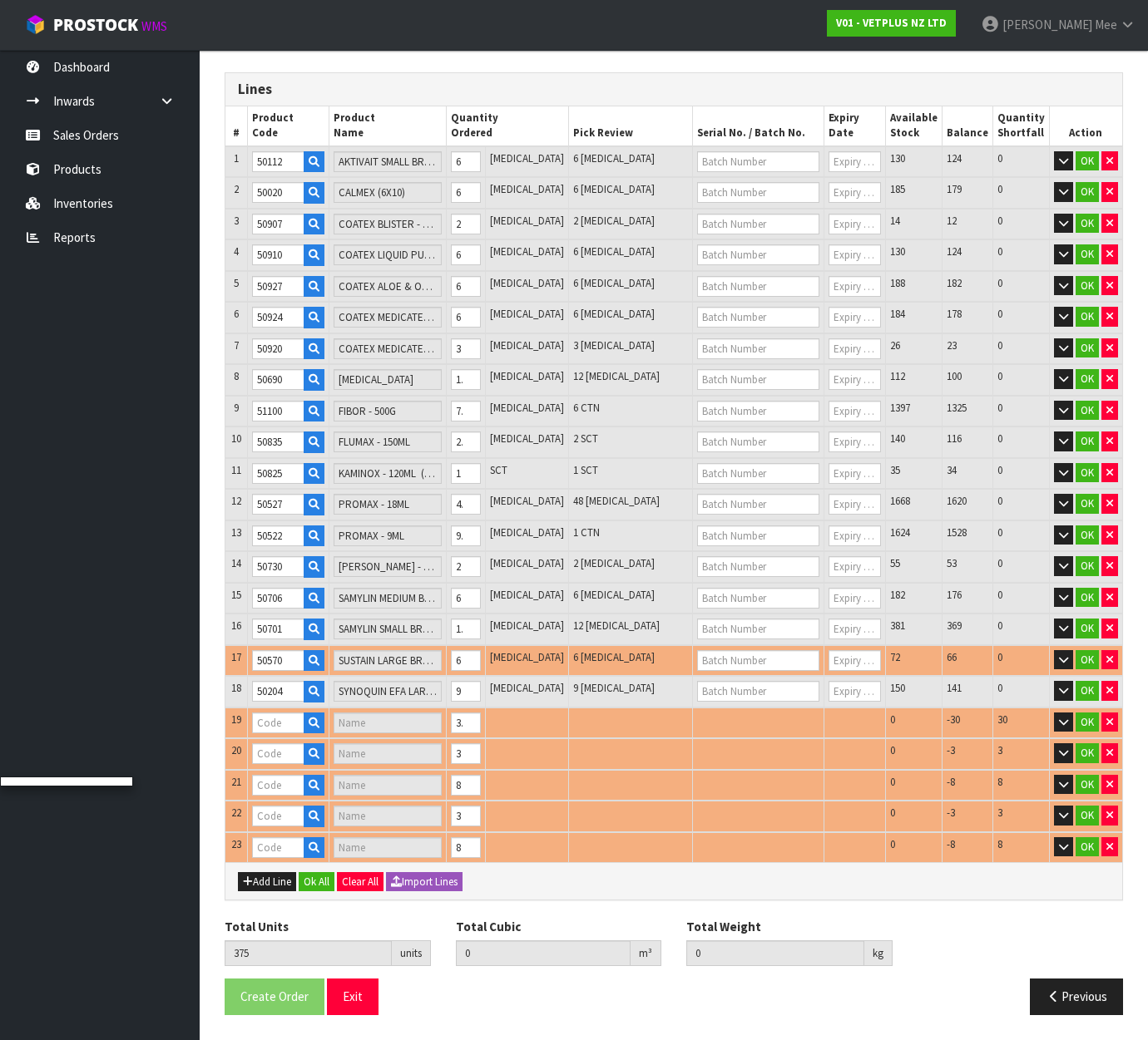
type input "50219"
type input "SYNOQUIN EFA LARGE BREED - 120 TABS"
type input "50239"
type input "SYNOQUIN EFA MEDIUM BREED - 120 TABS"
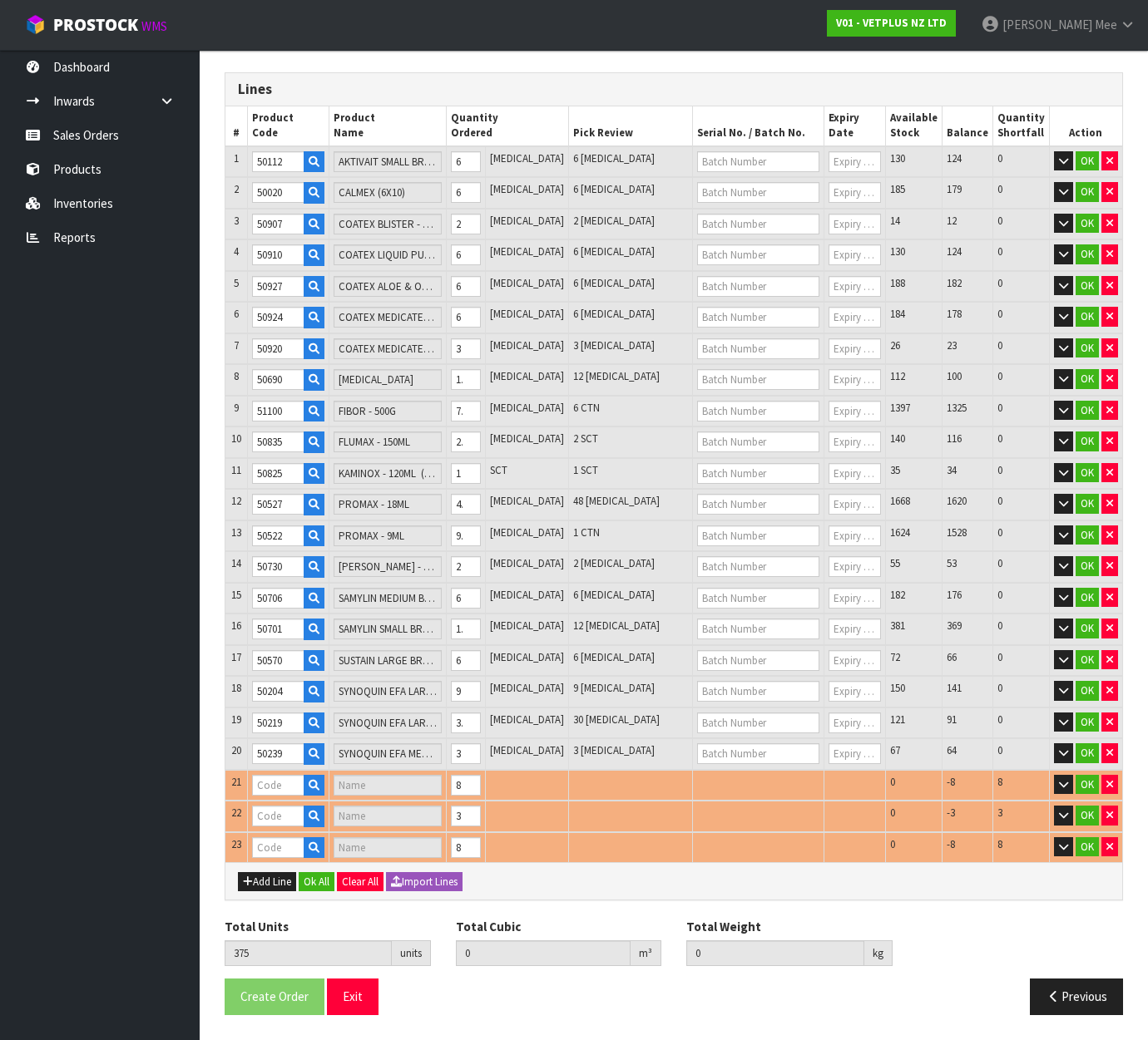
type input "50249"
type input "SYNOQUIN EFA SMALL BREED - 90 TABS"
type input "0.336674"
type input "87.506"
type input "50316"
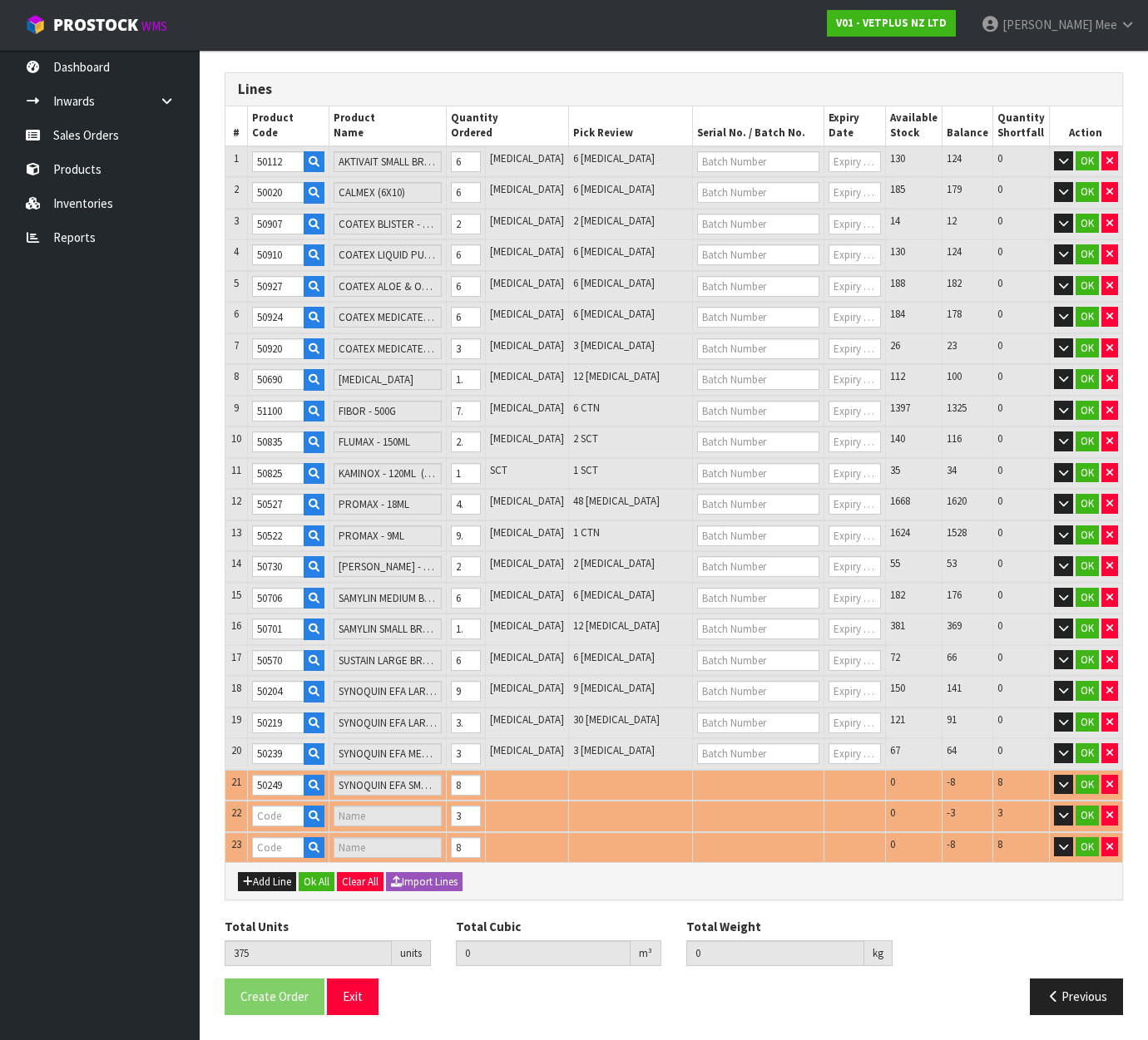
type input "SYNOQUIN GROWTH TABLETS 60"
type input "50935"
type input "VETSALVE"
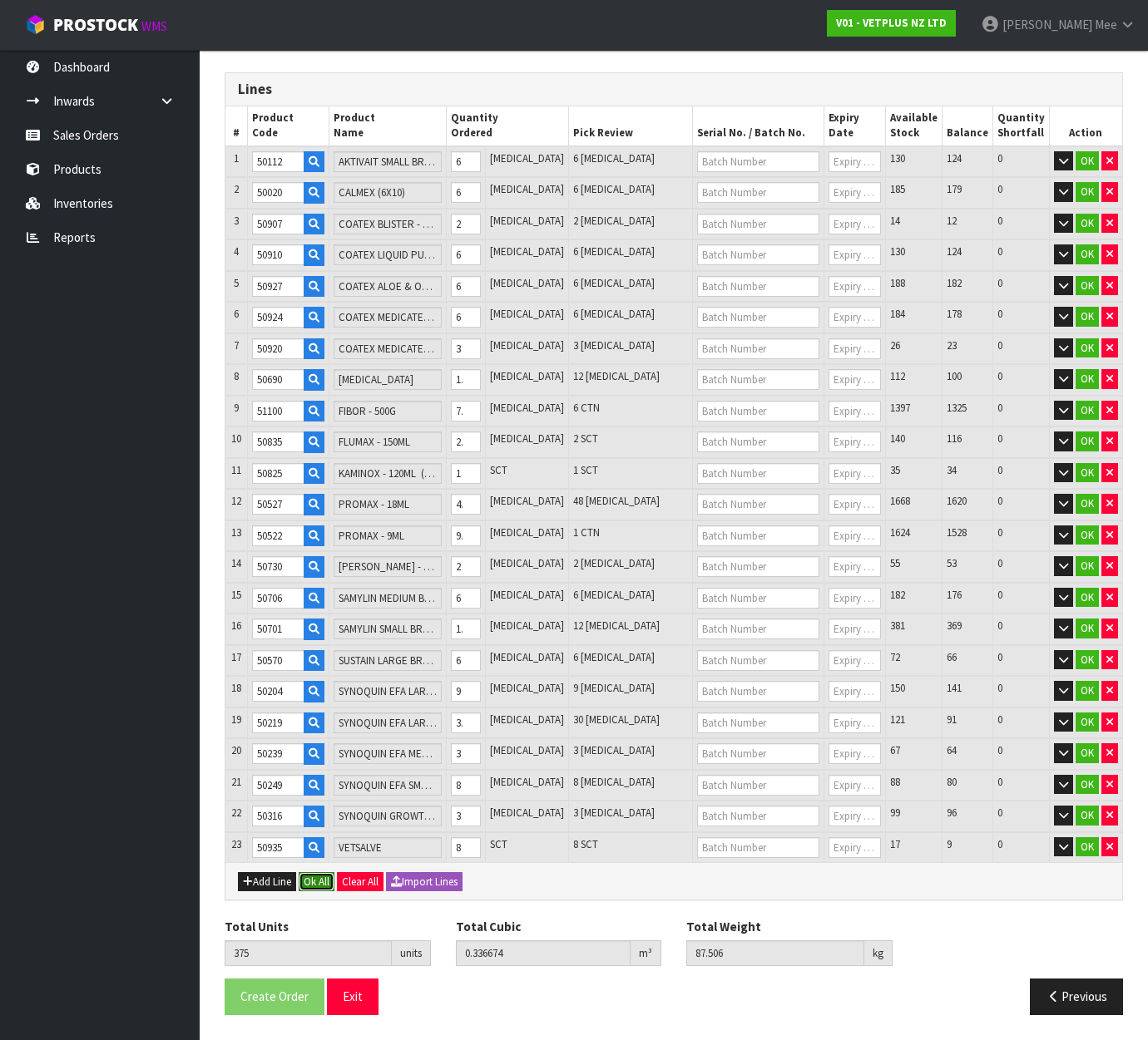
click at [311, 881] on button "Ok All" at bounding box center [316, 882] width 36 height 20
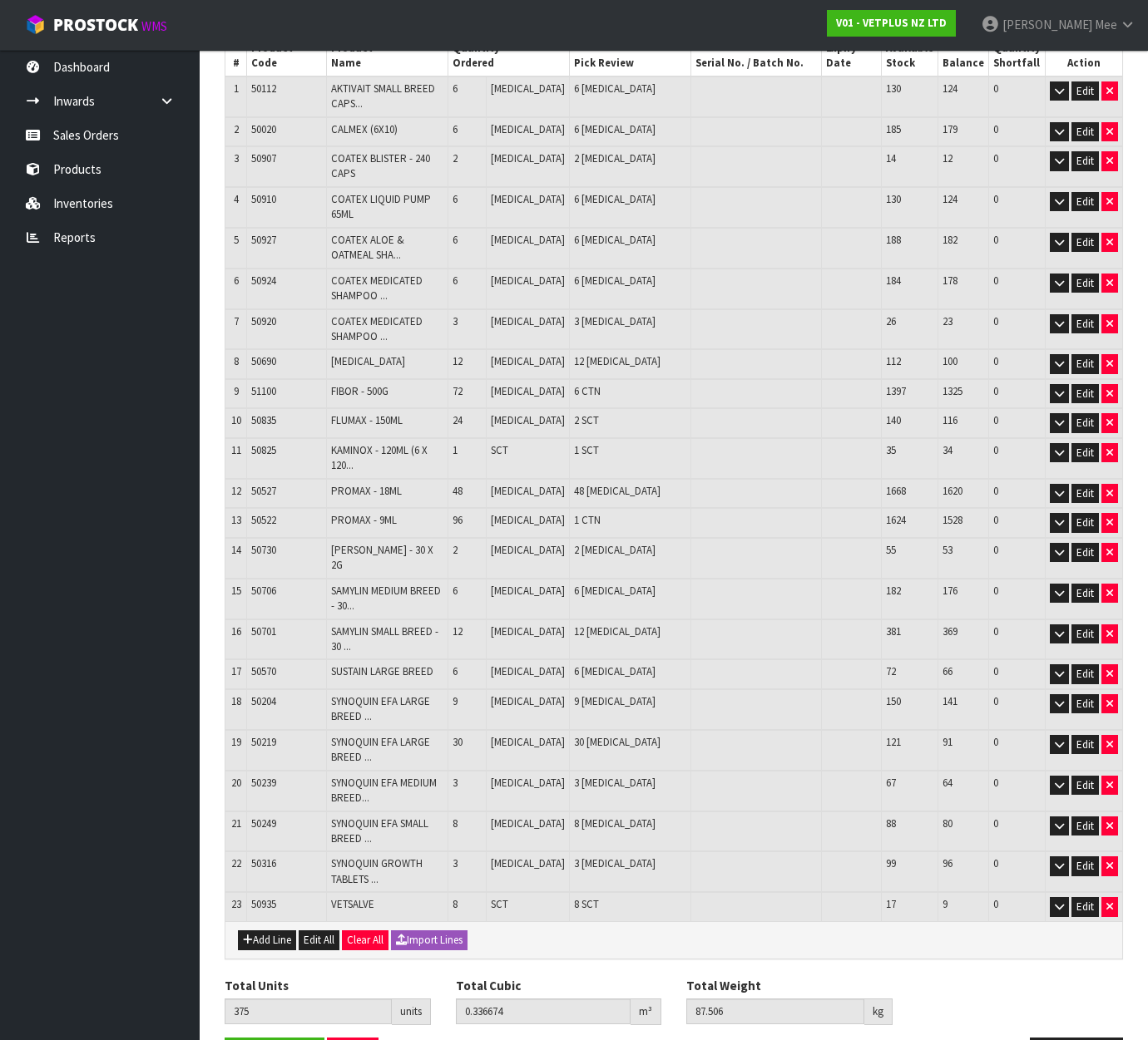
scroll to position [349, 0]
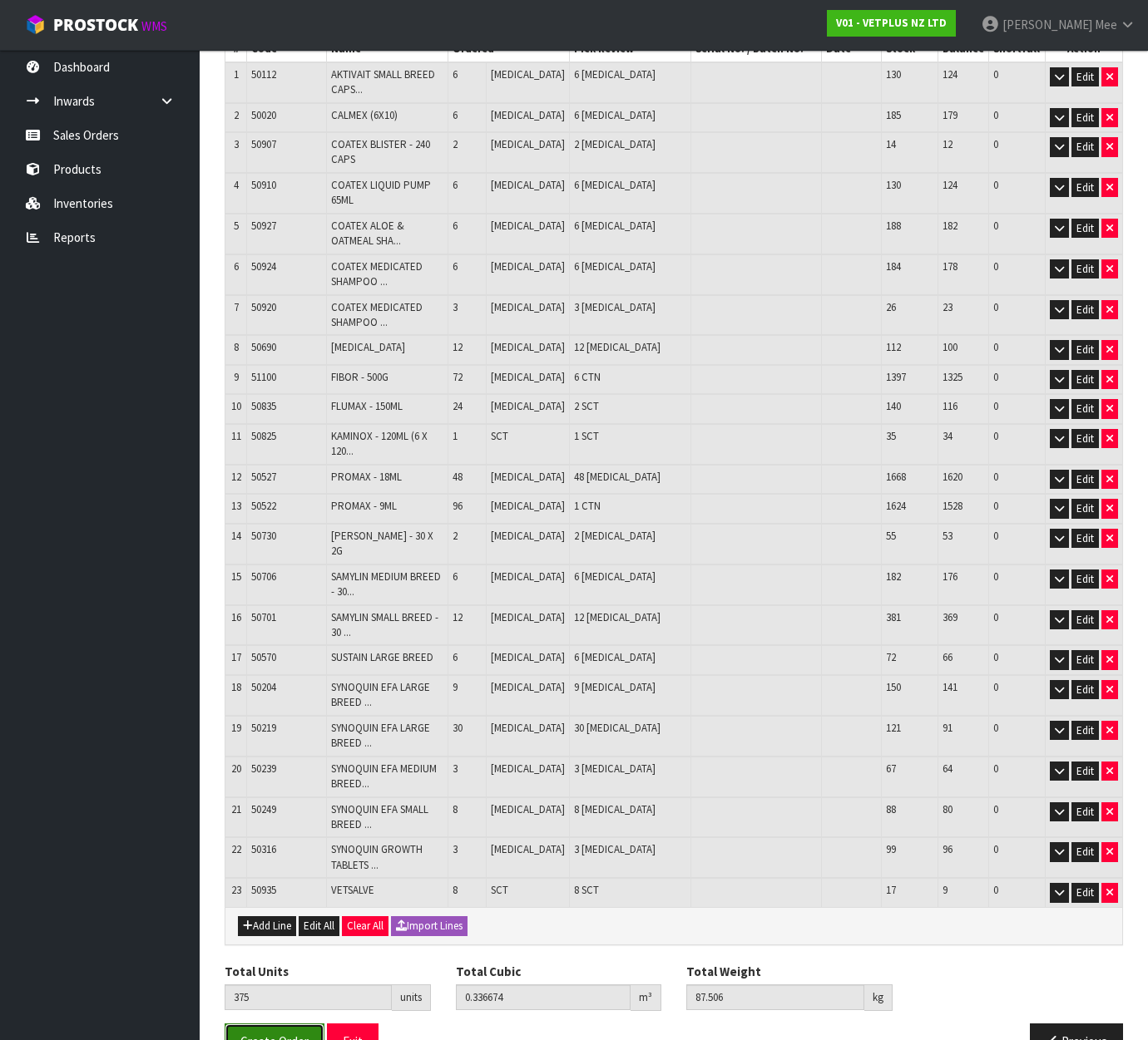
click at [280, 1023] on button "Create Order" at bounding box center [275, 1041] width 100 height 36
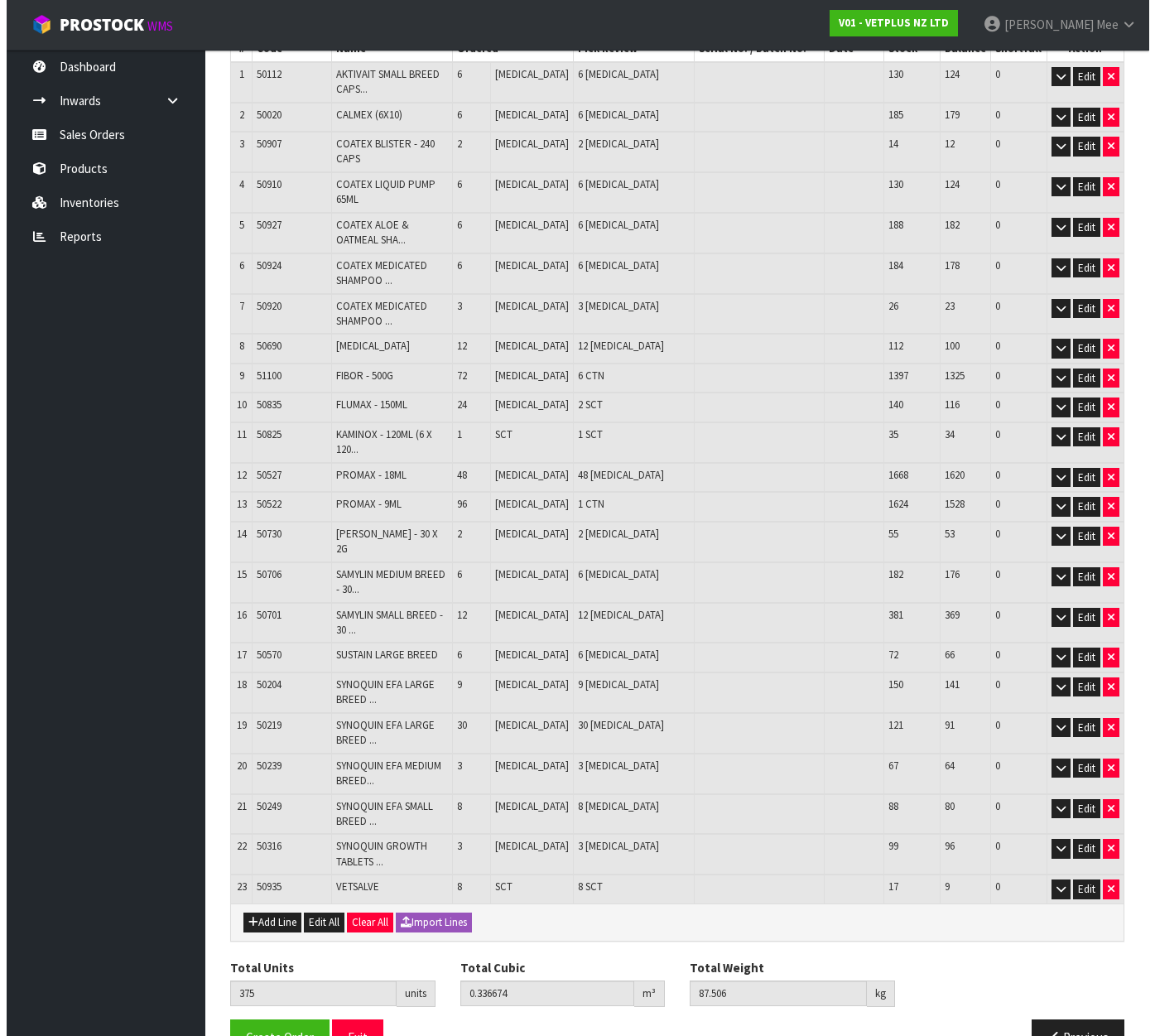
scroll to position [0, 0]
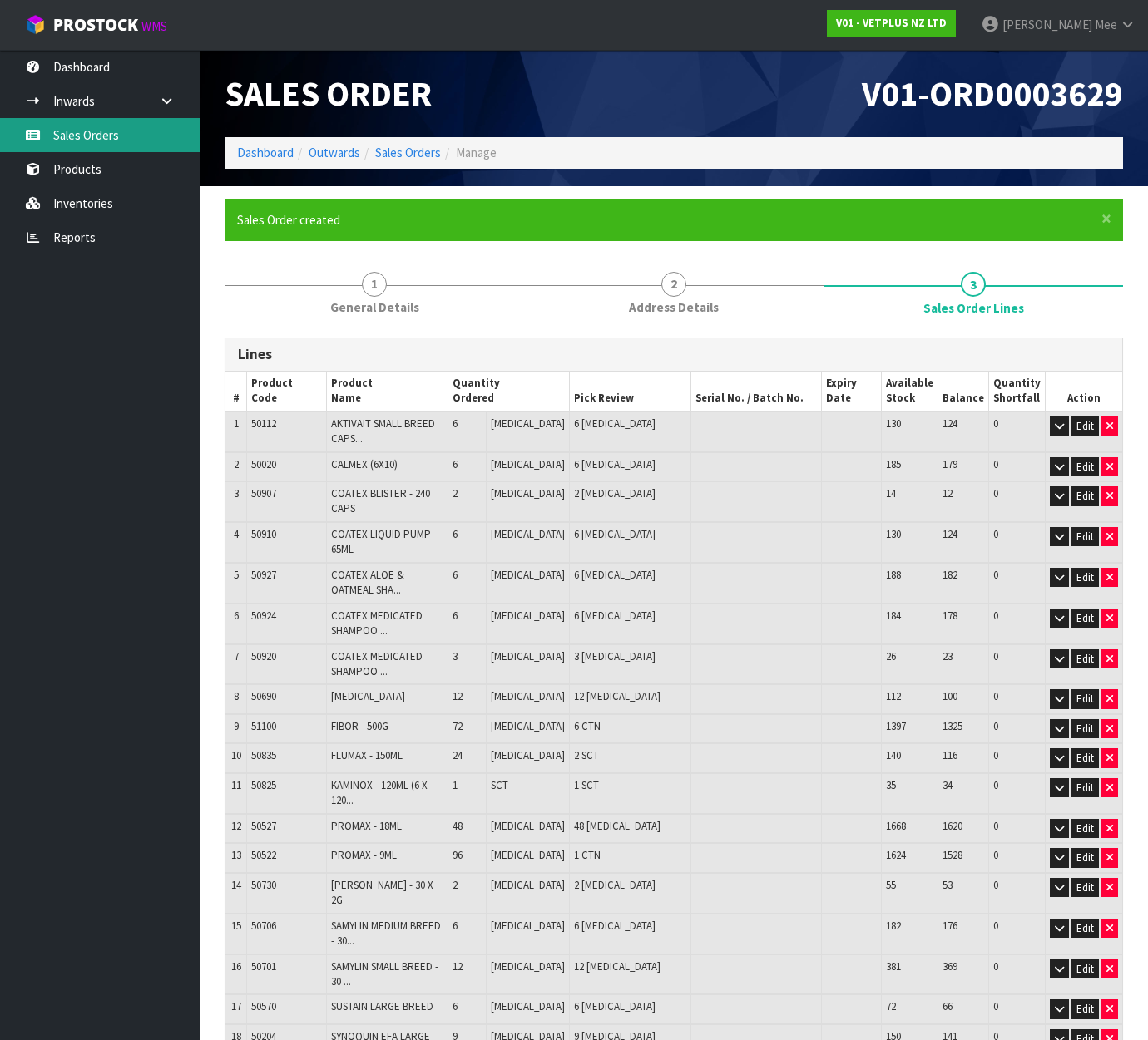
drag, startPoint x: 84, startPoint y: 123, endPoint x: 403, endPoint y: 71, distance: 323.2
click at [84, 123] on link "Sales Orders" at bounding box center [100, 135] width 200 height 34
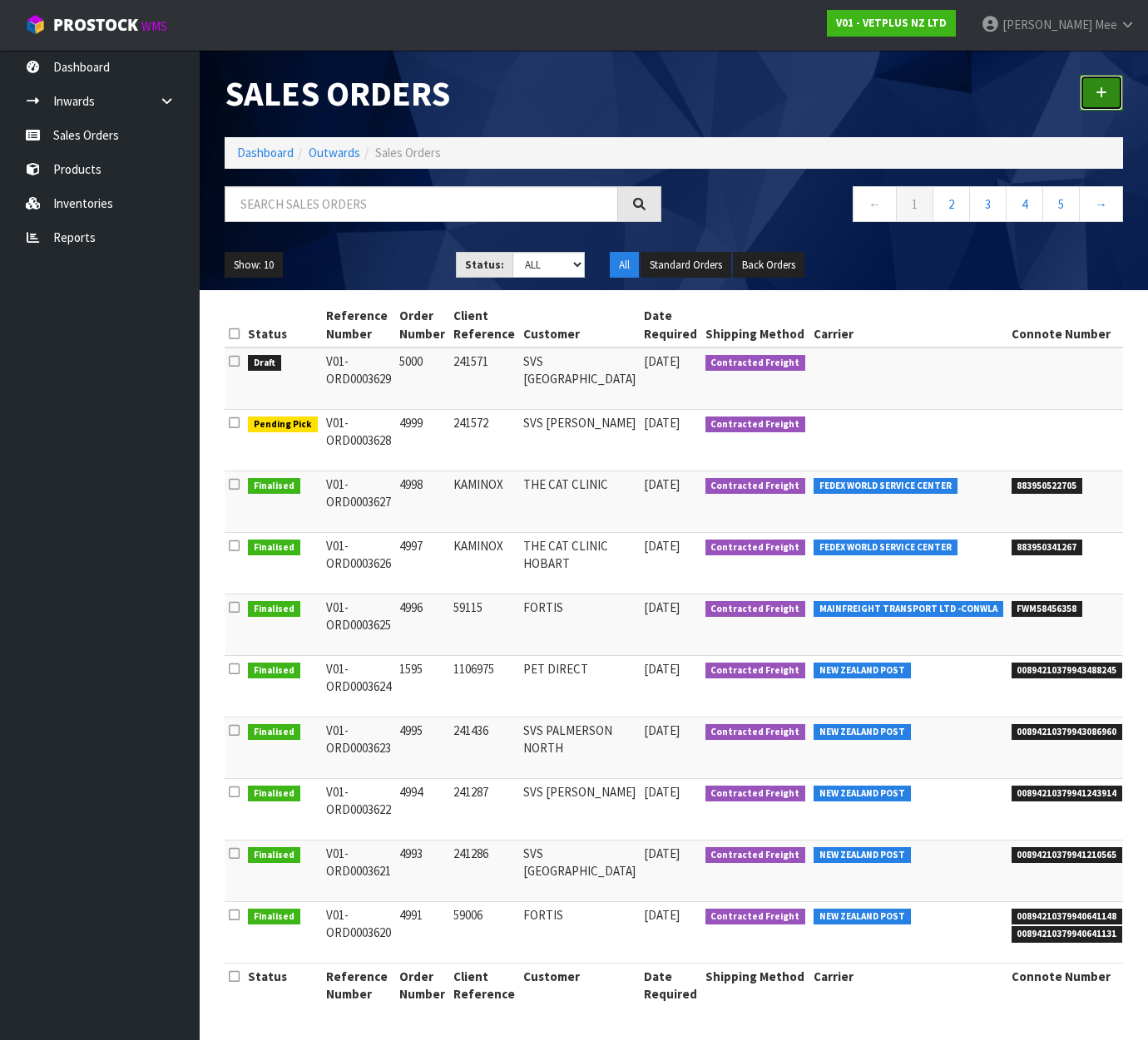
click at [1112, 99] on link at bounding box center [1101, 92] width 44 height 36
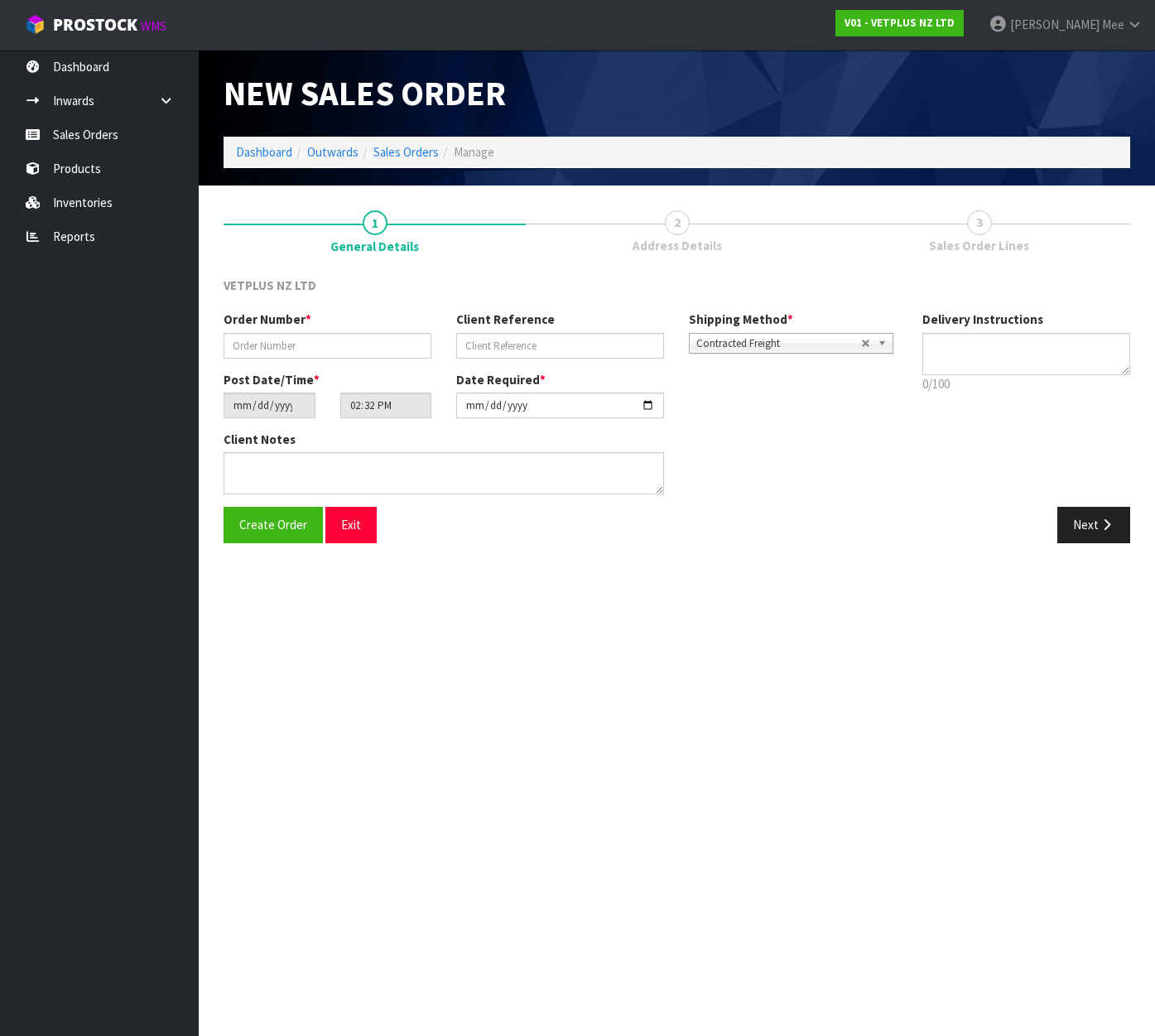
click at [316, 330] on div "Order Number *" at bounding box center [327, 334] width 233 height 47
click at [330, 341] on input "text" at bounding box center [327, 345] width 208 height 26
type input "5001"
type input "241573"
click at [289, 468] on textarea at bounding box center [444, 473] width 440 height 42
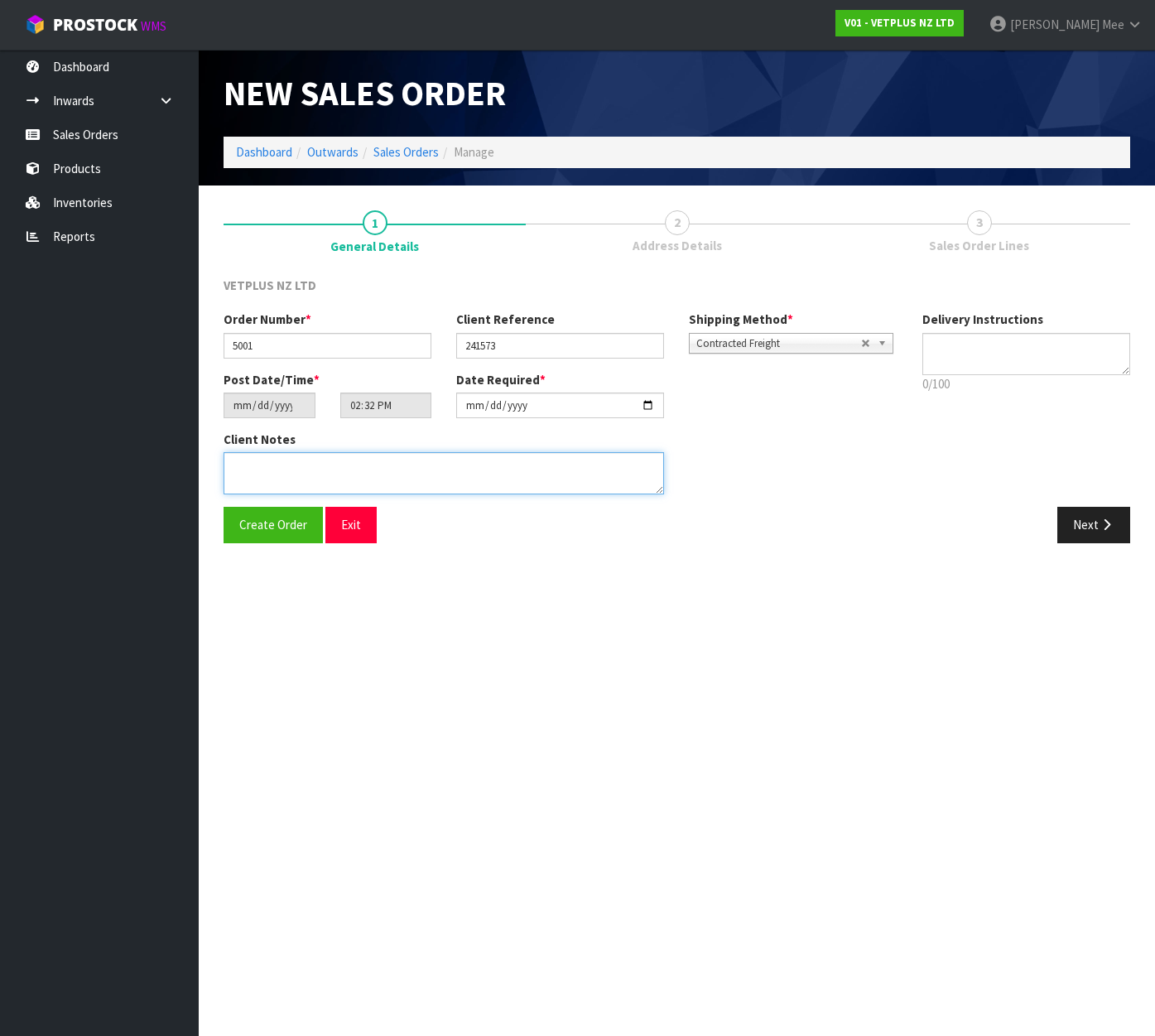
paste textarea "BACK ORDER:50107 AKTIVAIT MED & LGE BREED CAPS 60 X 1850304 SYNOQUIN CAT CAPS 9…"
click at [294, 464] on textarea at bounding box center [444, 473] width 440 height 42
click at [444, 482] on textarea at bounding box center [444, 473] width 440 height 42
click at [435, 484] on textarea at bounding box center [444, 473] width 440 height 42
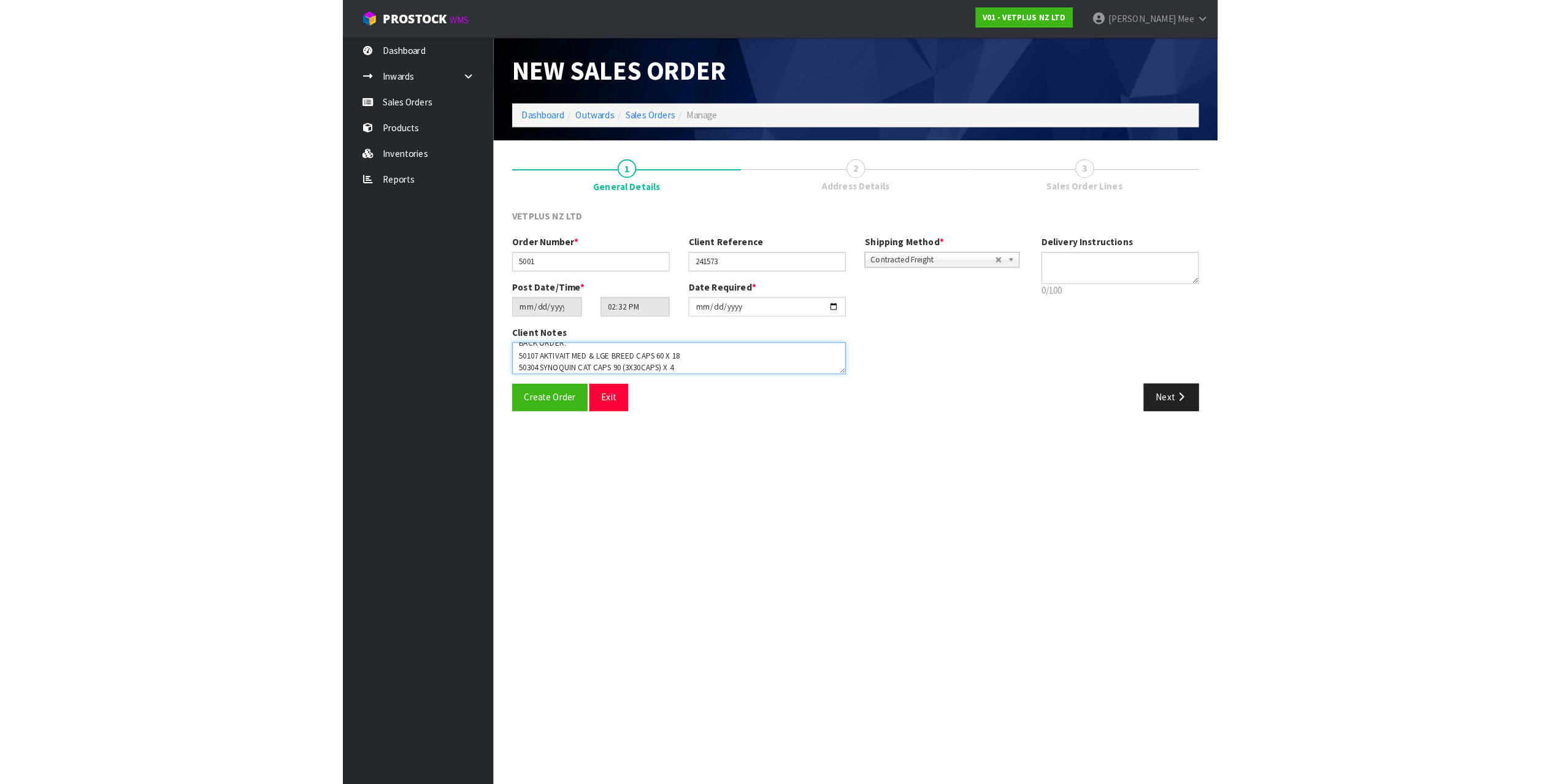
scroll to position [20, 0]
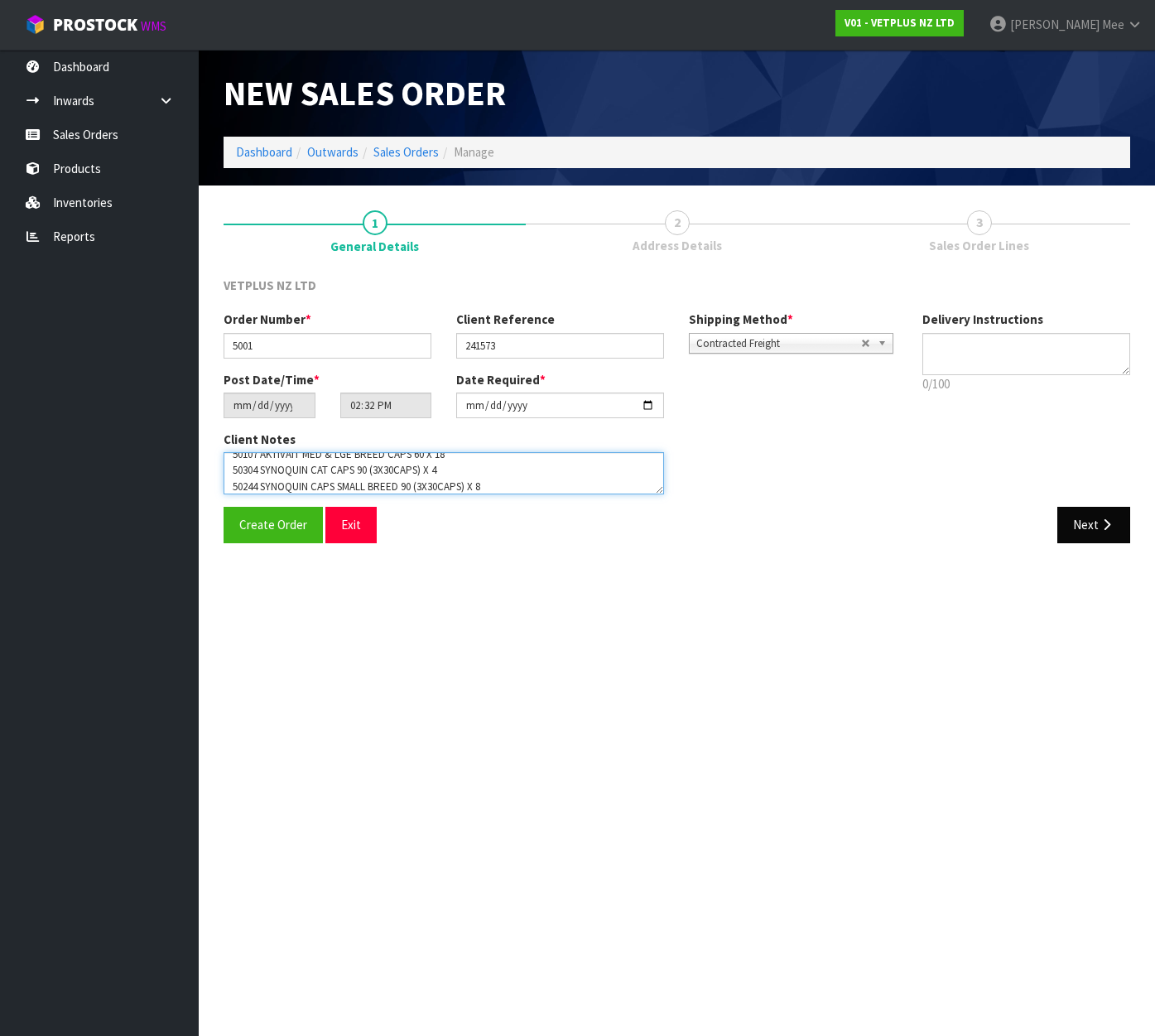
type textarea "BACK ORDER: 50107 AKTIVAIT MED & LGE BREED CAPS 60 X 18 50304 SYNOQUIN CAT CAPS…"
click at [1101, 525] on icon "button" at bounding box center [1106, 525] width 16 height 12
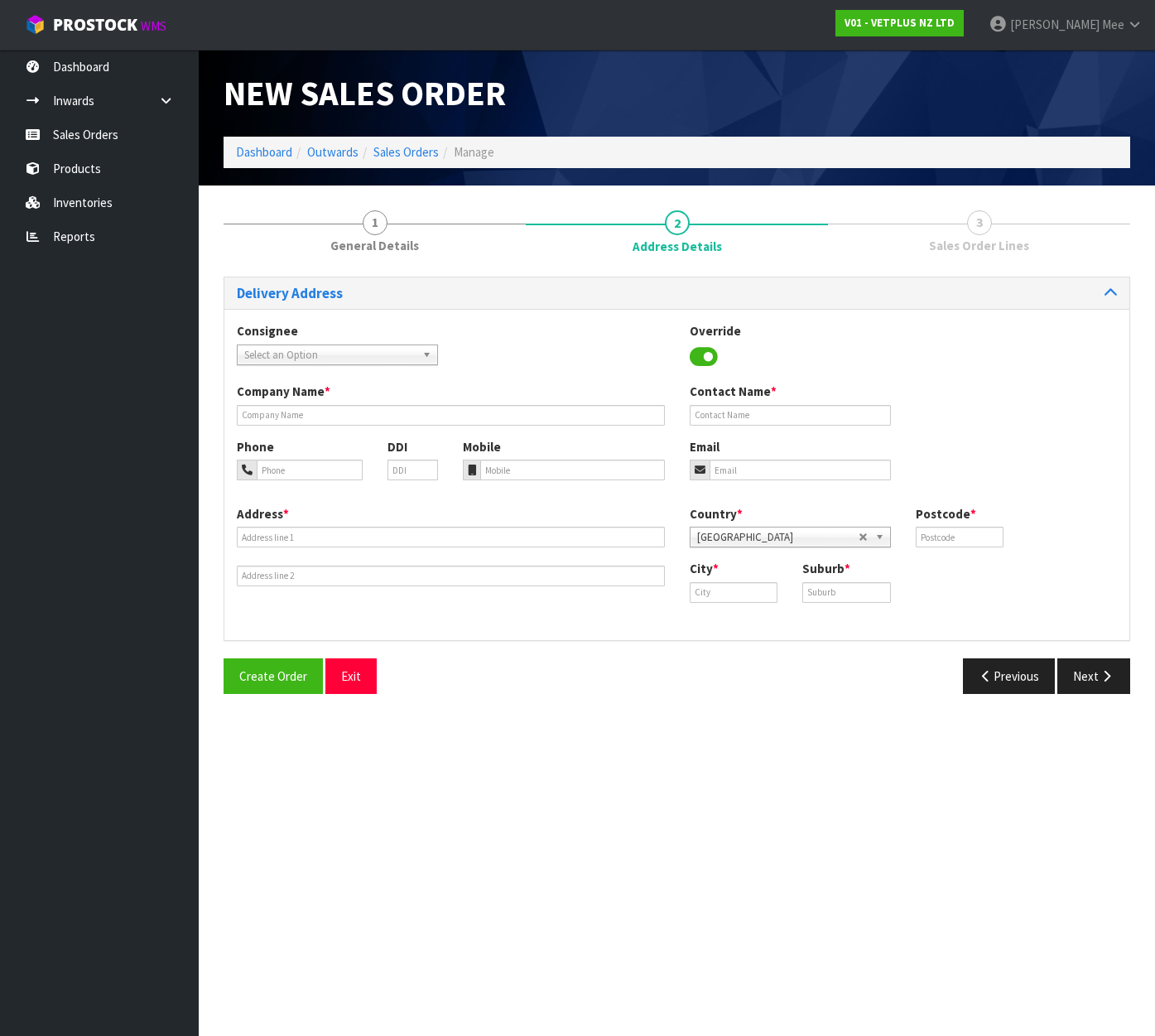
click at [331, 365] on div "Select an Option" at bounding box center [337, 354] width 201 height 20
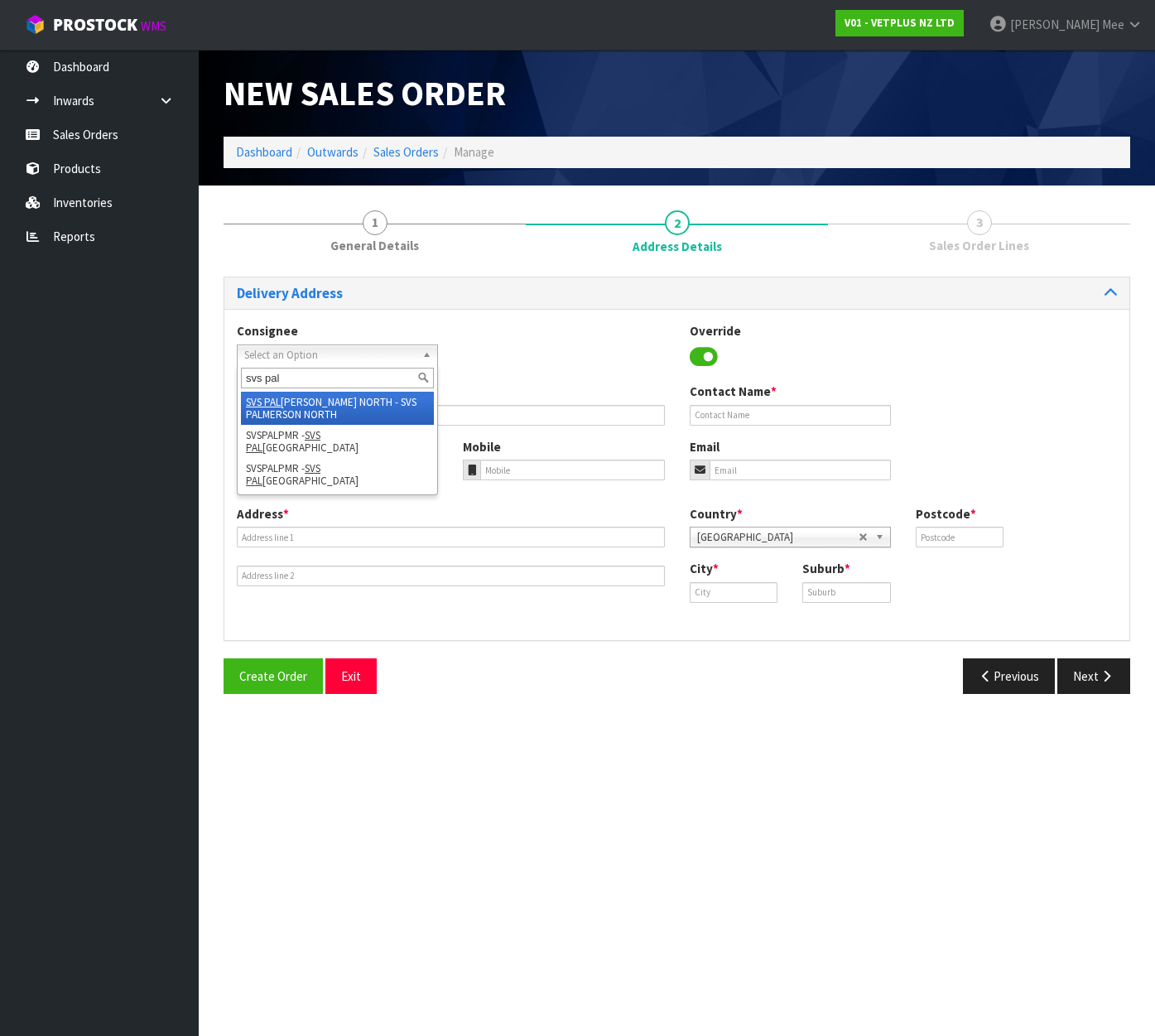
type input "svs pal"
click at [305, 406] on li "SVS PAL [PERSON_NAME] NORTH - SVS PALMERSON NORTH" at bounding box center [337, 408] width 193 height 33
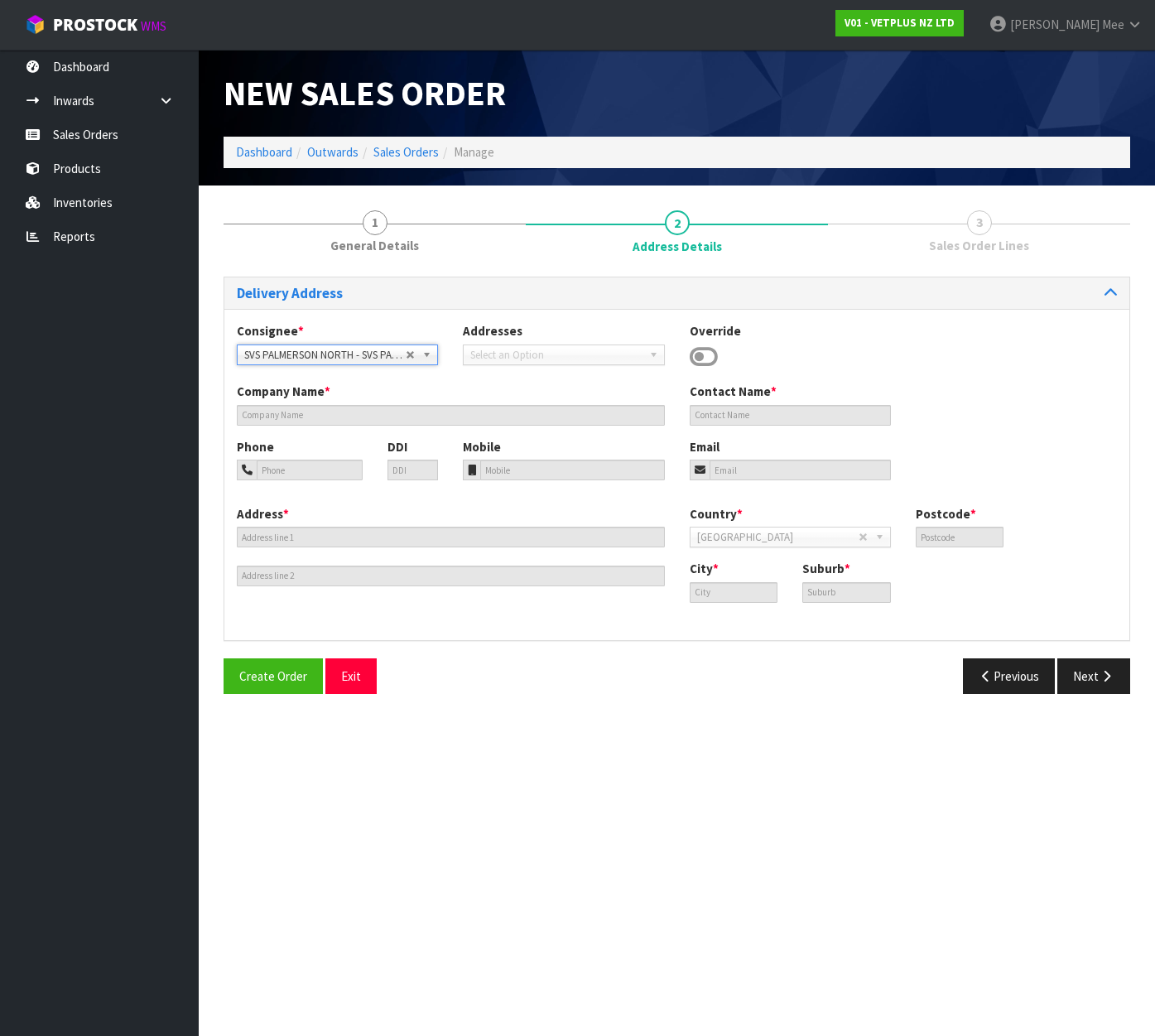
type input "SVS PALMERSON NORTH"
type input "[STREET_ADDRESS][PERSON_NAME]"
type input "4414"
type input "[GEOGRAPHIC_DATA]"
type input "[PERSON_NAME]"
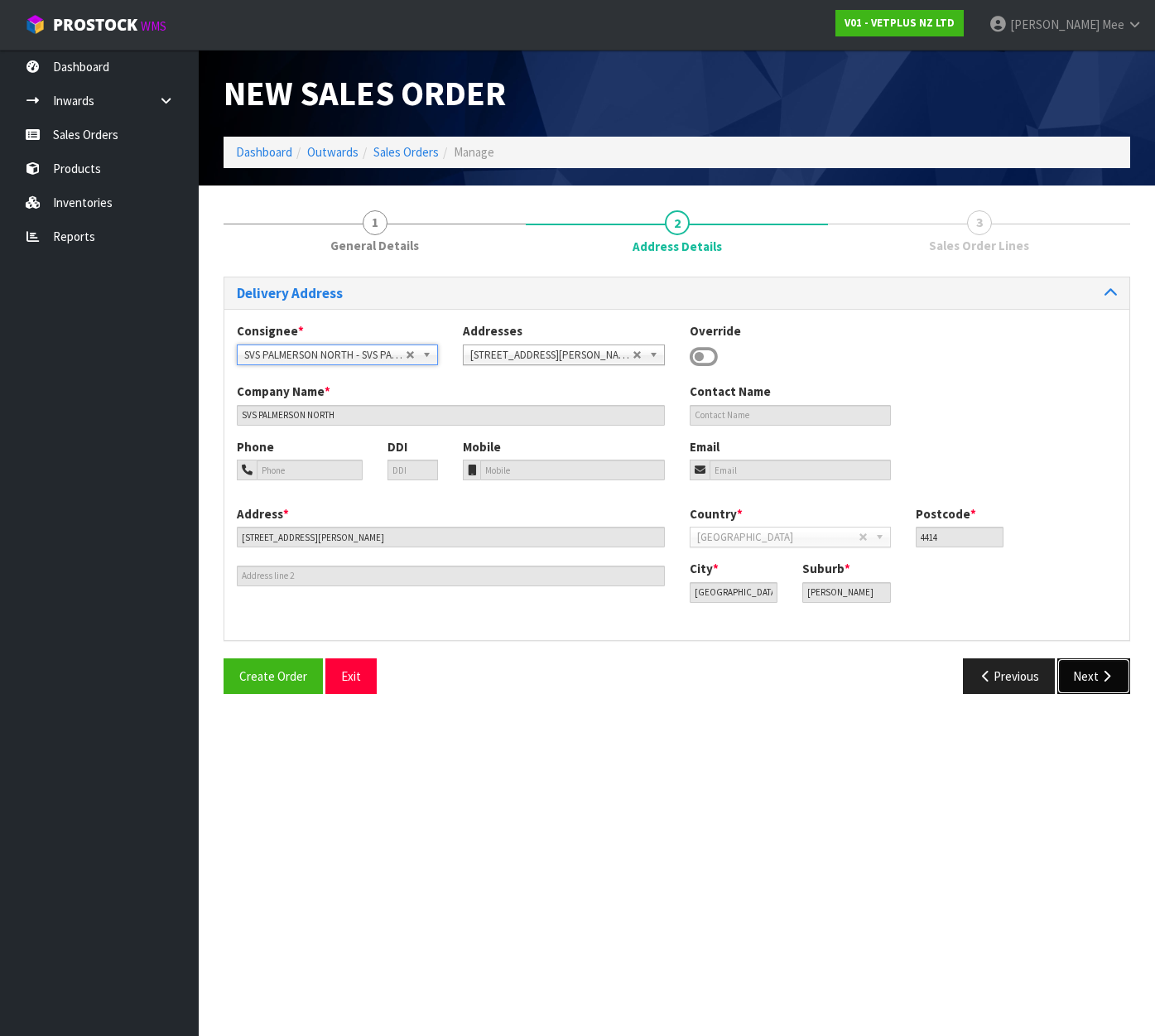
click at [1103, 670] on icon "button" at bounding box center [1106, 676] width 16 height 12
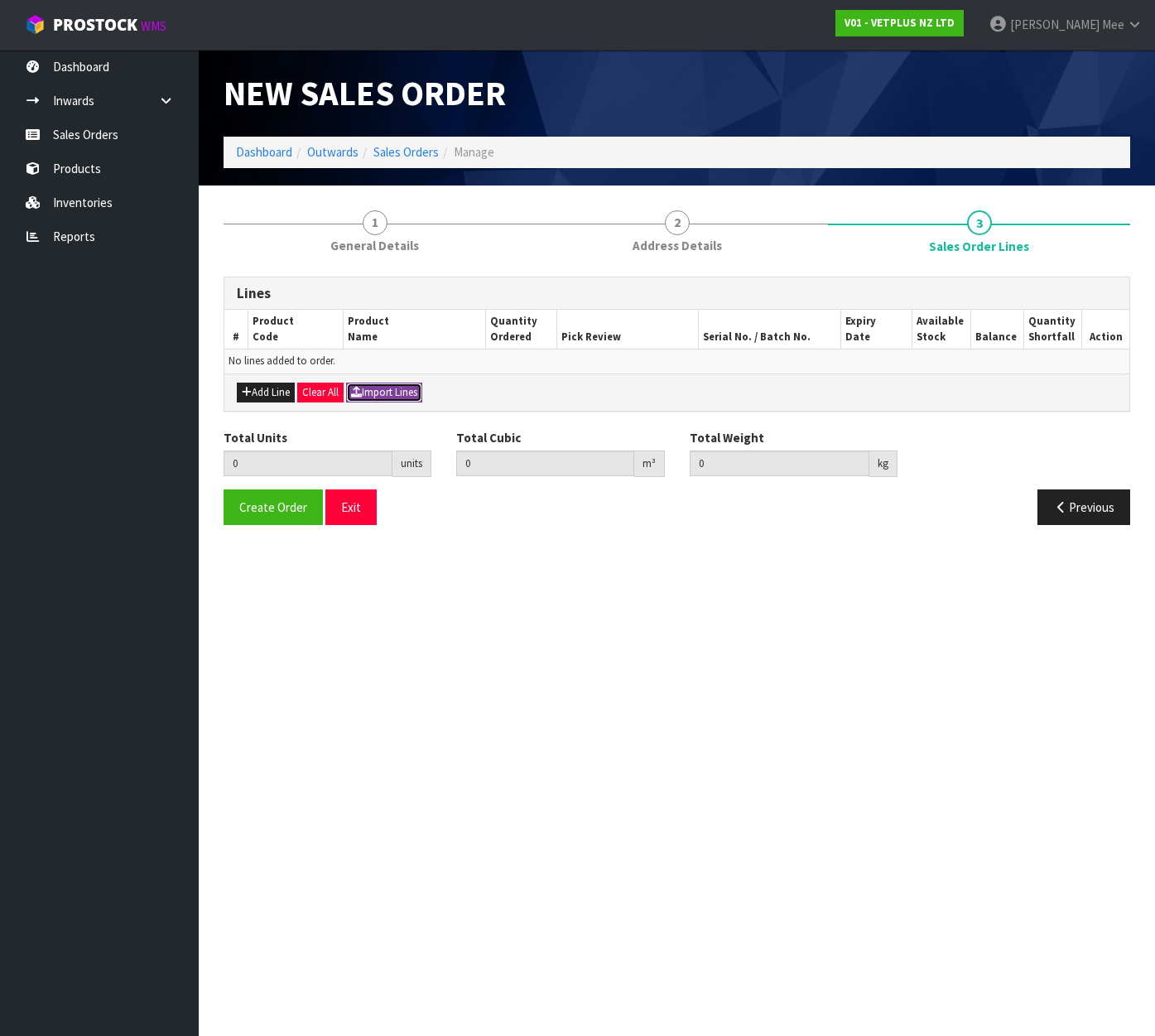
click at [407, 392] on button "Import Lines" at bounding box center [384, 392] width 76 height 19
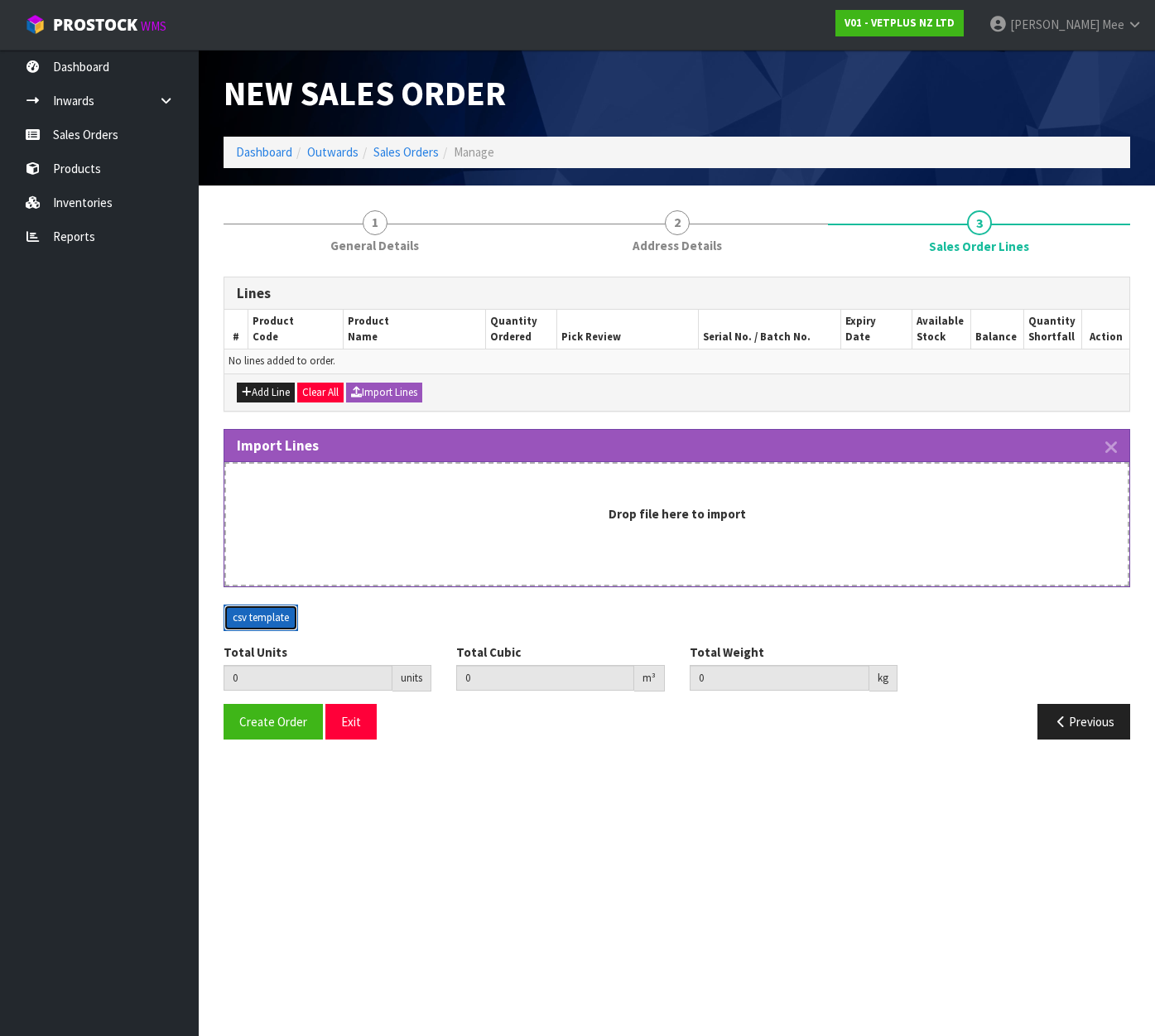
click at [268, 615] on button "csv template" at bounding box center [261, 618] width 74 height 27
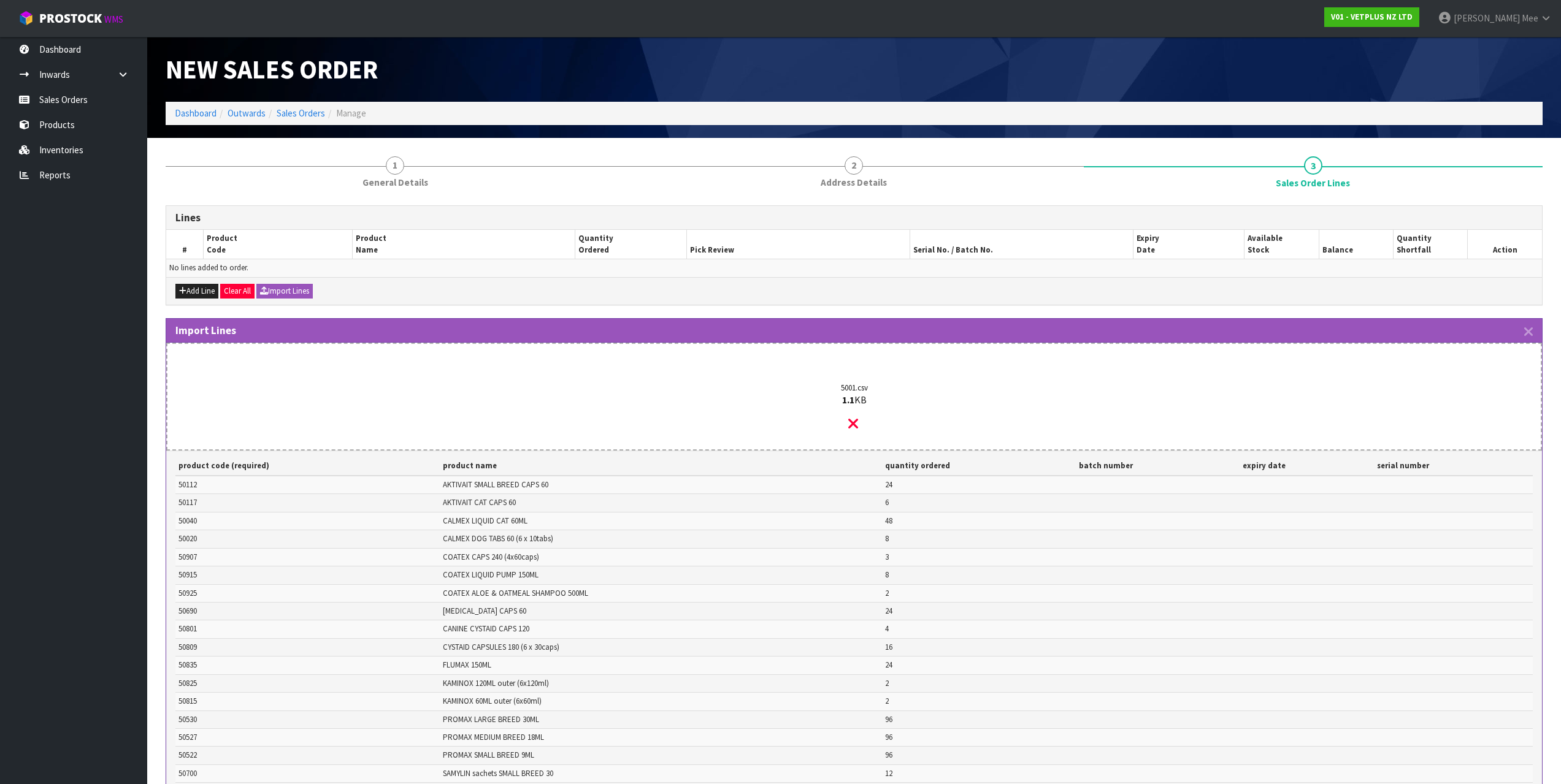
scroll to position [257, 0]
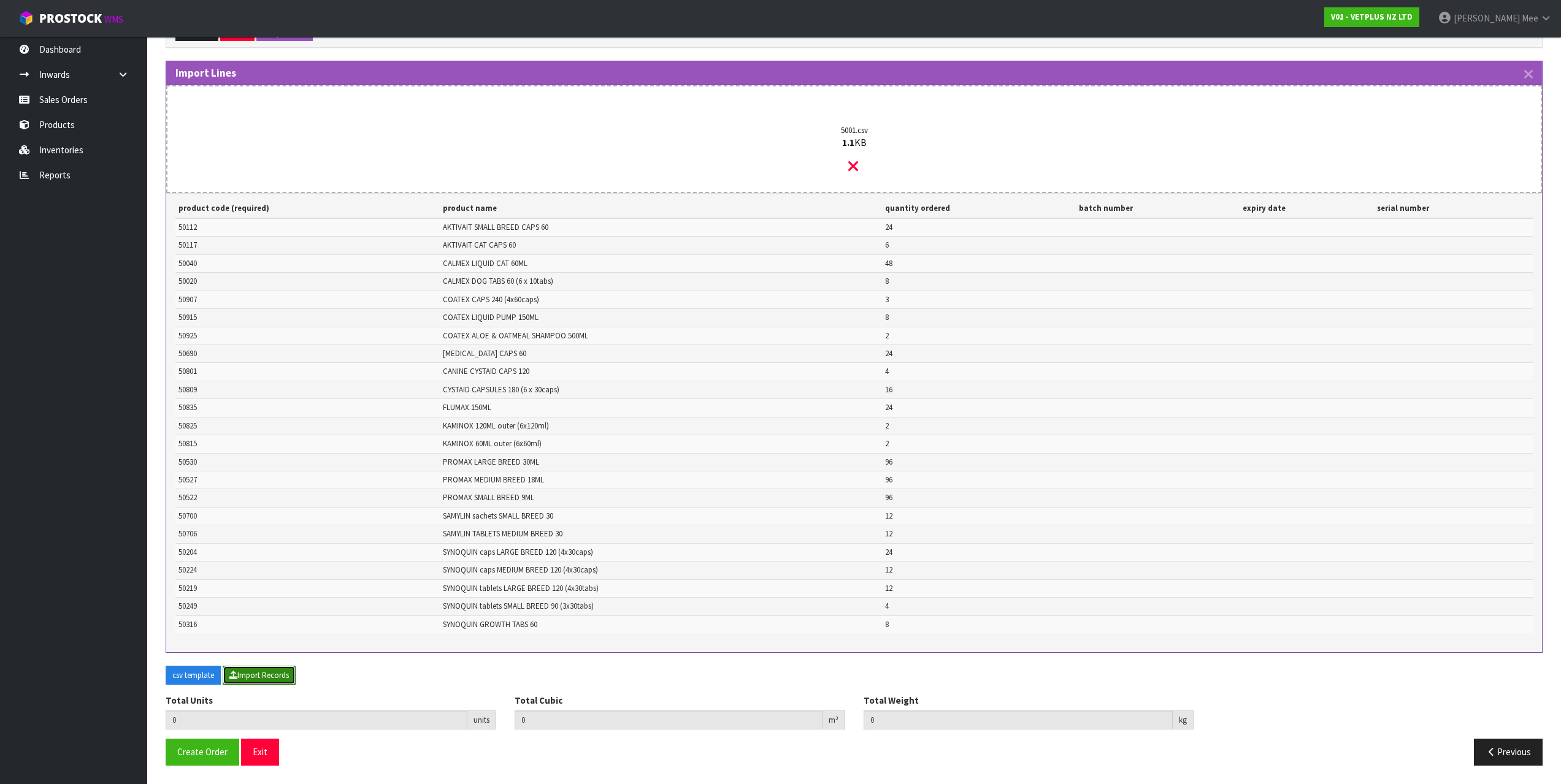
click at [294, 674] on button "Import Records" at bounding box center [259, 676] width 73 height 20
type input "543"
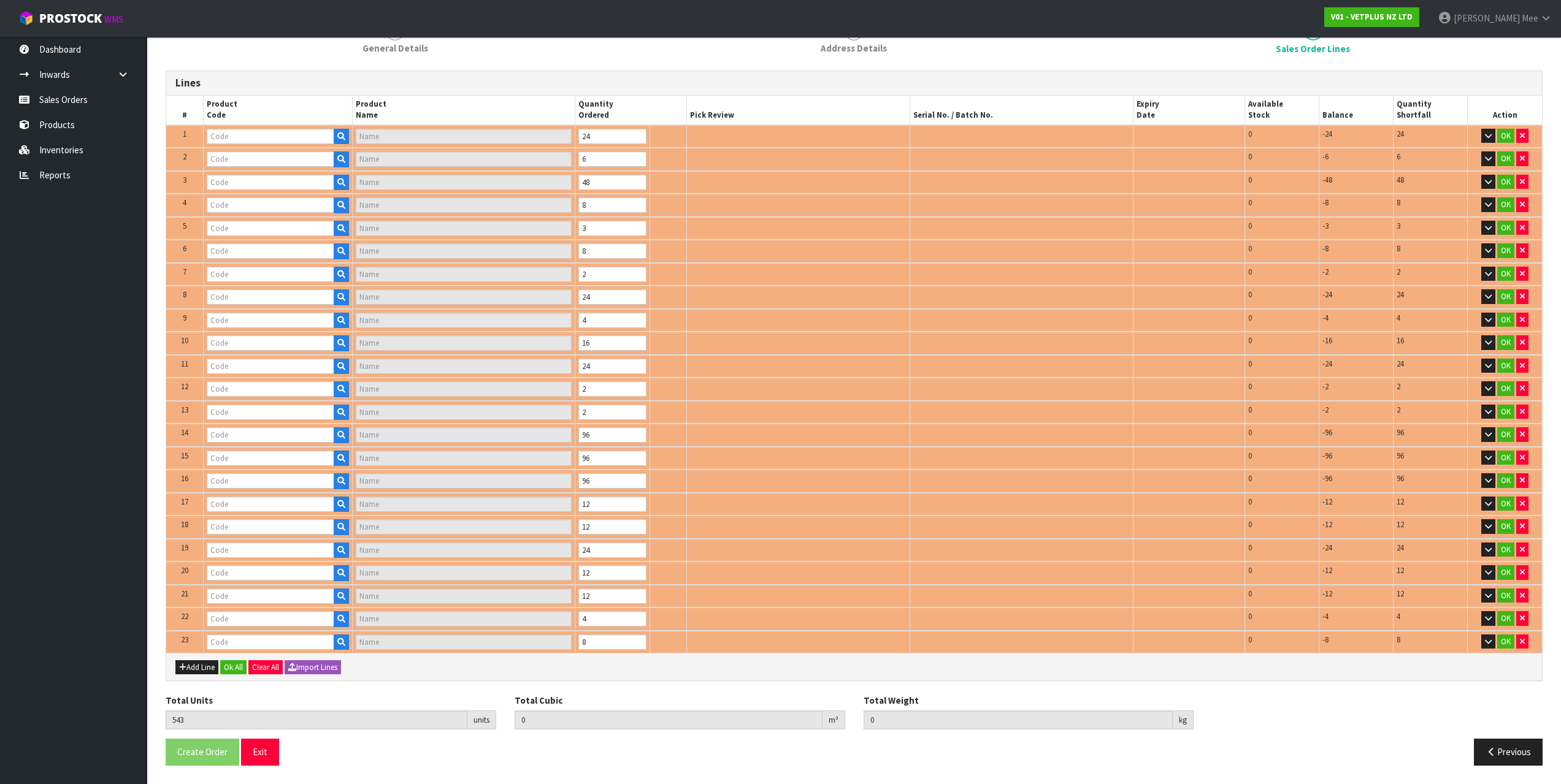
scroll to position [179, 0]
type input "50112"
type input "AKTIVAIT SMALL BREED CAPSULES 60"
type input "50117"
type input "AKTIVAIT CAT - 60 CAPS"
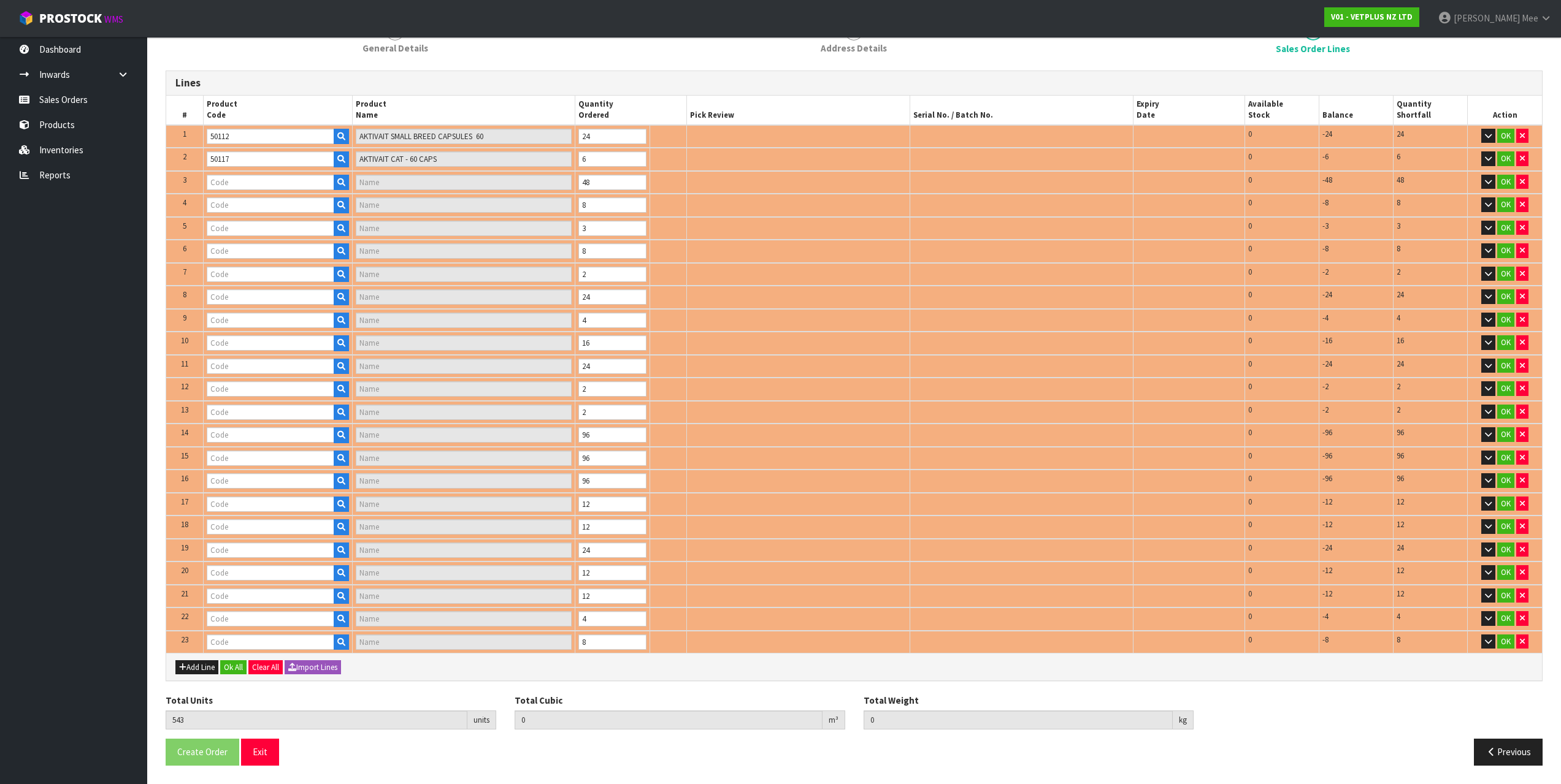
type input "50040"
type input "CALMEX CAT"
type input "50020"
type input "CALMEX (6X10)"
type input "50907"
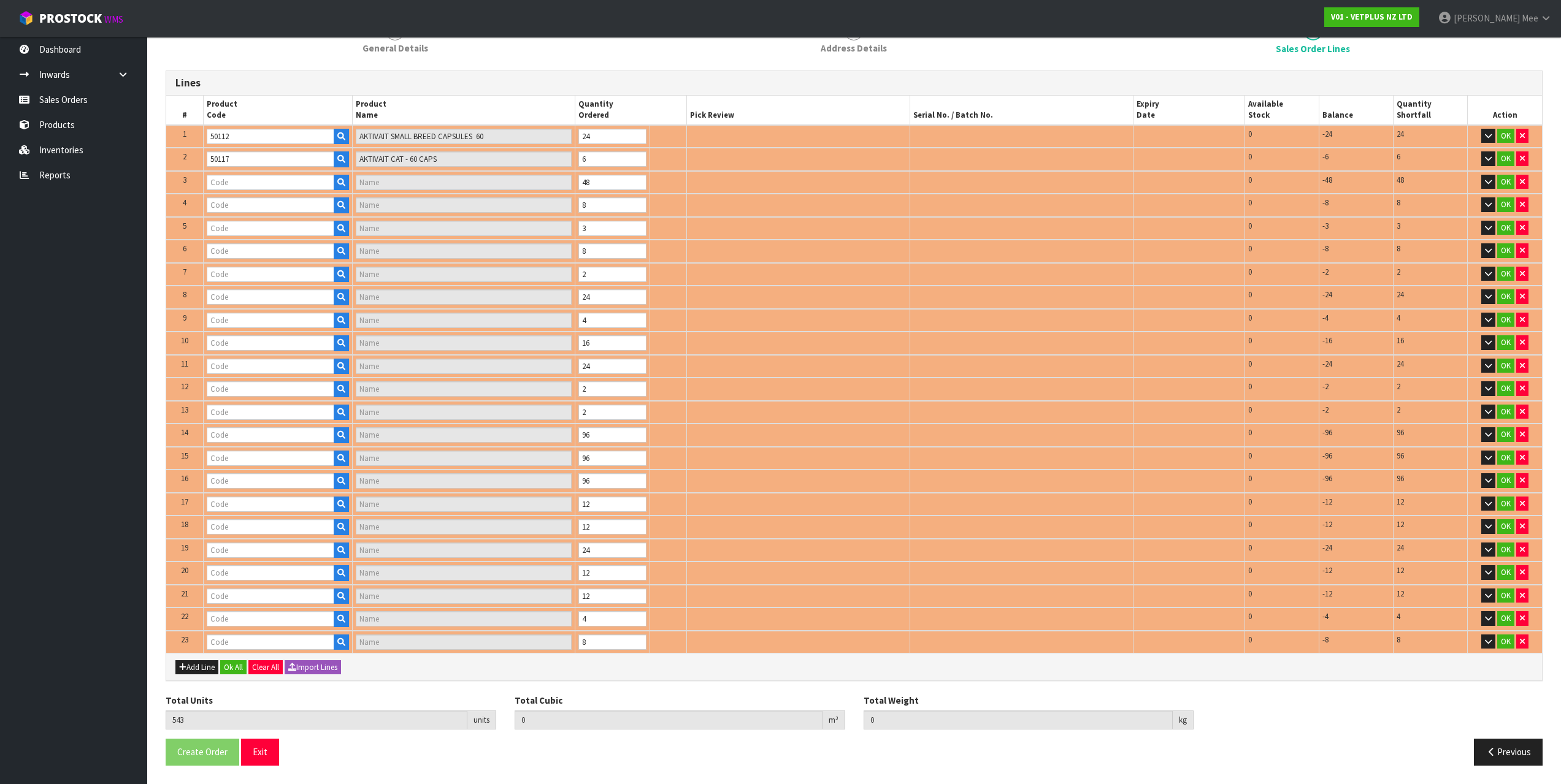
type input "COATEX BLISTER - 240 CAPS"
type input "50825"
type input "KAMINOX - 120ML (6 X 120ML)"
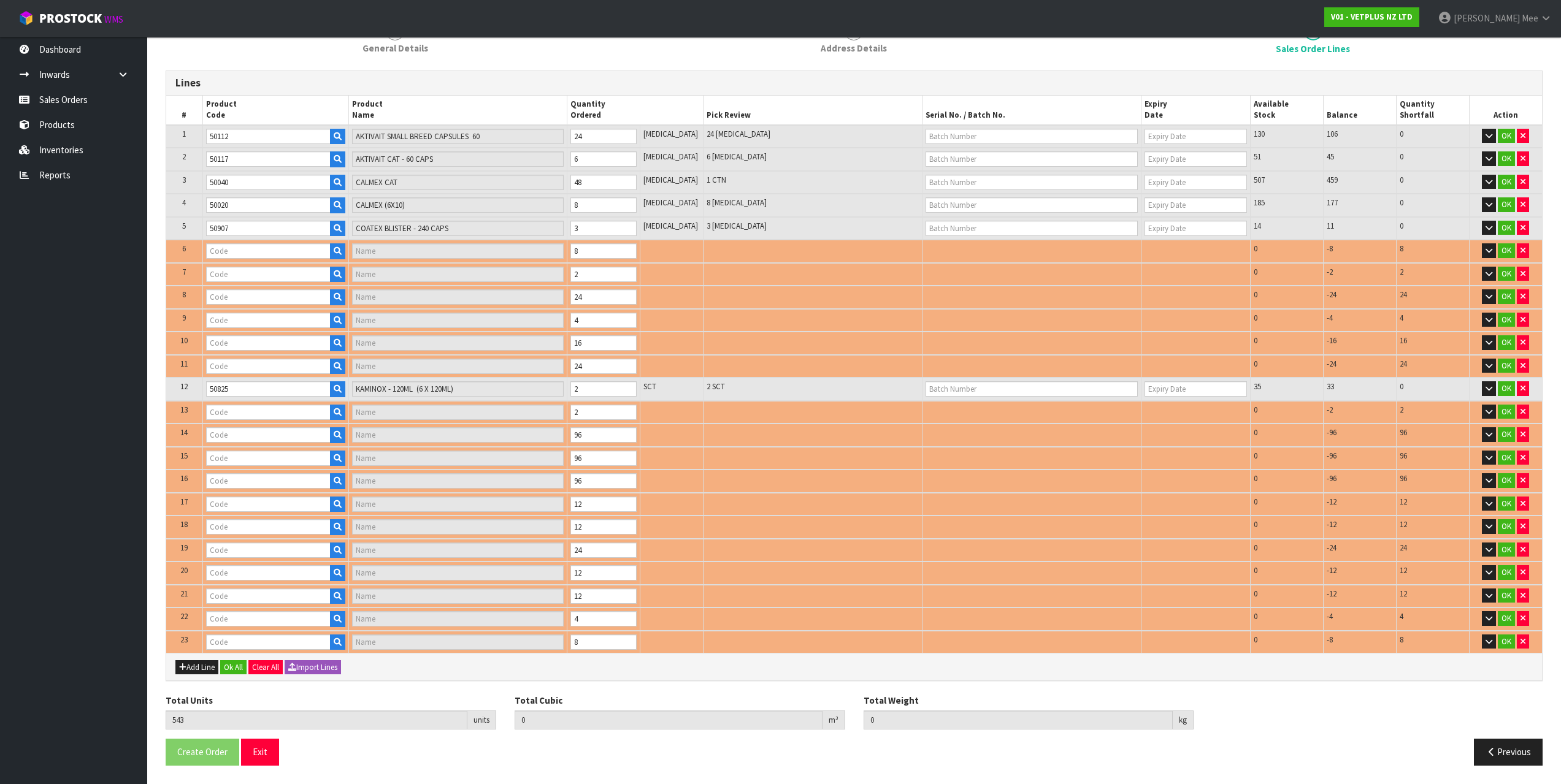
type input "50915"
type input "COATEX LIQUID PUMP - 150ML"
type input "50801"
type input "CANINE CYSTAID - 120 CAPS"
type input "50925"
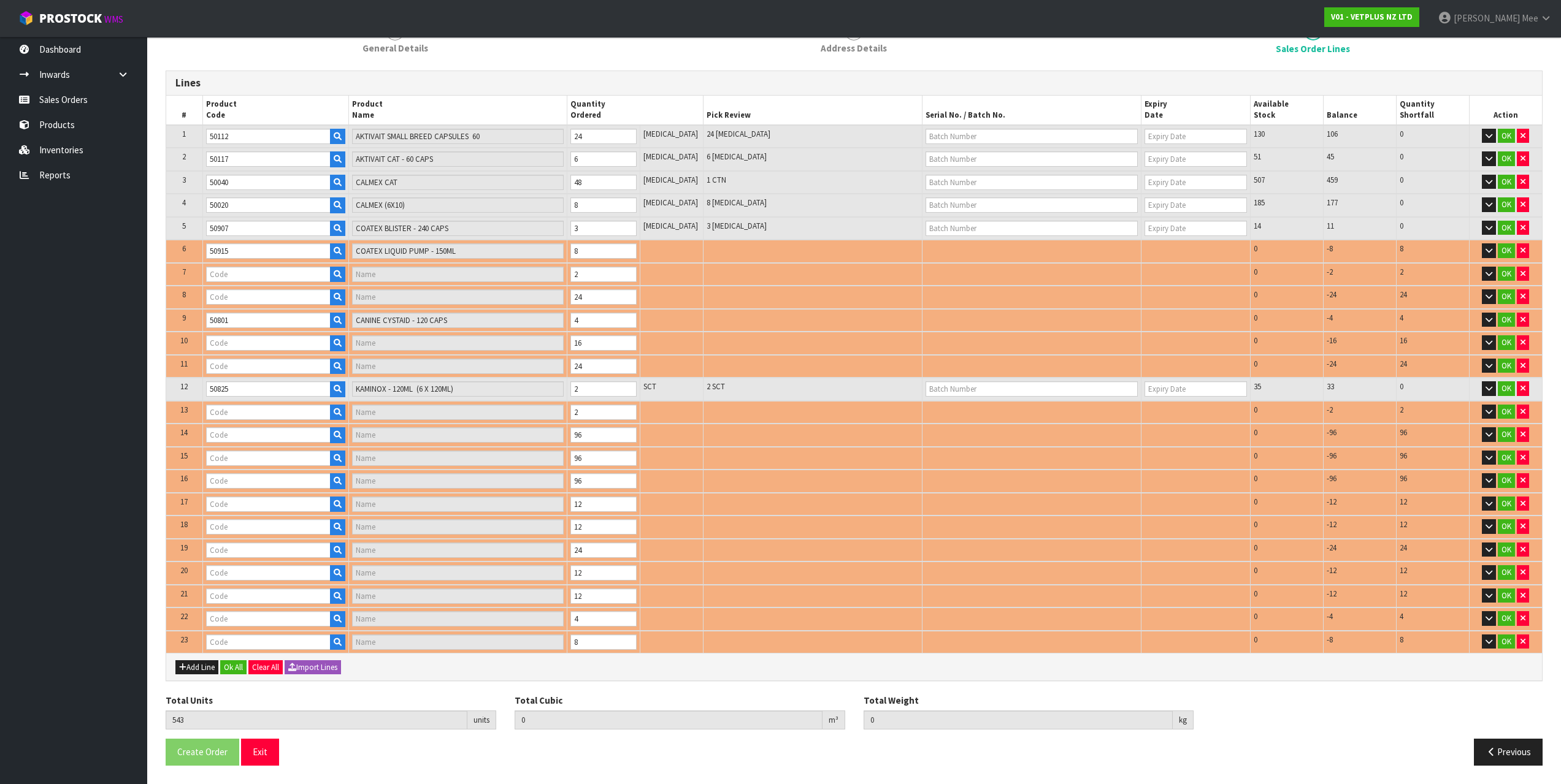
type input "COATEX ALOE & OATMEAL SHAMPOO - 500ML"
type input "50527"
type input "PROMAX - 18ML"
type input "50815"
type input "KAMINOX - 60ML (6 X 60ML)"
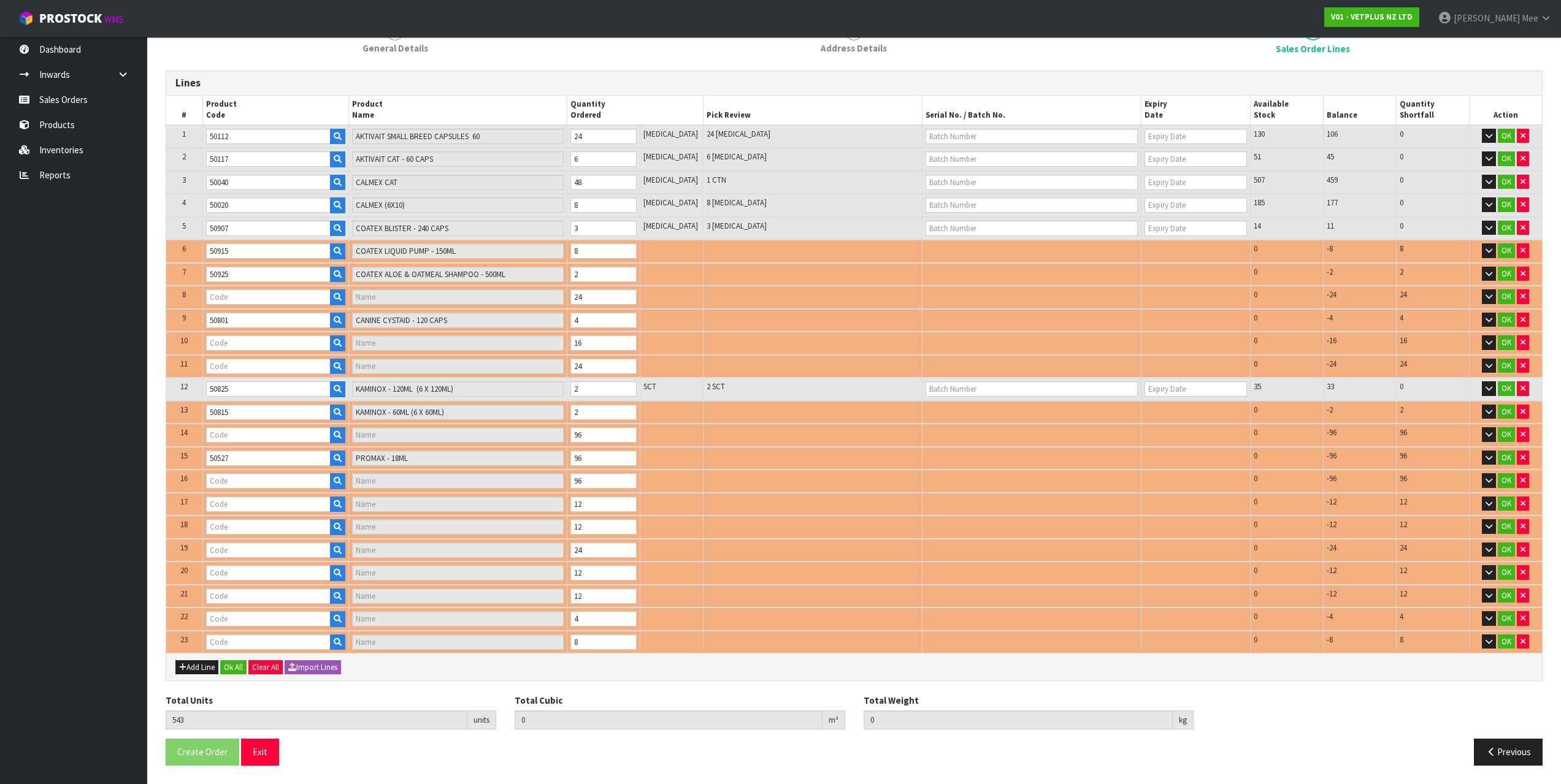
type input "50530"
type input "PROMAX - 30ML"
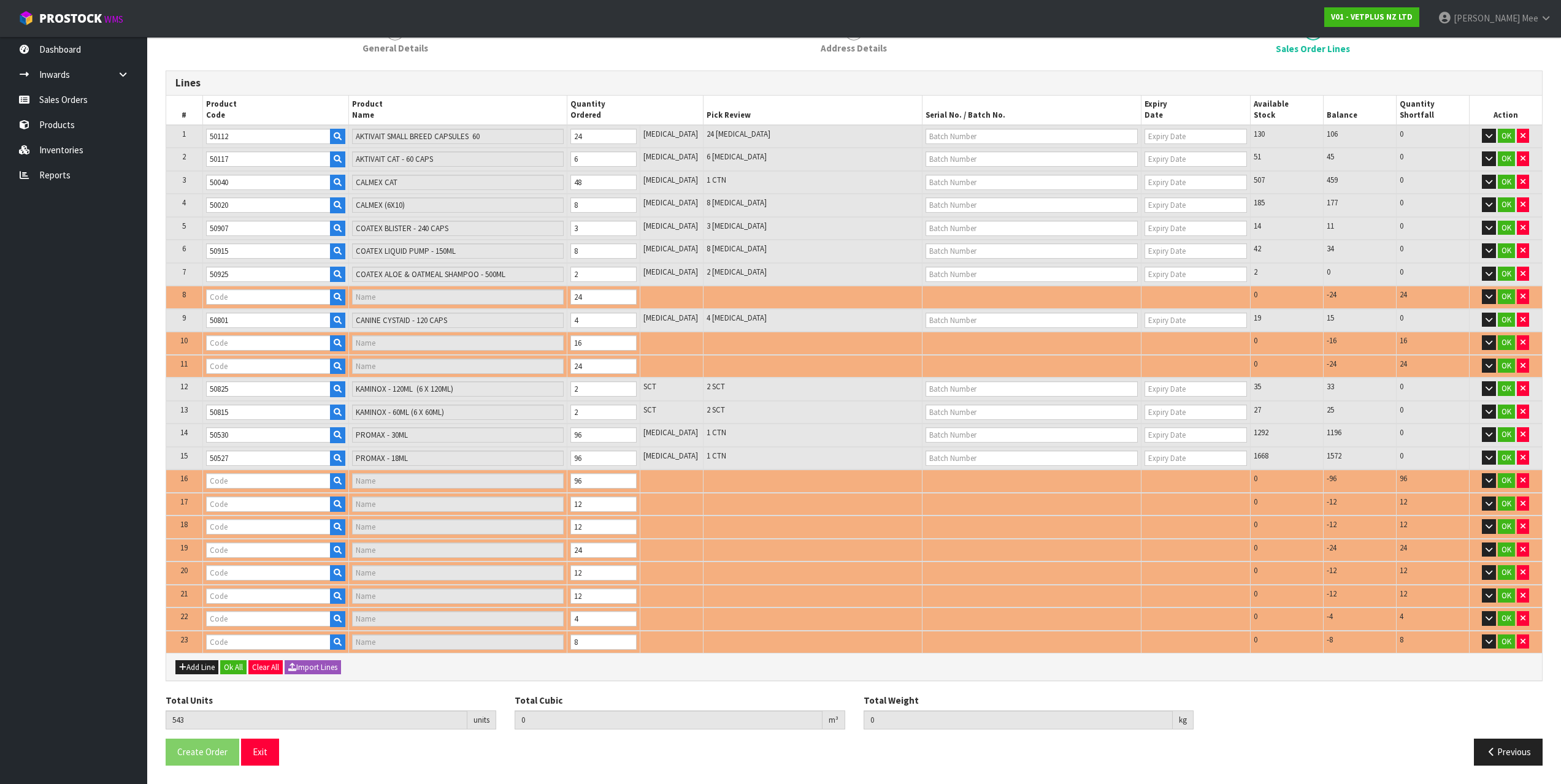
type input "50522"
type input "PROMAX - 9ML"
type input "50809"
type input "CYSTAID CAPS 180'S"
type input "50690"
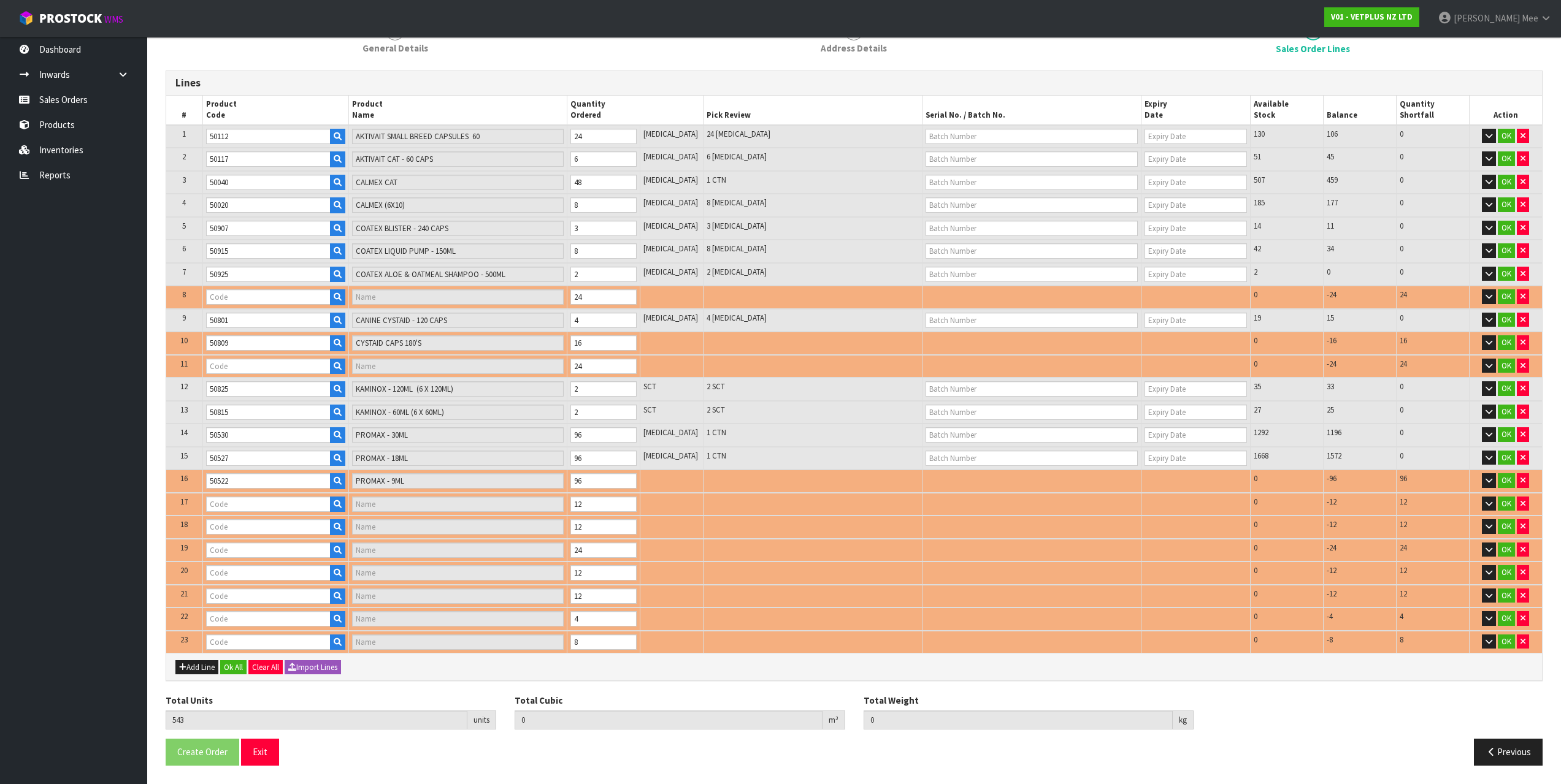
type input "[MEDICAL_DATA]"
type input "50219"
type input "SYNOQUIN EFA LARGE BREED - 120 TABS"
type input "50835"
type input "FLUMAX - 150ML"
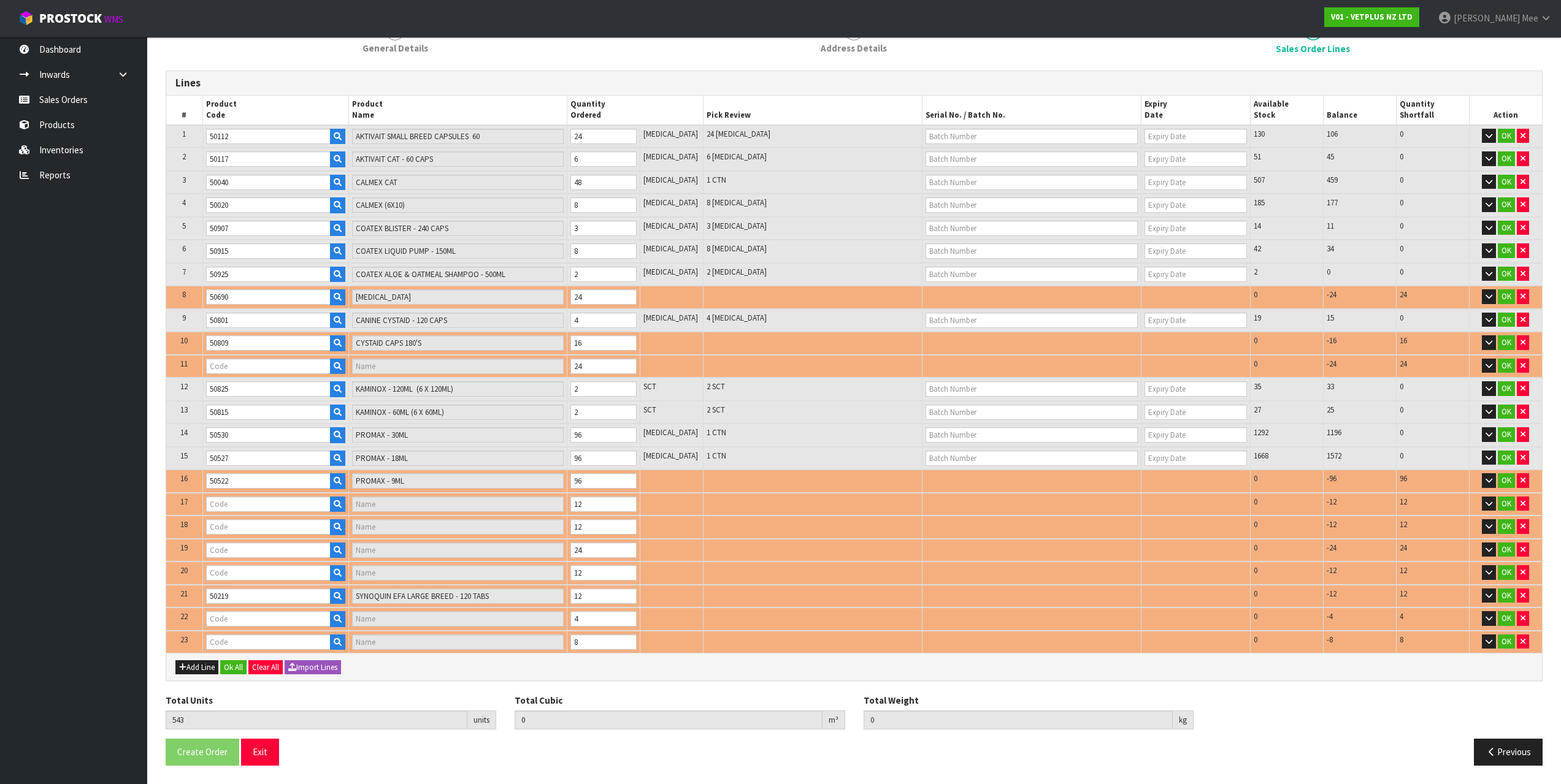
type input "50700"
type input "SAMYLIN SMALL BREED - 30 X 1.0G"
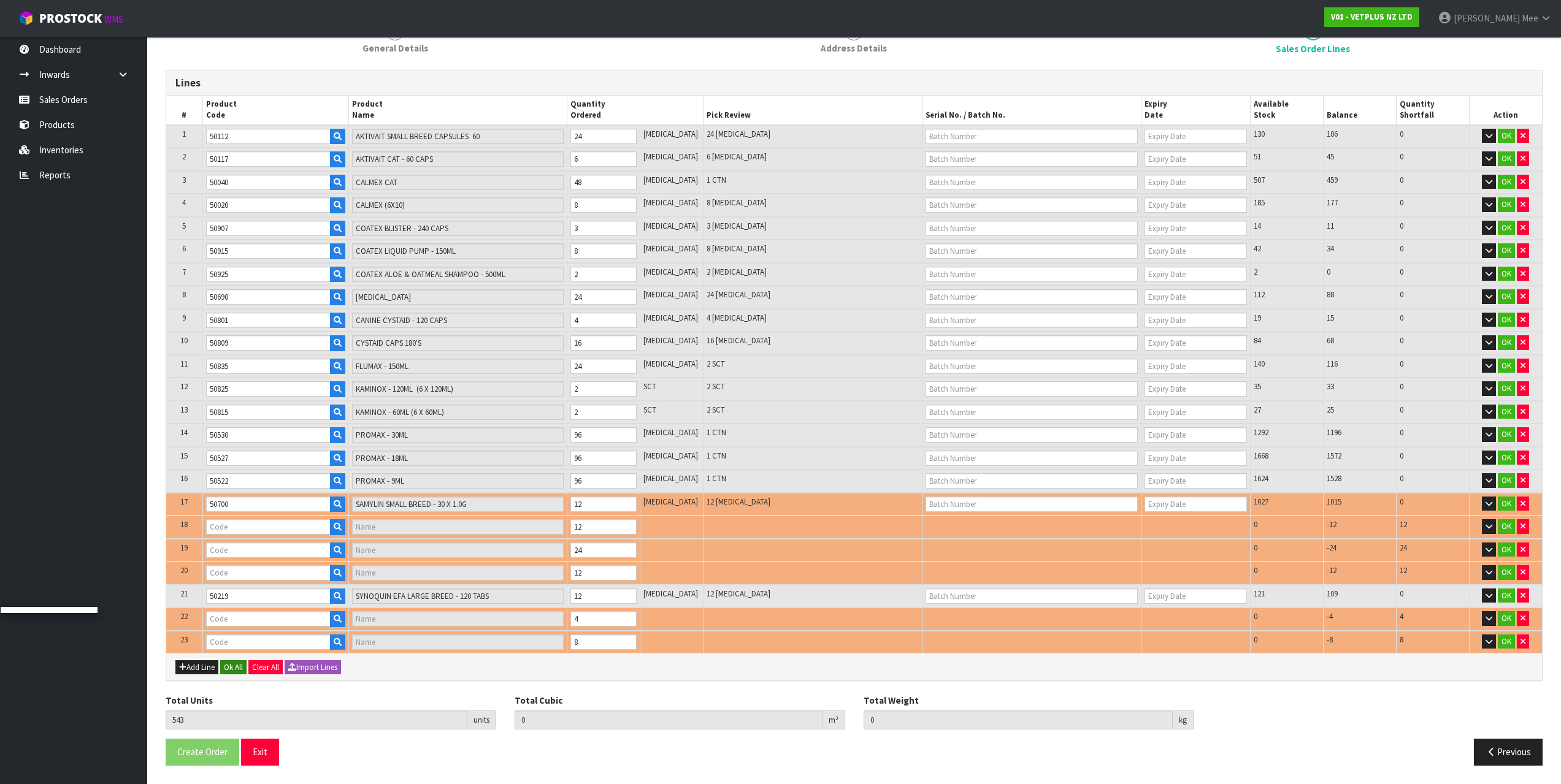
type input "50249"
type input "SYNOQUIN EFA SMALL BREED - 90 TABS"
type input "50316"
type input "SYNOQUIN GROWTH TABLETS 60"
type input "50706"
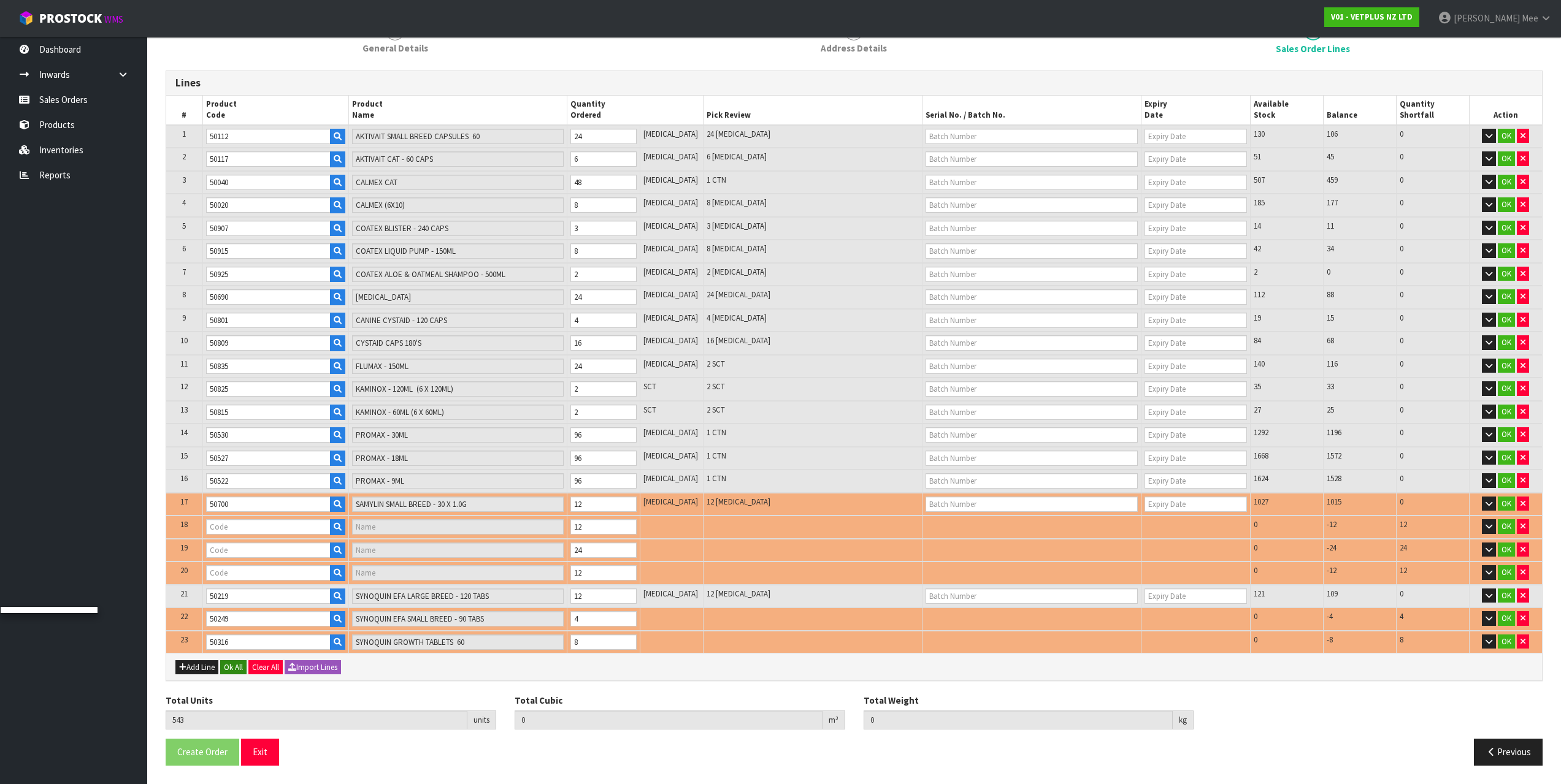
type input "SAMYLIN MEDIUM BREED - 30 TABS"
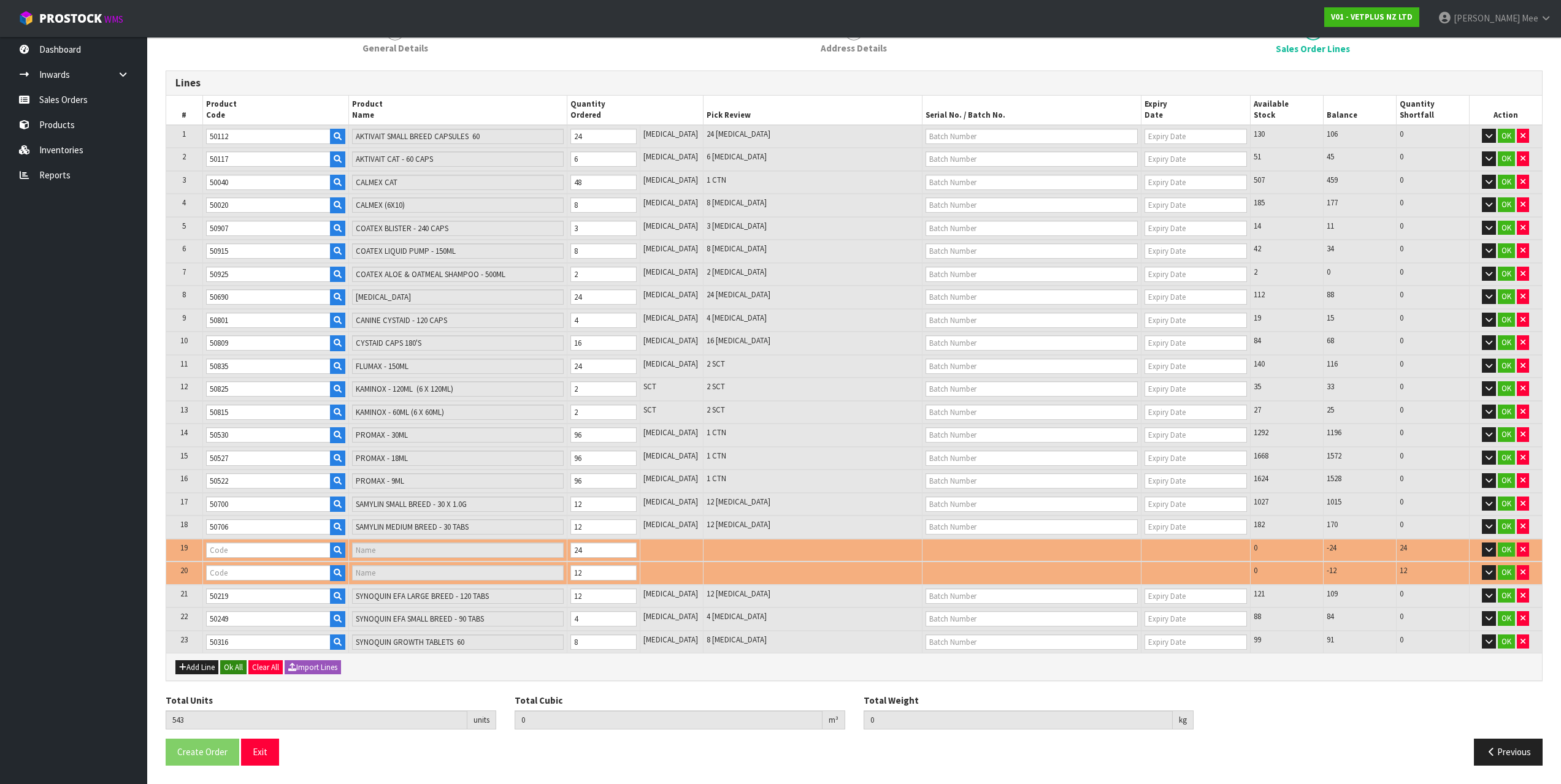
type input "50204"
type input "SYNOQUIN EFA LARGE BREED - 120 CAPS"
type input "0.33856"
type input "71.212"
type input "50224"
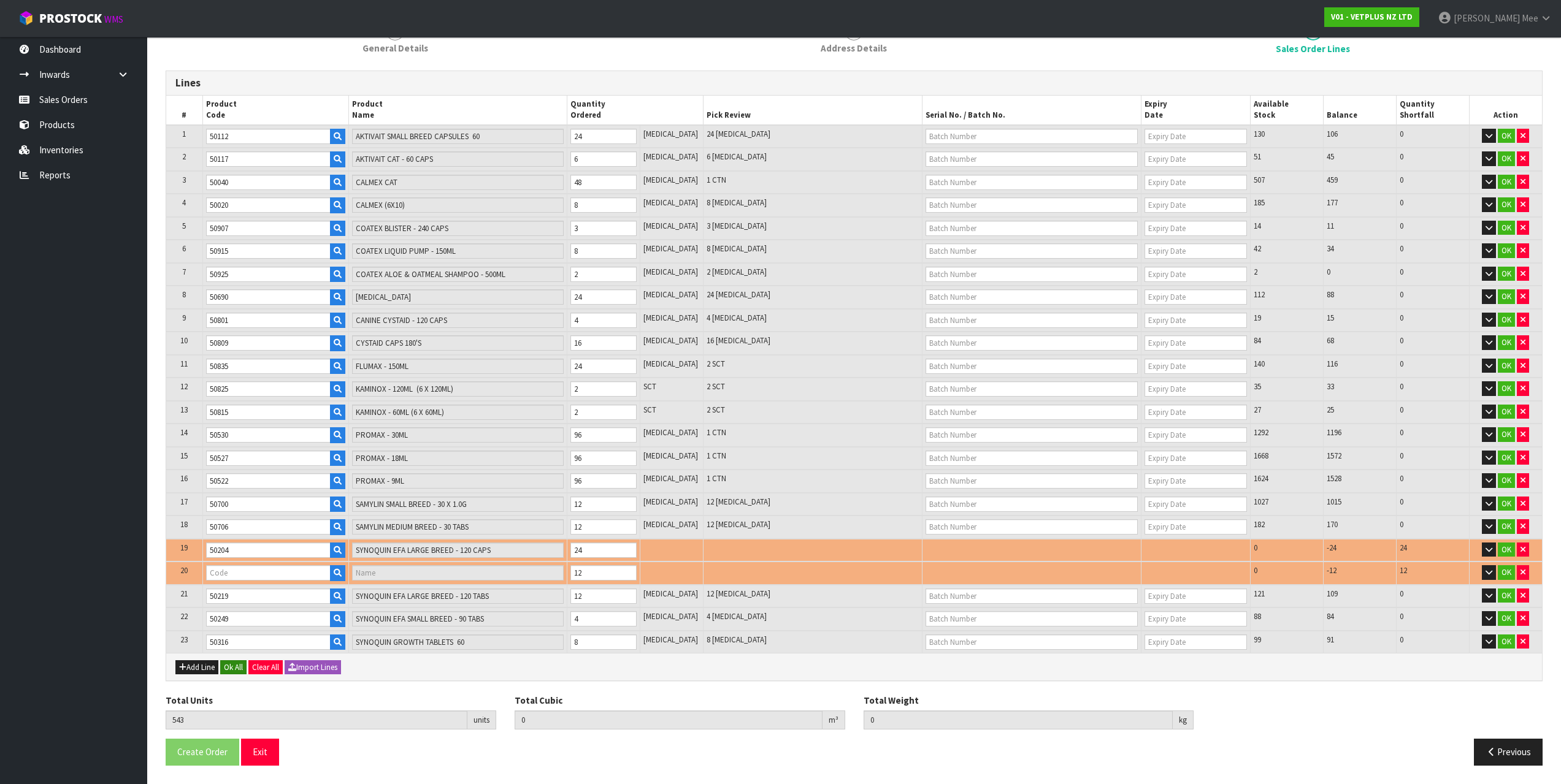
type input "SYNOQUIN EFA MEDIUM BREED - 120 CAPS"
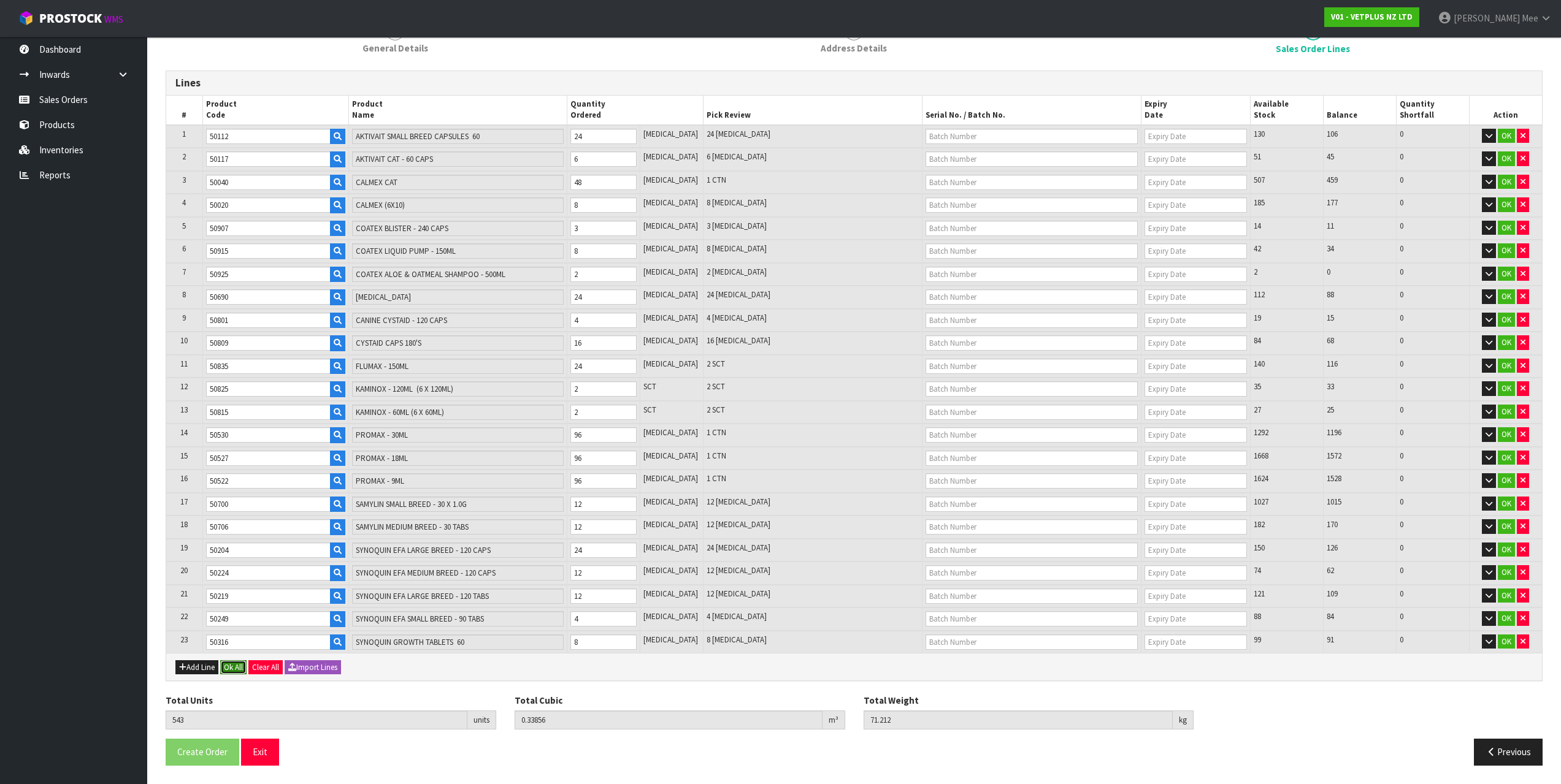
click at [233, 669] on button "Ok All" at bounding box center [233, 667] width 26 height 14
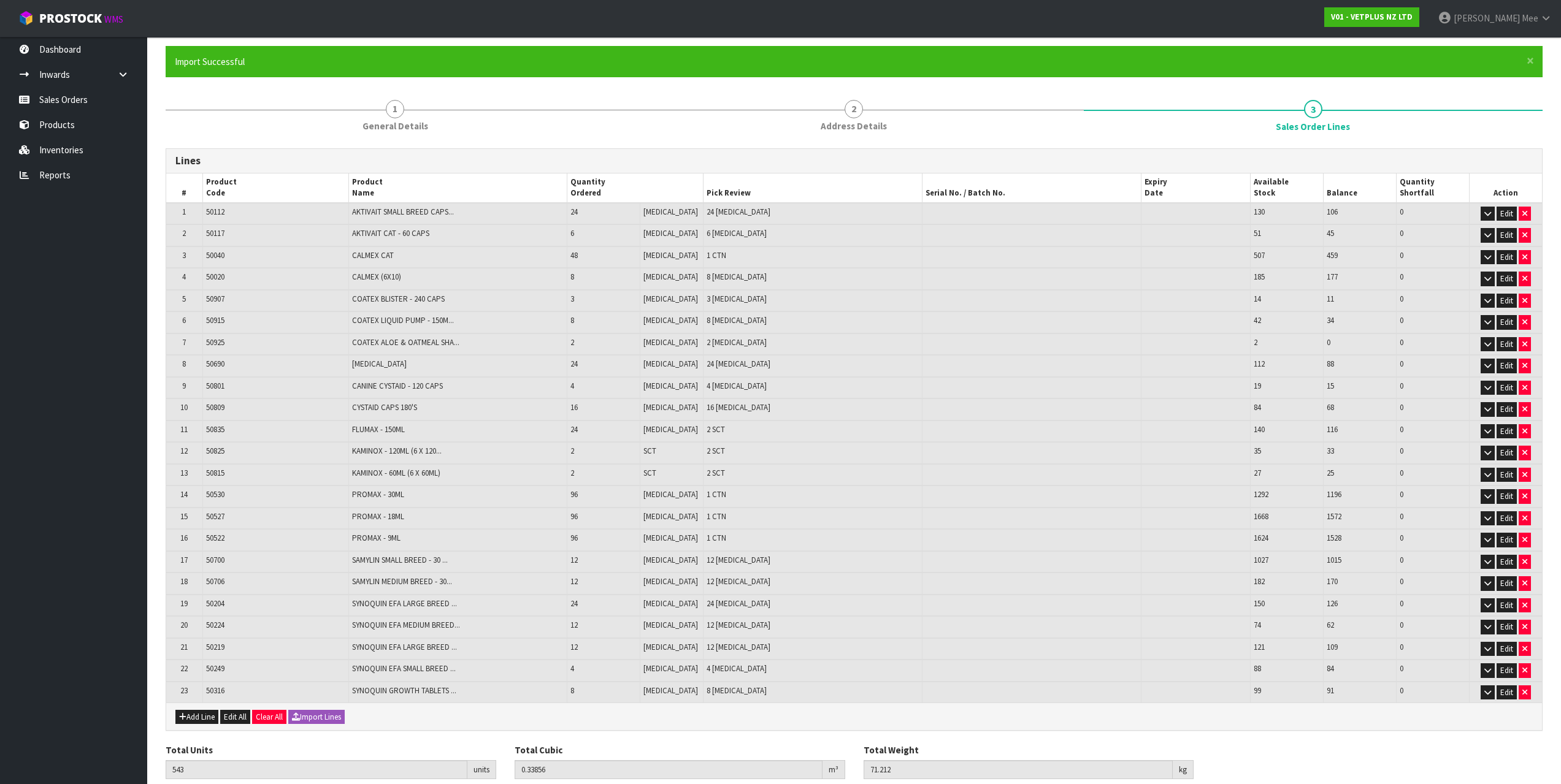
scroll to position [151, 0]
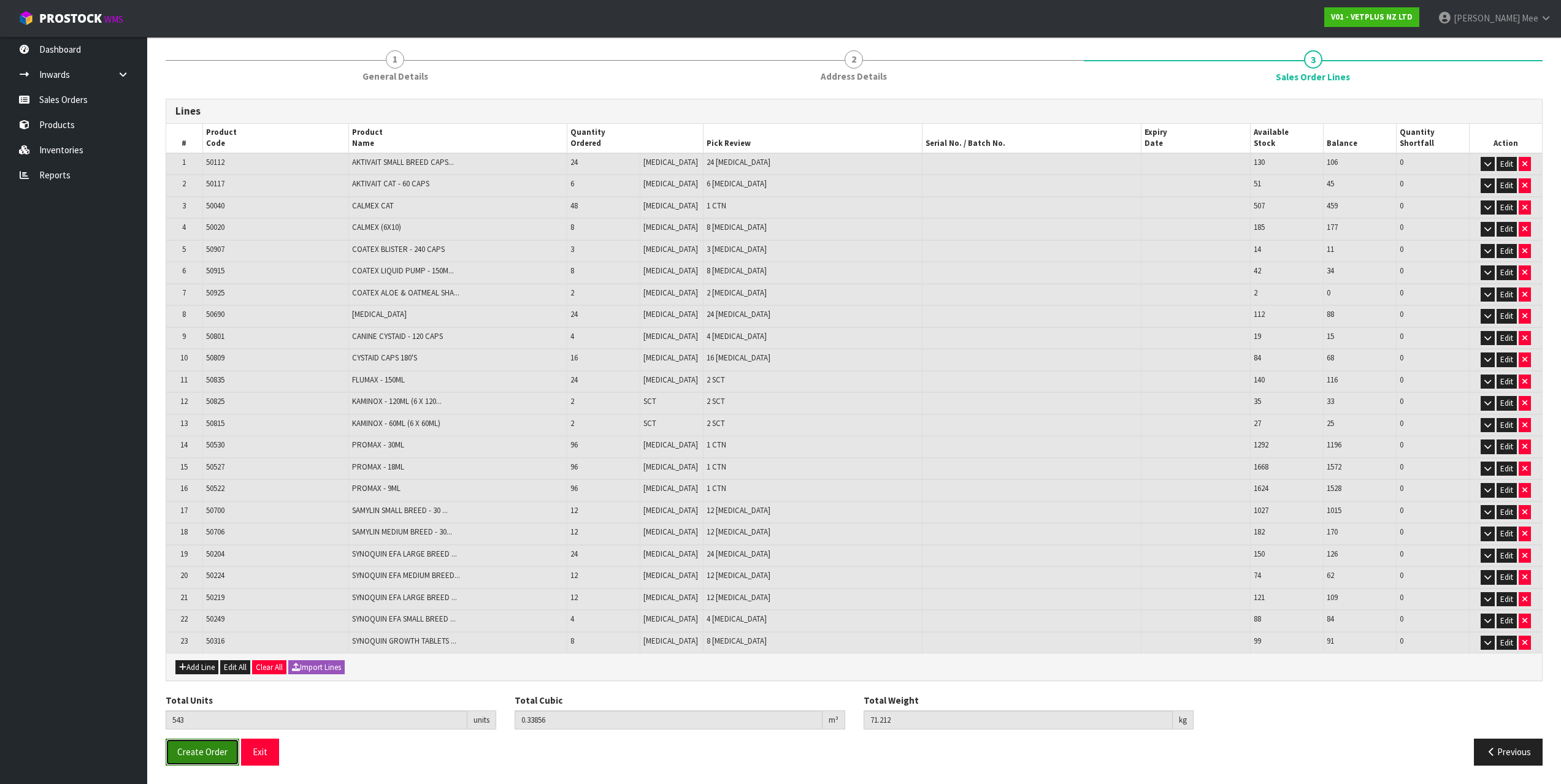
click at [207, 754] on span "Create Order" at bounding box center [202, 752] width 50 height 12
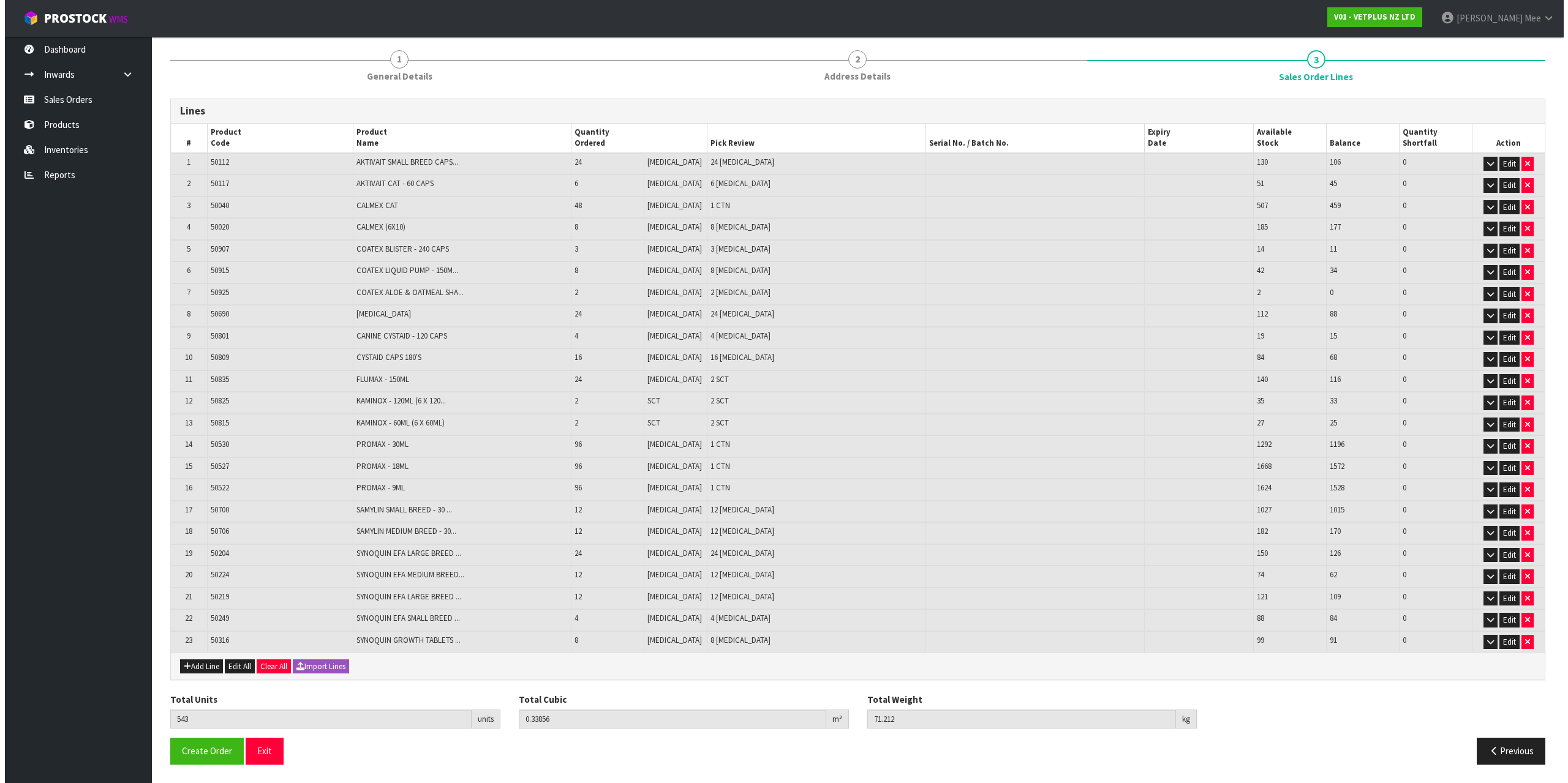
scroll to position [0, 0]
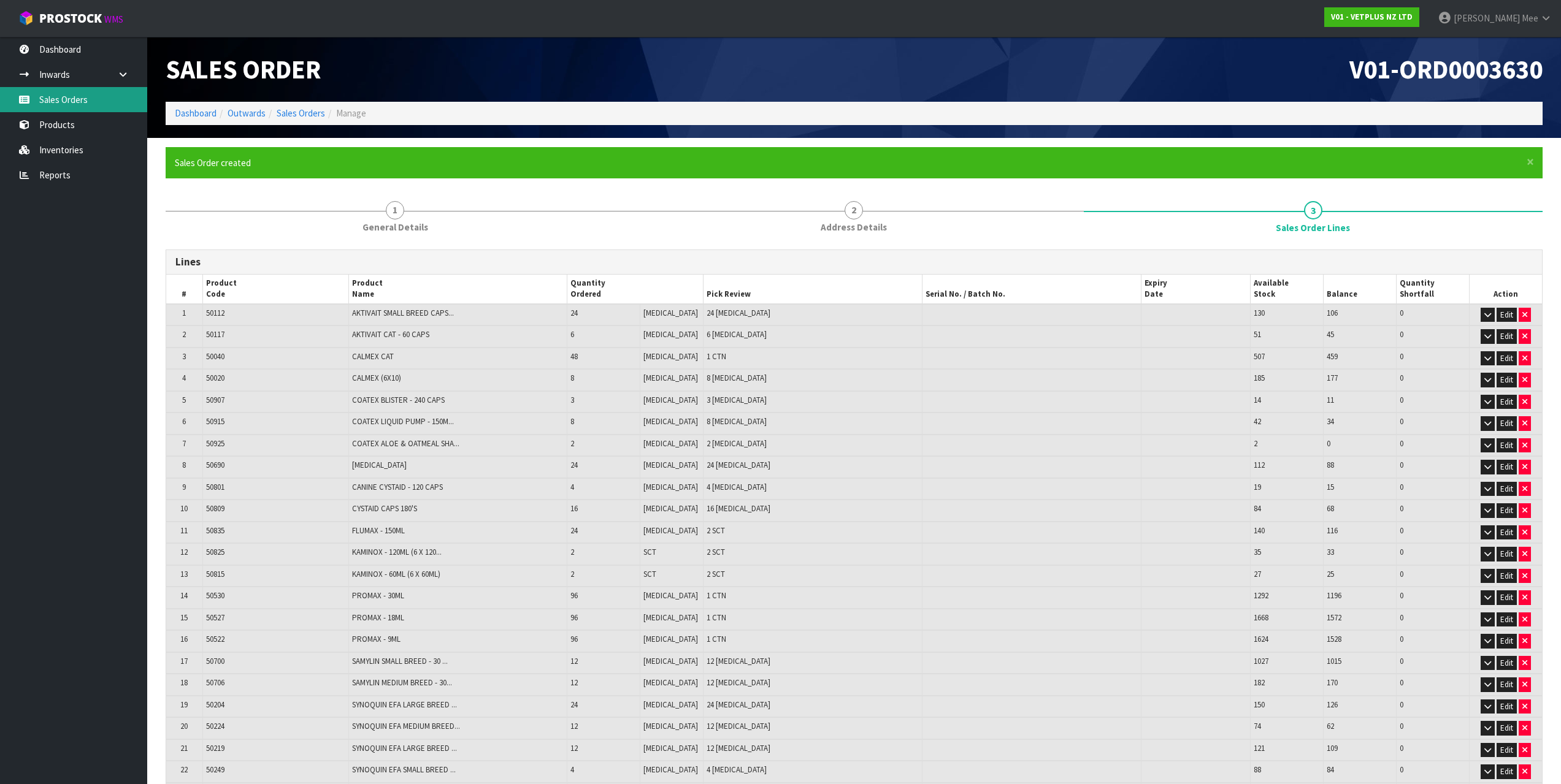
click at [60, 100] on link "Sales Orders" at bounding box center [73, 100] width 147 height 25
